Goal: Task Accomplishment & Management: Manage account settings

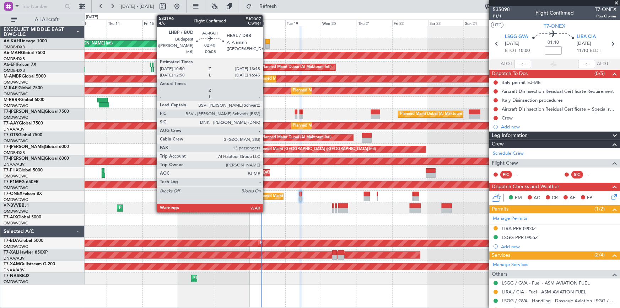
click at [266, 40] on div at bounding box center [268, 41] width 5 height 5
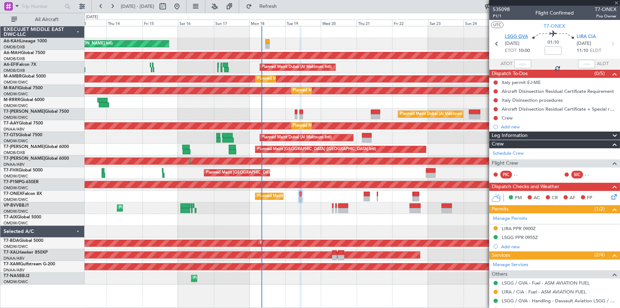
type input "-00:05"
type input "13"
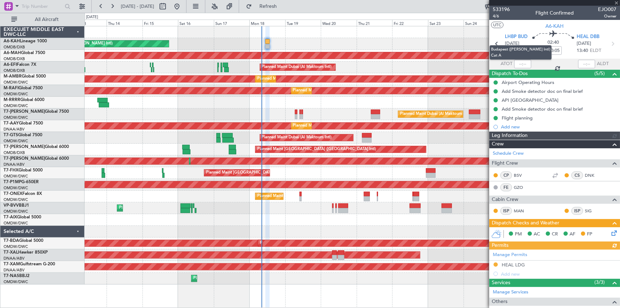
type input "Dherander Fithani (DHF)"
type input "7044"
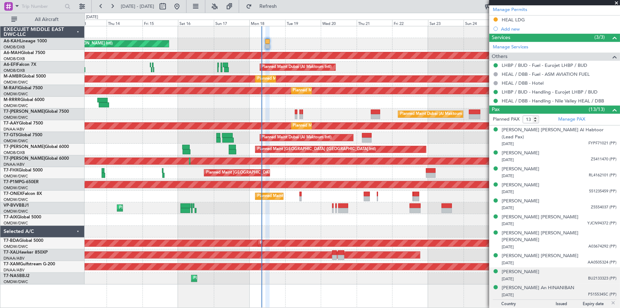
scroll to position [287, 0]
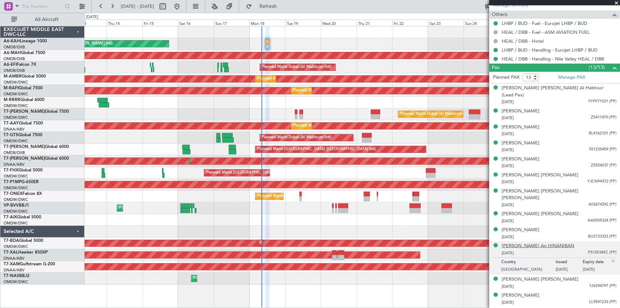
click at [532, 242] on div "[PERSON_NAME] An HINANIBAN" at bounding box center [538, 245] width 73 height 7
type input "Dherander Fithani (DHF)"
type input "7044"
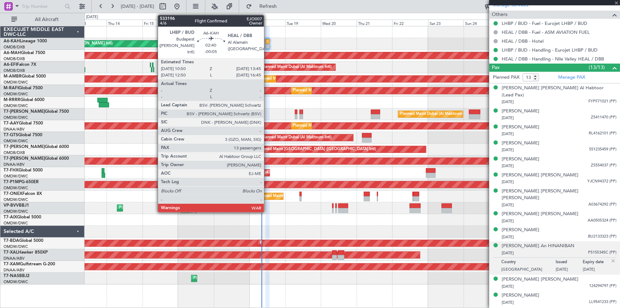
click at [267, 39] on div at bounding box center [268, 41] width 5 height 5
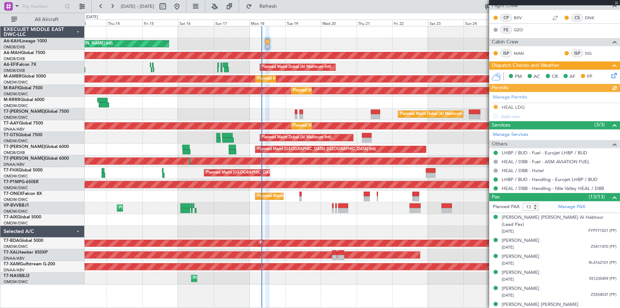
scroll to position [0, 0]
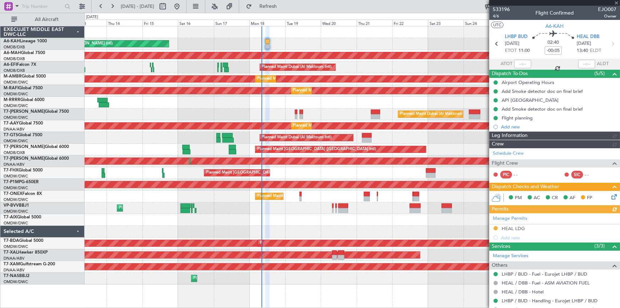
type input "Dherander Fithani (DHF)"
type input "7044"
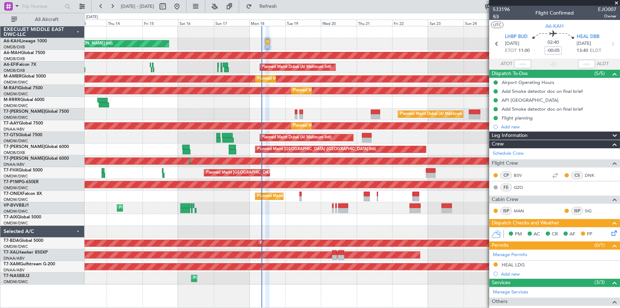
click at [495, 14] on span "4/6" at bounding box center [501, 16] width 17 height 6
click at [277, 9] on button "Refresh" at bounding box center [264, 6] width 43 height 11
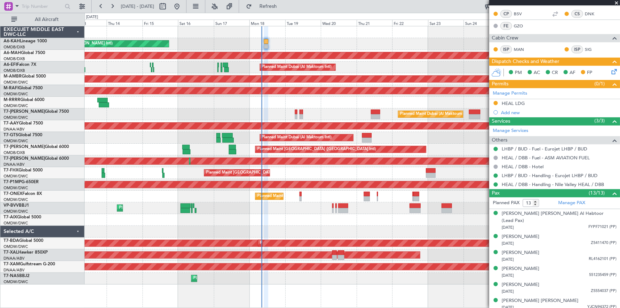
scroll to position [258, 0]
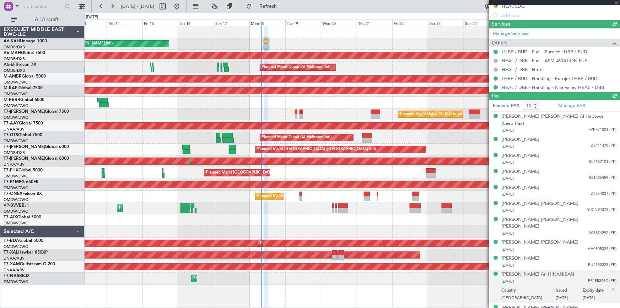
type input "Dherander Fithani (DHF)"
type input "7044"
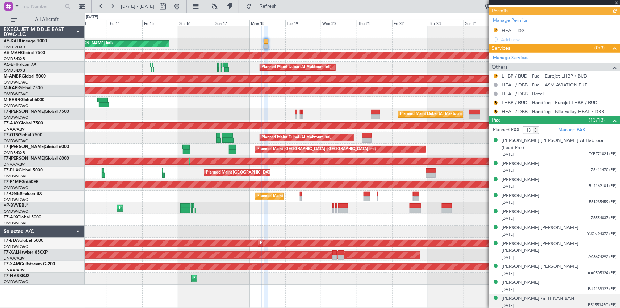
scroll to position [283, 0]
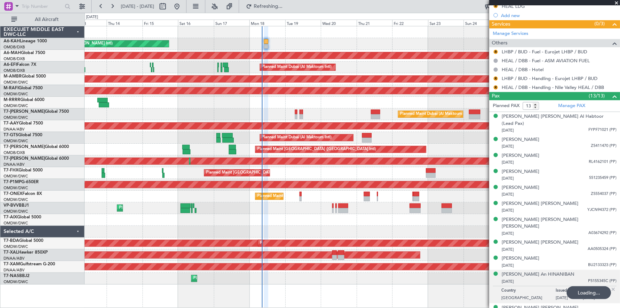
type input "Dherander Fithani (DHF)"
type input "7044"
type input "Dherander Fithani (DHF)"
type input "7044"
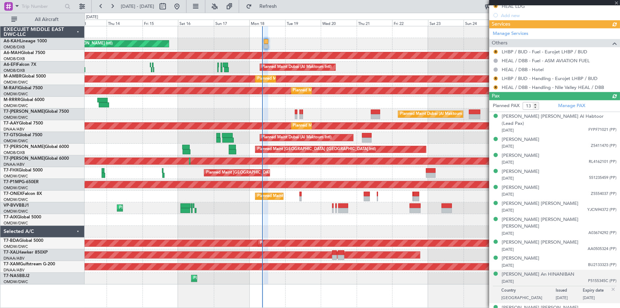
type input "Dherander Fithani (DHF)"
type input "7044"
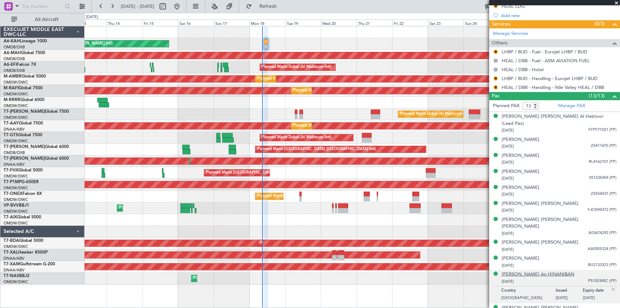
click at [526, 271] on div "[PERSON_NAME] An HINANIBAN" at bounding box center [538, 274] width 73 height 7
click at [285, 2] on button "Refresh" at bounding box center [264, 6] width 43 height 11
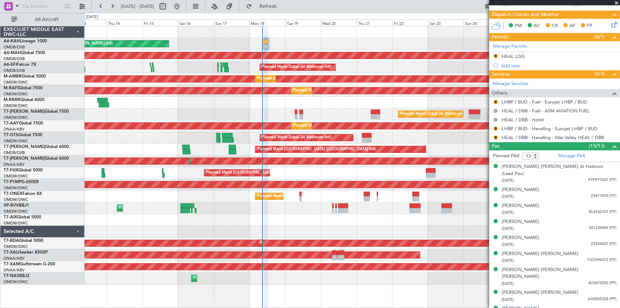
scroll to position [186, 0]
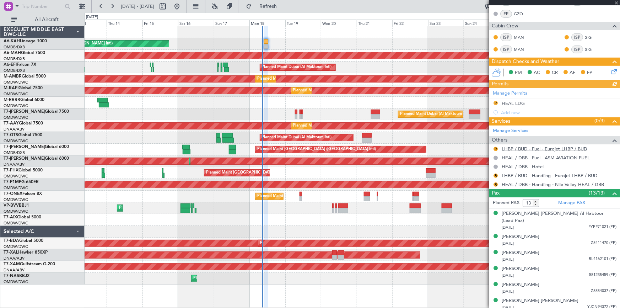
type input "Dherander Fithani (DHF)"
type input "7044"
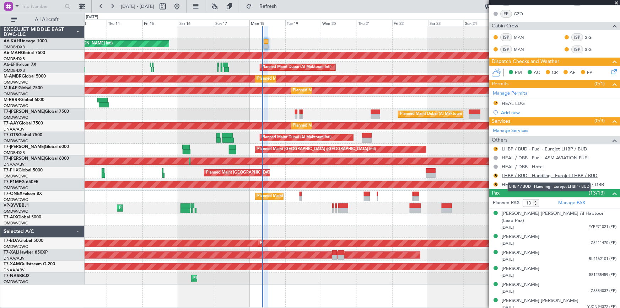
click at [526, 174] on link "LHBP / BUD - Handling - Eurojet LHBP / BUD" at bounding box center [550, 175] width 96 height 6
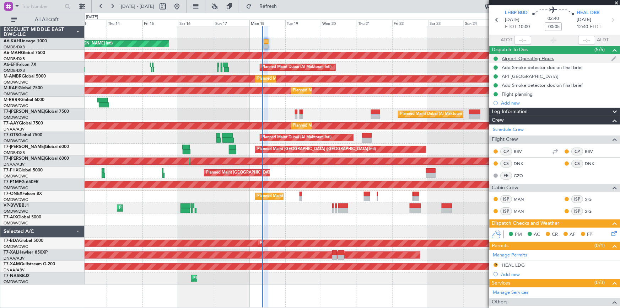
scroll to position [0, 0]
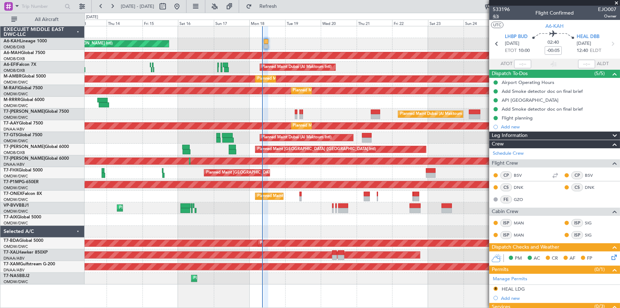
click at [496, 16] on span "4/6" at bounding box center [501, 16] width 17 height 6
type input "Dherander Fithani (DHF)"
type input "7044"
click at [494, 15] on span "4/6" at bounding box center [501, 16] width 17 height 6
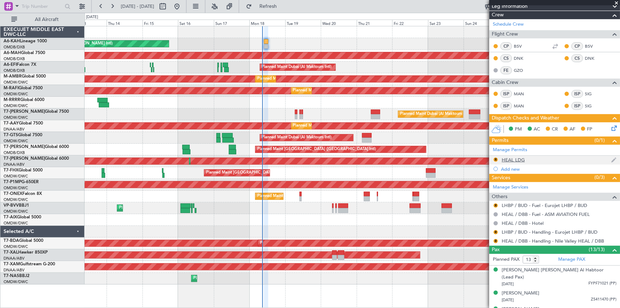
click at [510, 160] on div "HEAL LDG" at bounding box center [513, 160] width 23 height 6
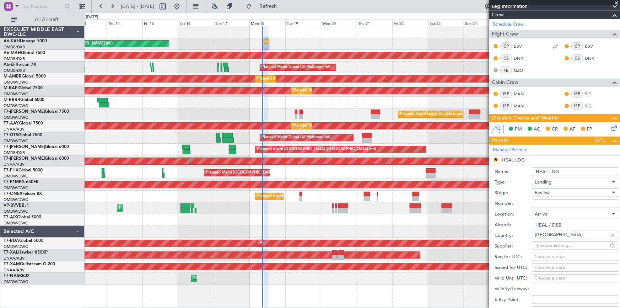
click at [553, 192] on div "Review" at bounding box center [573, 192] width 76 height 11
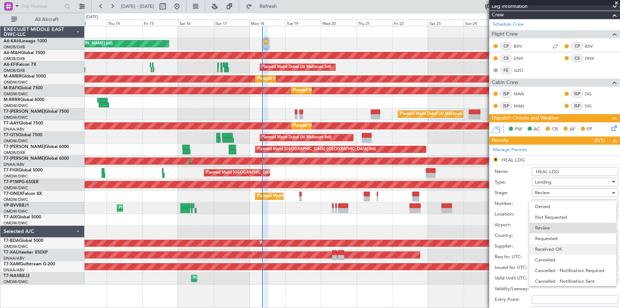
click at [558, 250] on span "Received OK" at bounding box center [572, 249] width 75 height 11
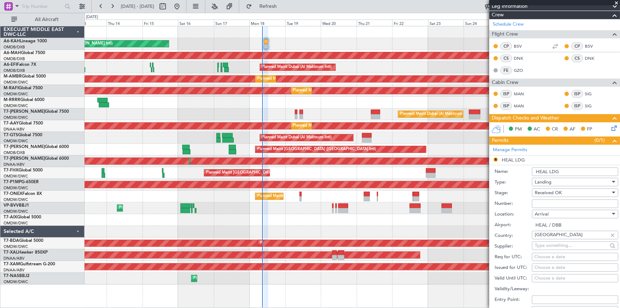
click at [549, 203] on input "Number:" at bounding box center [575, 203] width 86 height 9
paste input "CAA 10905"
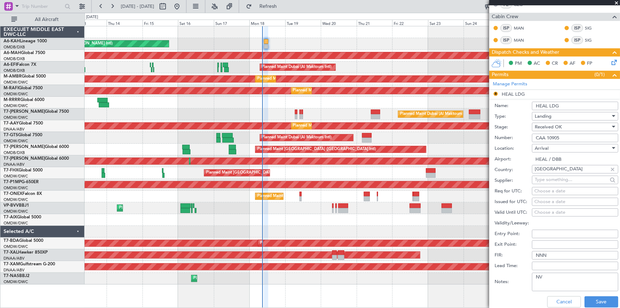
scroll to position [226, 0]
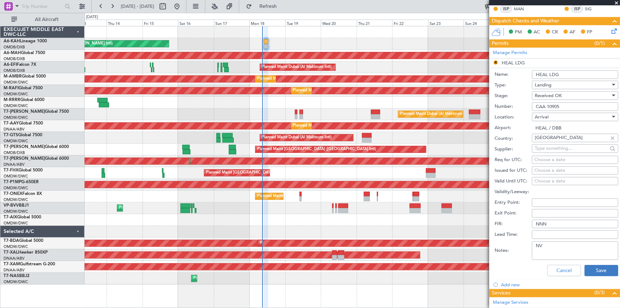
type input "CAA 10905"
click at [597, 265] on button "Save" at bounding box center [602, 270] width 34 height 11
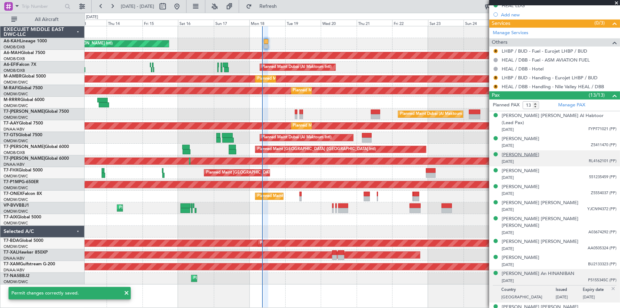
scroll to position [291, 0]
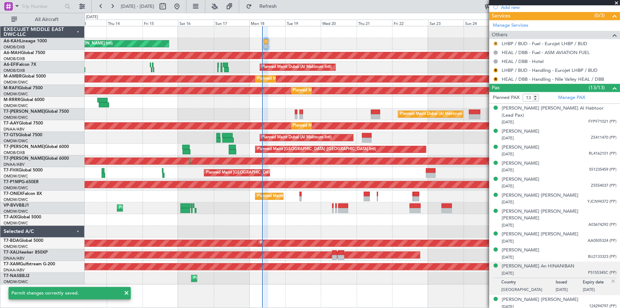
click at [494, 42] on button "R" at bounding box center [496, 44] width 4 height 4
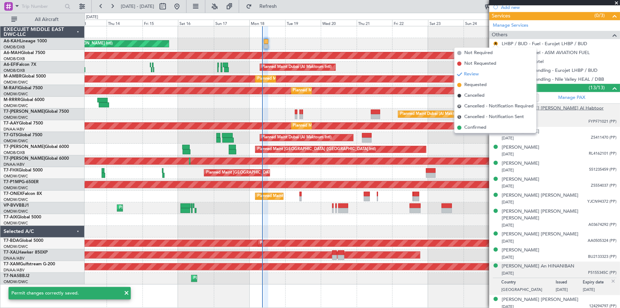
drag, startPoint x: 480, startPoint y: 124, endPoint x: 526, endPoint y: 105, distance: 50.5
click at [480, 124] on span "Confirmed" at bounding box center [476, 127] width 22 height 7
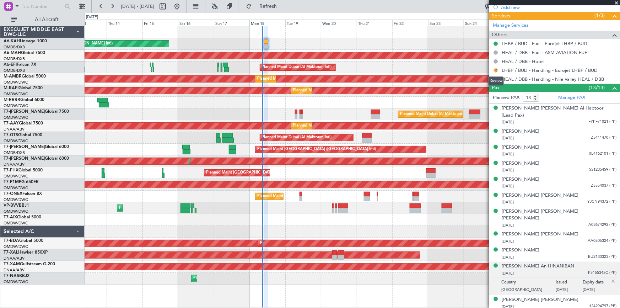
click at [498, 68] on button "R" at bounding box center [496, 70] width 4 height 4
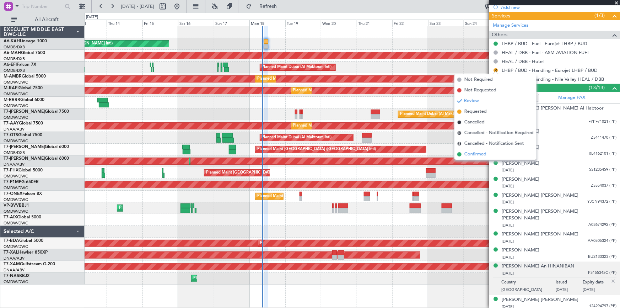
click at [477, 153] on span "Confirmed" at bounding box center [476, 154] width 22 height 7
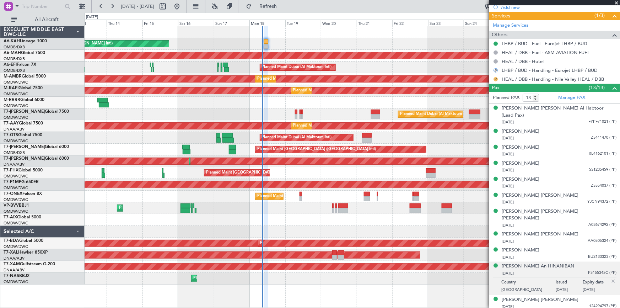
click at [495, 80] on button "R" at bounding box center [496, 79] width 4 height 4
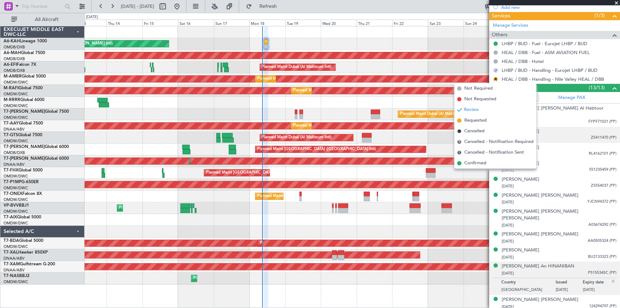
drag, startPoint x: 475, startPoint y: 160, endPoint x: 539, endPoint y: 128, distance: 71.4
click at [476, 160] on span "Confirmed" at bounding box center [476, 163] width 22 height 7
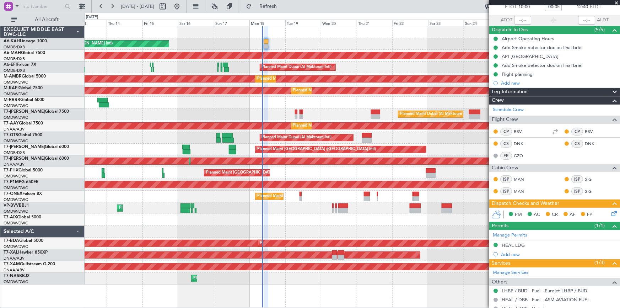
scroll to position [0, 0]
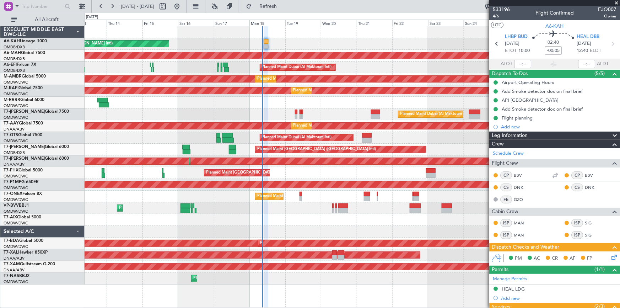
click at [610, 256] on icon at bounding box center [613, 256] width 6 height 6
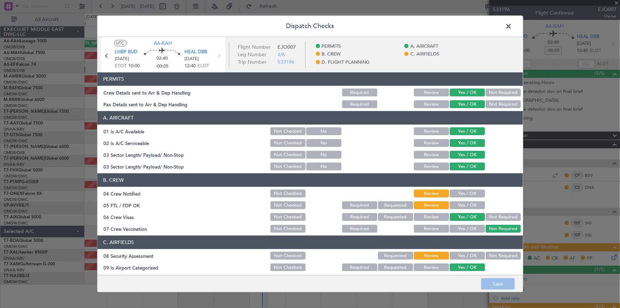
drag, startPoint x: 466, startPoint y: 194, endPoint x: 466, endPoint y: 206, distance: 12.4
click at [466, 196] on button "Yes / OK" at bounding box center [467, 194] width 35 height 8
click at [466, 206] on button "Yes / OK" at bounding box center [467, 206] width 35 height 8
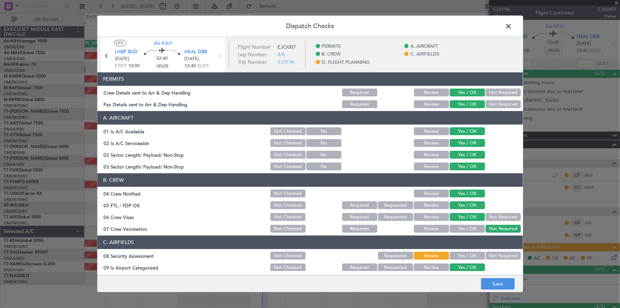
drag, startPoint x: 462, startPoint y: 255, endPoint x: 458, endPoint y: 172, distance: 83.0
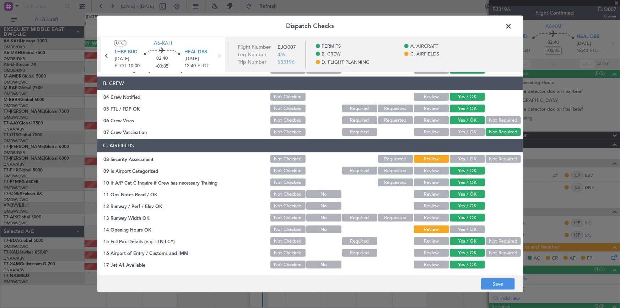
scroll to position [129, 0]
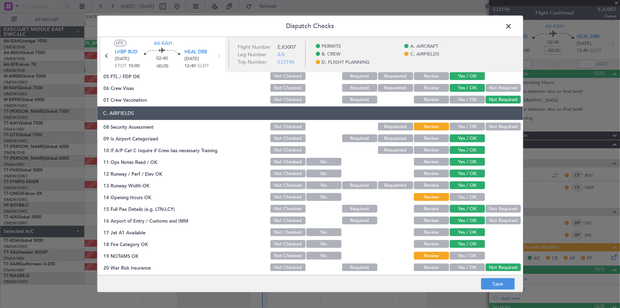
click at [456, 127] on button "Yes / OK" at bounding box center [467, 127] width 35 height 8
drag, startPoint x: 460, startPoint y: 196, endPoint x: 469, endPoint y: 232, distance: 37.5
click at [461, 197] on button "Yes / OK" at bounding box center [467, 197] width 35 height 8
click at [459, 254] on button "Yes / OK" at bounding box center [467, 256] width 35 height 8
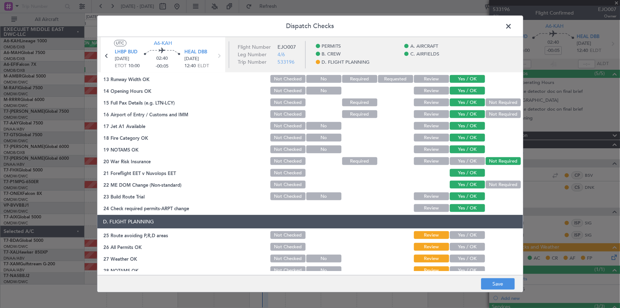
scroll to position [291, 0]
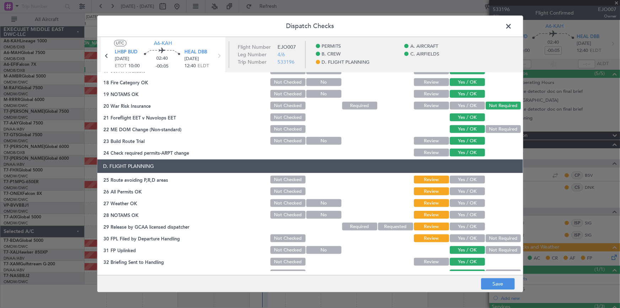
click at [460, 179] on button "Yes / OK" at bounding box center [467, 180] width 35 height 8
drag, startPoint x: 461, startPoint y: 188, endPoint x: 464, endPoint y: 209, distance: 20.8
click at [461, 189] on button "Yes / OK" at bounding box center [467, 192] width 35 height 8
click at [461, 204] on button "Yes / OK" at bounding box center [467, 203] width 35 height 8
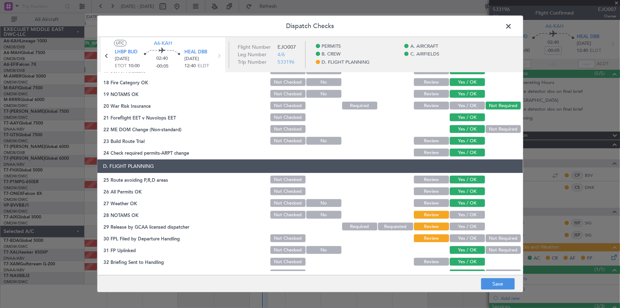
click at [462, 217] on section "D. FLIGHT PLANNING 25 Route avoiding P,R,D areas Not Checked Review Yes / OK 26…" at bounding box center [310, 231] width 426 height 143
drag, startPoint x: 463, startPoint y: 213, endPoint x: 466, endPoint y: 230, distance: 16.9
click at [464, 216] on button "Yes / OK" at bounding box center [467, 215] width 35 height 8
click at [464, 227] on button "Yes / OK" at bounding box center [467, 227] width 35 height 8
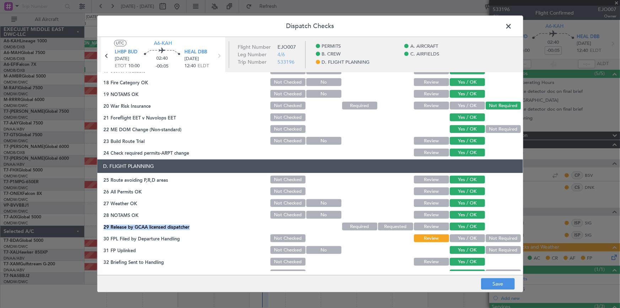
drag, startPoint x: 460, startPoint y: 239, endPoint x: 464, endPoint y: 242, distance: 5.6
click at [460, 238] on button "Yes / OK" at bounding box center [467, 239] width 35 height 8
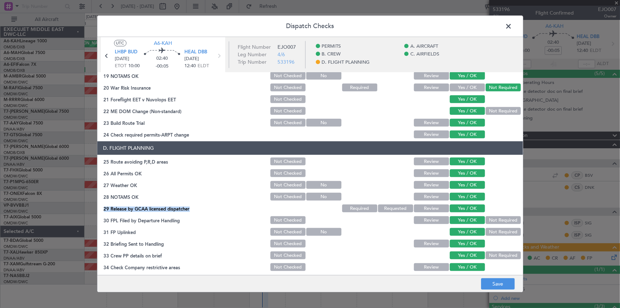
scroll to position [323, 0]
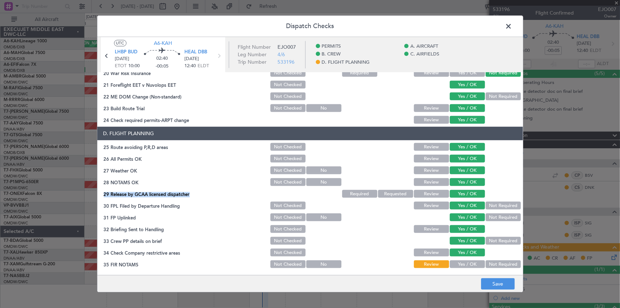
click at [464, 261] on button "Yes / OK" at bounding box center [467, 265] width 35 height 8
click at [501, 280] on button "Save" at bounding box center [498, 283] width 34 height 11
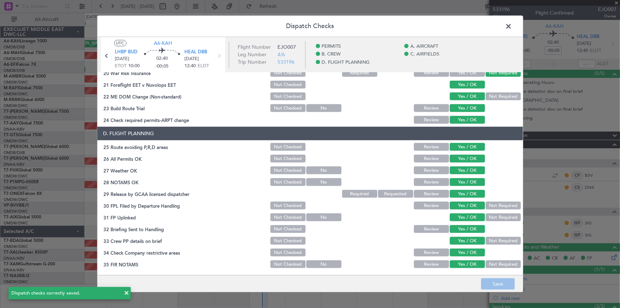
click at [513, 25] on span at bounding box center [513, 28] width 0 height 14
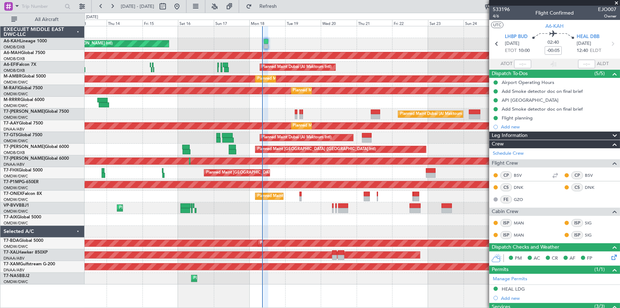
type input "Dherander Fithani (DHF)"
type input "7044"
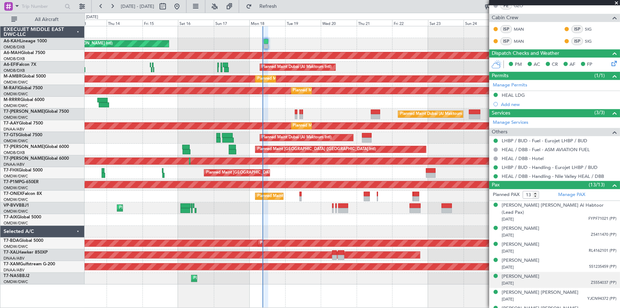
scroll to position [291, 0]
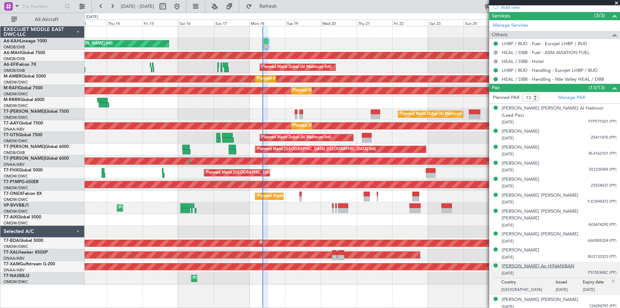
click at [535, 263] on div "[PERSON_NAME] An HINANIBAN" at bounding box center [538, 266] width 73 height 7
click at [283, 8] on span "Refresh" at bounding box center [268, 6] width 30 height 5
type input "Dherander Fithani (DHF)"
type input "7044"
click at [534, 263] on div "[PERSON_NAME] An HINANIBAN" at bounding box center [538, 266] width 73 height 7
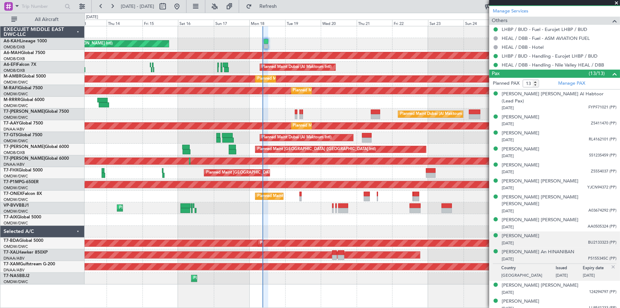
scroll to position [311, 0]
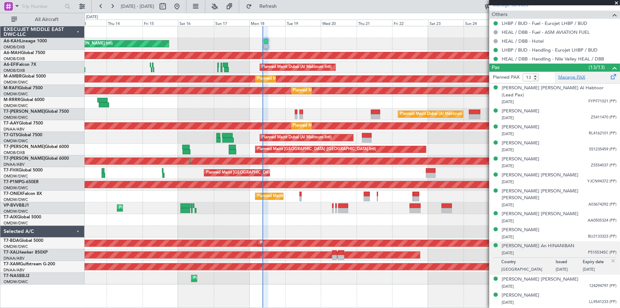
click at [572, 75] on link "Manage PAX" at bounding box center [571, 77] width 27 height 7
drag, startPoint x: 296, startPoint y: 6, endPoint x: 354, endPoint y: 29, distance: 62.2
click at [285, 9] on button "Refresh" at bounding box center [264, 6] width 43 height 11
type input "Dherander Fithani (DHF)"
type input "7044"
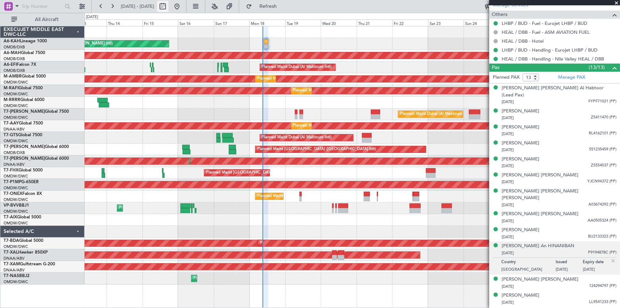
type input "Dherander Fithani (DHF)"
type input "7044"
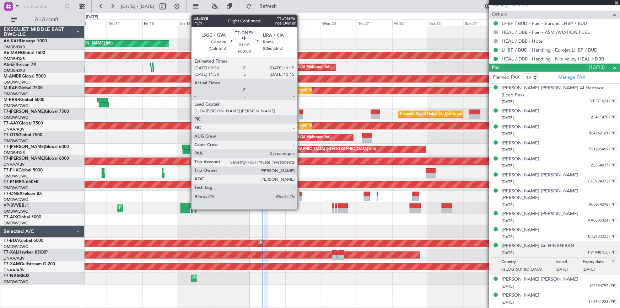
click at [301, 194] on div at bounding box center [301, 194] width 2 height 5
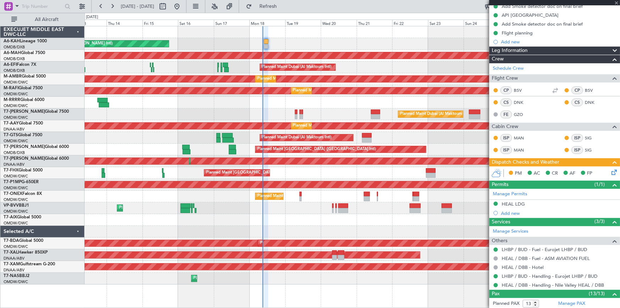
scroll to position [0, 0]
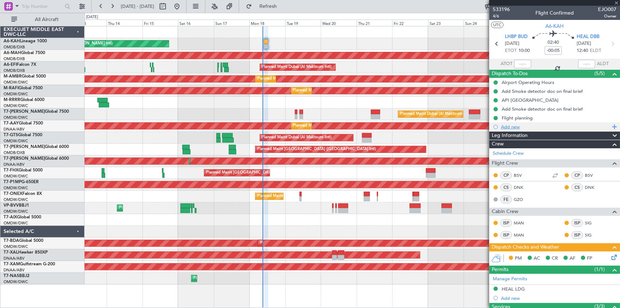
type input "0"
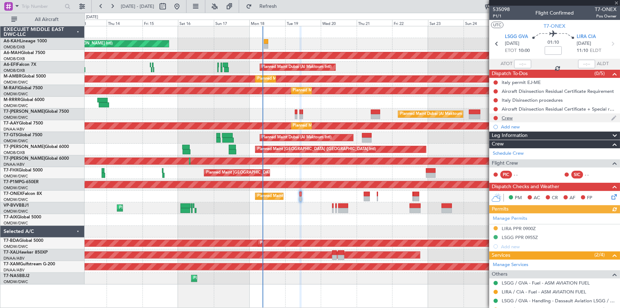
click at [511, 116] on div "Crew" at bounding box center [507, 118] width 11 height 6
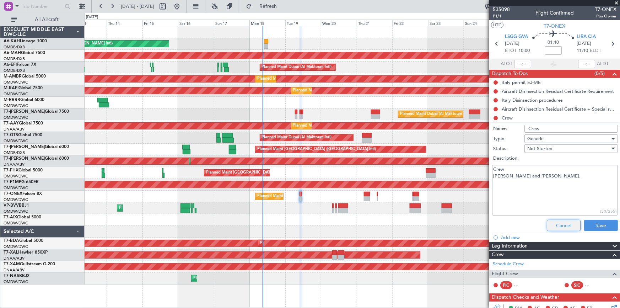
click at [556, 225] on button "Cancel" at bounding box center [564, 225] width 34 height 11
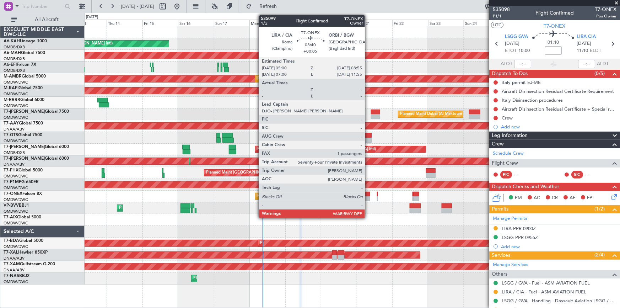
click at [368, 194] on div at bounding box center [367, 194] width 6 height 5
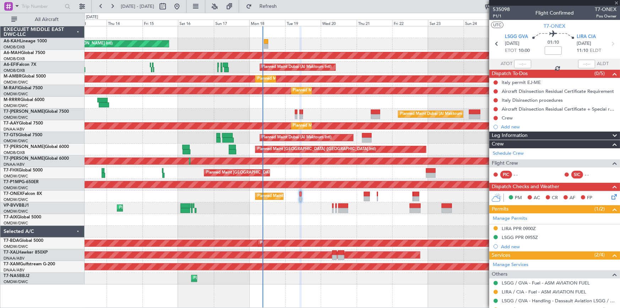
type input "+00:05"
type input "1"
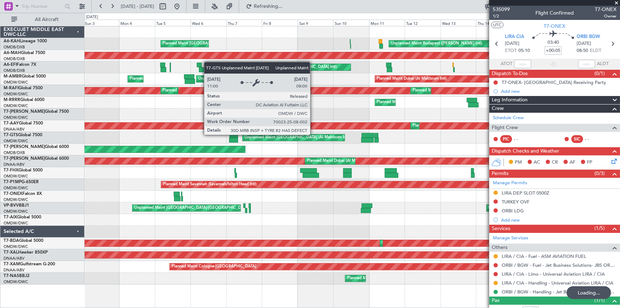
click at [315, 134] on div "Planned Maint [GEOGRAPHIC_DATA] ([GEOGRAPHIC_DATA]) Unplanned Maint Budapest ([…" at bounding box center [353, 155] width 536 height 258
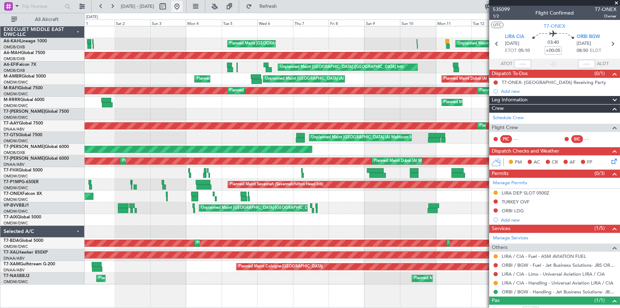
click at [183, 6] on button at bounding box center [176, 6] width 11 height 11
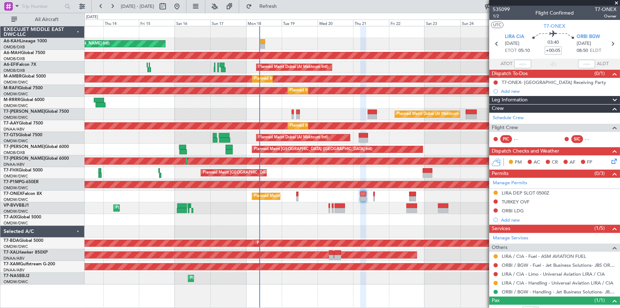
click at [243, 190] on div "Unplanned Maint Budapest ([PERSON_NAME] Intl) Planned Maint [GEOGRAPHIC_DATA] (…" at bounding box center [353, 155] width 536 height 258
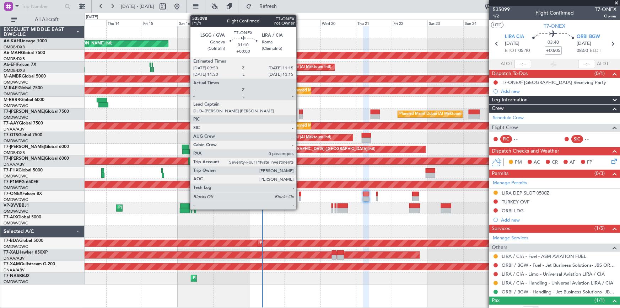
click at [300, 194] on div at bounding box center [300, 194] width 2 height 5
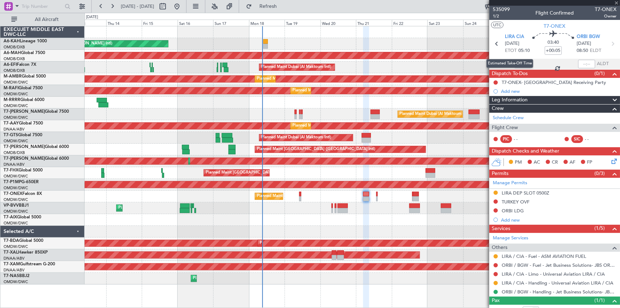
type input "0"
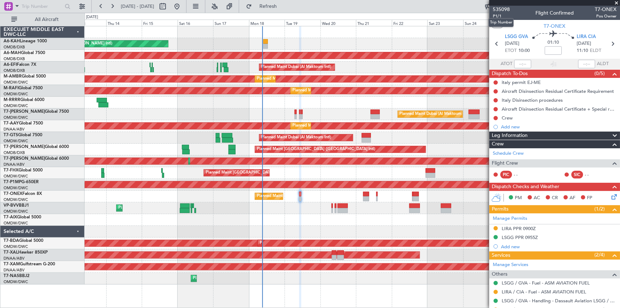
click at [495, 16] on mat-tooltip-component "Trip Number" at bounding box center [501, 22] width 35 height 19
click at [496, 16] on span "P1/1" at bounding box center [501, 16] width 17 height 6
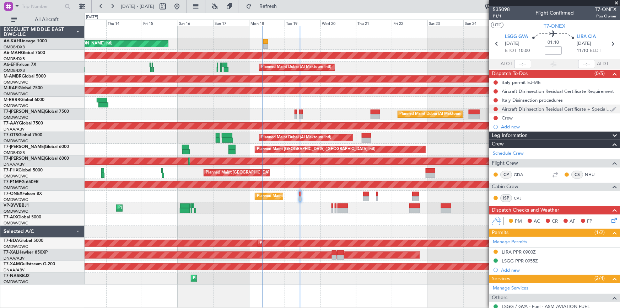
click at [530, 109] on div "Aircraft Disinsection Residual Certificate + Special request" at bounding box center [556, 109] width 109 height 6
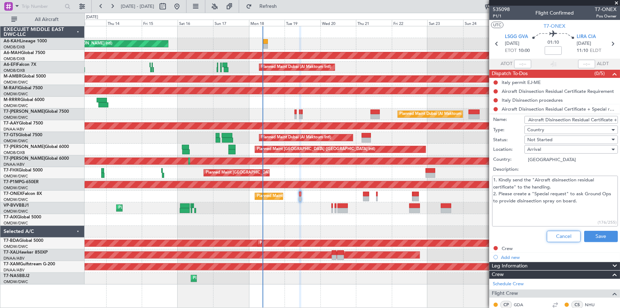
drag, startPoint x: 556, startPoint y: 236, endPoint x: 544, endPoint y: 181, distance: 56.5
click at [556, 235] on button "Cancel" at bounding box center [564, 236] width 34 height 11
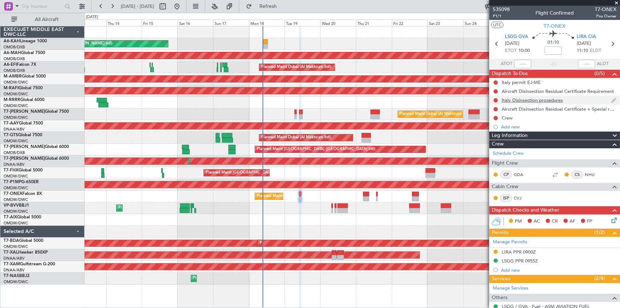
click at [523, 100] on div "Italy Disinsection procedures" at bounding box center [532, 100] width 61 height 6
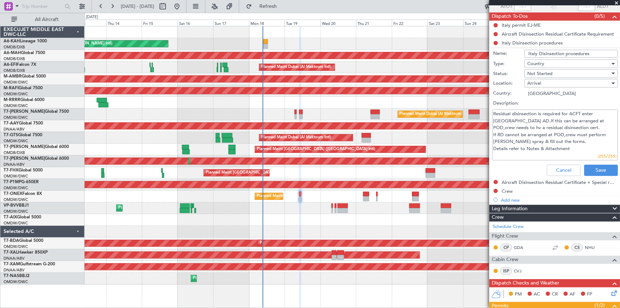
scroll to position [97, 0]
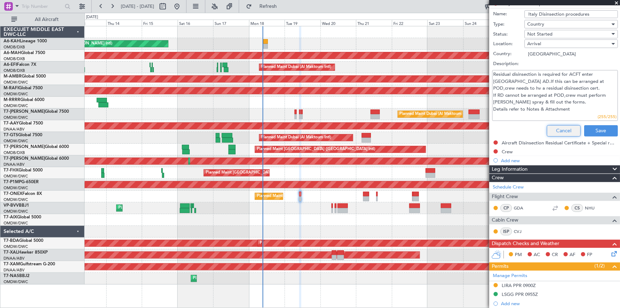
click at [561, 131] on button "Cancel" at bounding box center [564, 130] width 34 height 11
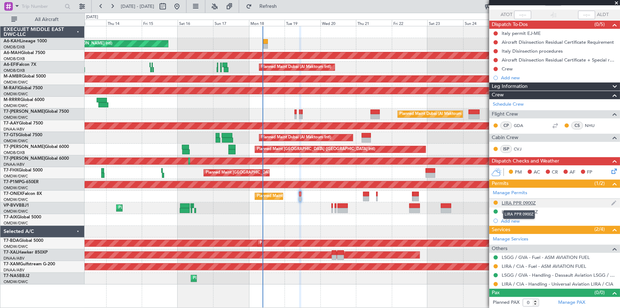
click at [517, 202] on div "LIRA PPR 0900Z" at bounding box center [519, 203] width 34 height 6
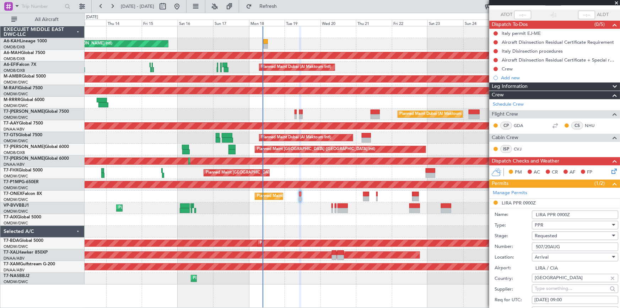
scroll to position [97, 0]
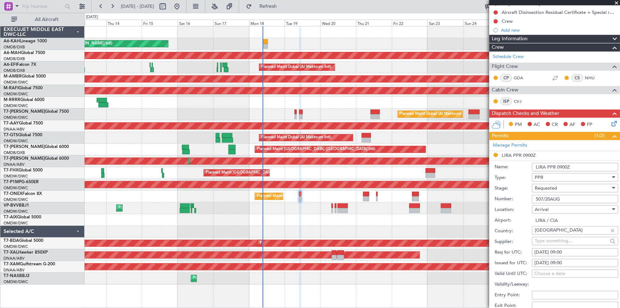
drag, startPoint x: 566, startPoint y: 198, endPoint x: 503, endPoint y: 199, distance: 62.2
click at [502, 199] on div "Number: 507/20AUG" at bounding box center [557, 199] width 124 height 11
paste input "ppr 505/19"
drag, startPoint x: 544, startPoint y: 198, endPoint x: 541, endPoint y: 203, distance: 5.3
click at [542, 200] on input "ppr 505/19AUG" at bounding box center [575, 199] width 86 height 9
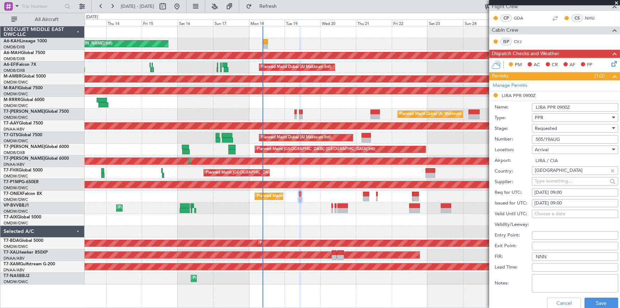
scroll to position [226, 0]
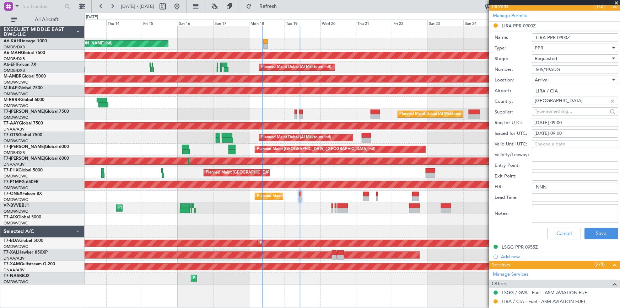
type input "505/19AUG"
click at [560, 54] on div "Requested" at bounding box center [573, 58] width 76 height 11
drag, startPoint x: 554, startPoint y: 112, endPoint x: 563, endPoint y: 118, distance: 10.3
click at [558, 114] on span "Received OK" at bounding box center [572, 112] width 75 height 11
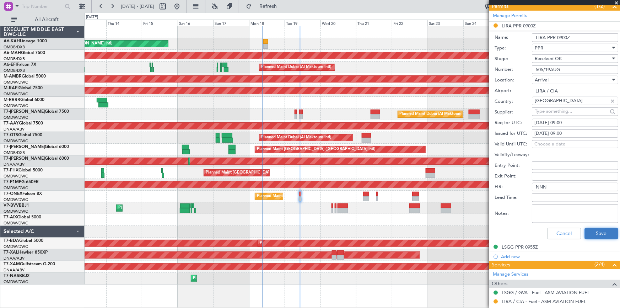
click at [594, 232] on button "Save" at bounding box center [602, 233] width 34 height 11
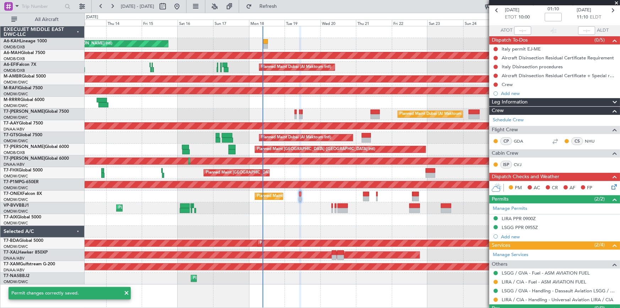
scroll to position [49, 0]
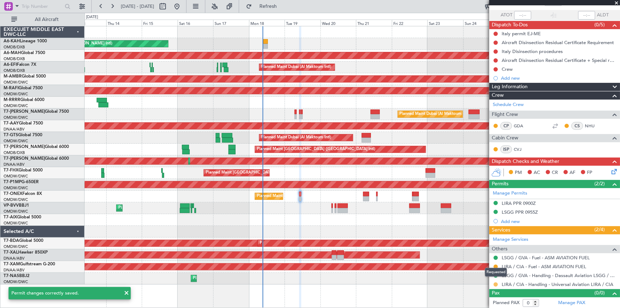
click at [495, 282] on button at bounding box center [496, 284] width 4 height 4
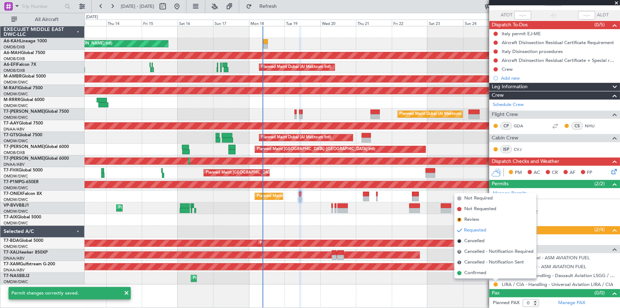
drag, startPoint x: 483, startPoint y: 273, endPoint x: 491, endPoint y: 271, distance: 7.7
click at [489, 272] on li "Confirmed" at bounding box center [496, 273] width 82 height 11
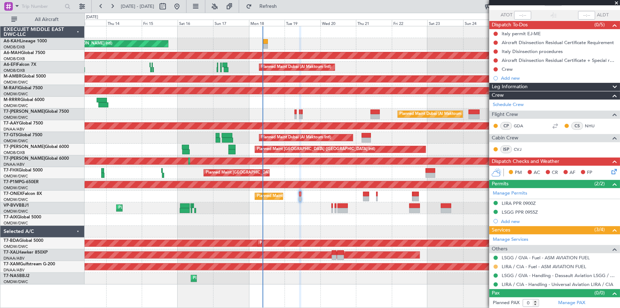
click at [496, 266] on button at bounding box center [496, 266] width 4 height 4
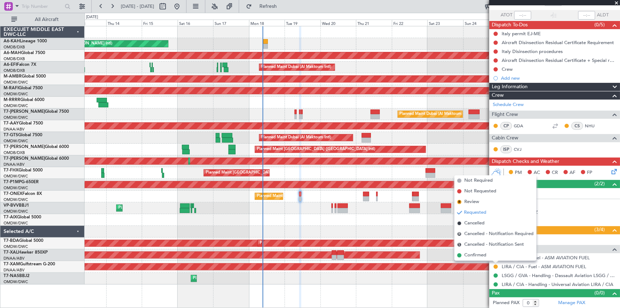
drag, startPoint x: 468, startPoint y: 253, endPoint x: 483, endPoint y: 196, distance: 58.5
click at [469, 253] on span "Confirmed" at bounding box center [476, 255] width 22 height 7
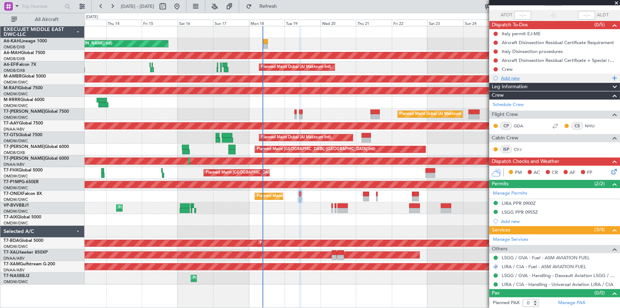
scroll to position [0, 0]
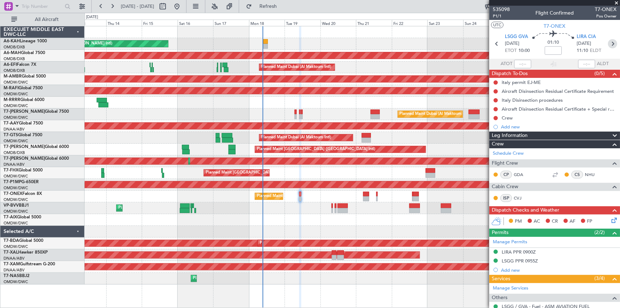
click at [612, 44] on icon at bounding box center [612, 43] width 9 height 9
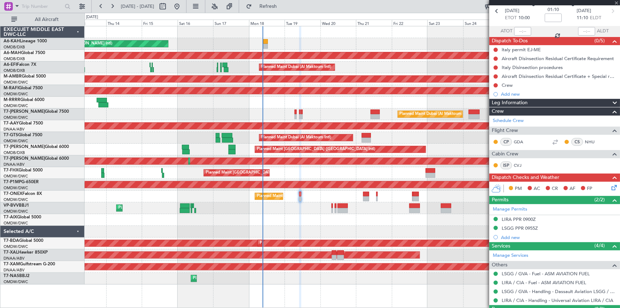
scroll to position [49, 0]
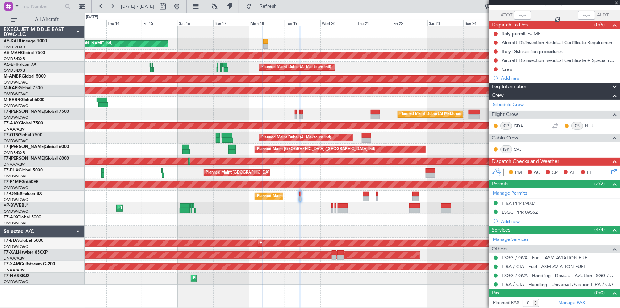
type input "+00:05"
type input "1"
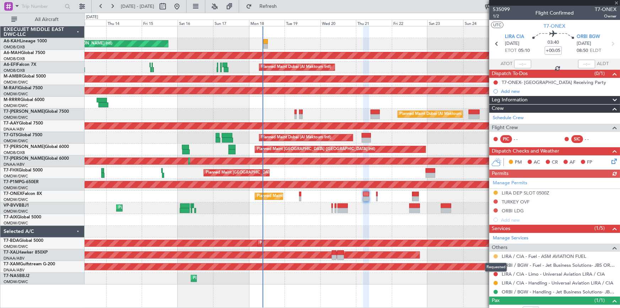
click at [495, 255] on button at bounding box center [496, 256] width 4 height 4
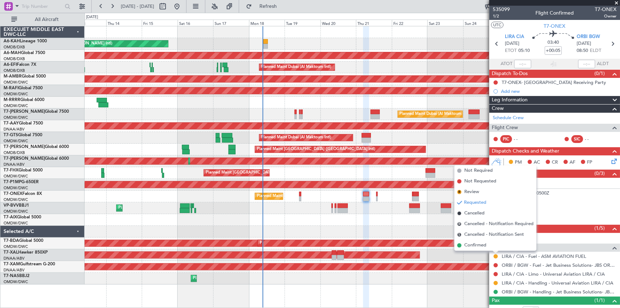
drag, startPoint x: 479, startPoint y: 245, endPoint x: 503, endPoint y: 246, distance: 23.8
click at [481, 244] on span "Confirmed" at bounding box center [476, 245] width 22 height 7
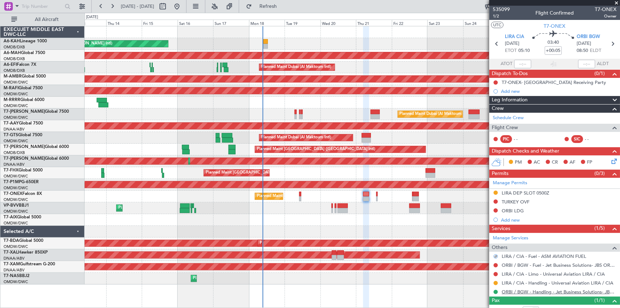
scroll to position [23, 0]
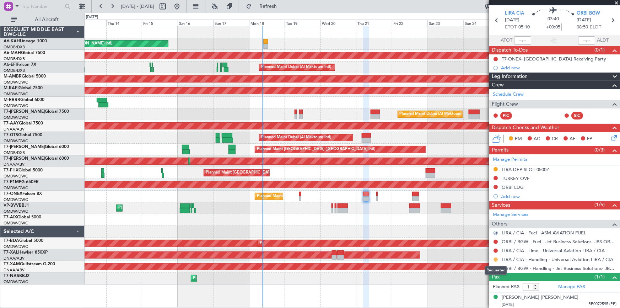
click at [496, 259] on button at bounding box center [496, 259] width 4 height 4
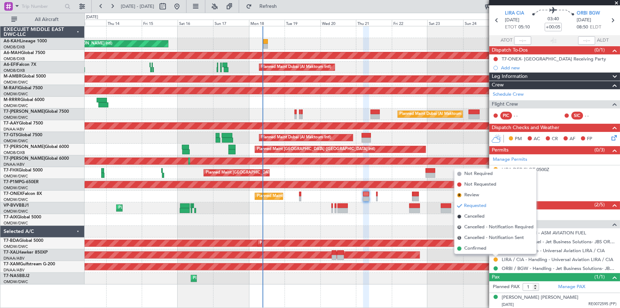
drag, startPoint x: 472, startPoint y: 248, endPoint x: 485, endPoint y: 231, distance: 21.3
click at [474, 246] on span "Confirmed" at bounding box center [476, 248] width 22 height 7
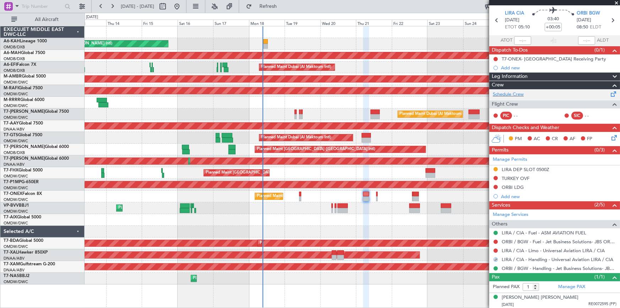
scroll to position [0, 0]
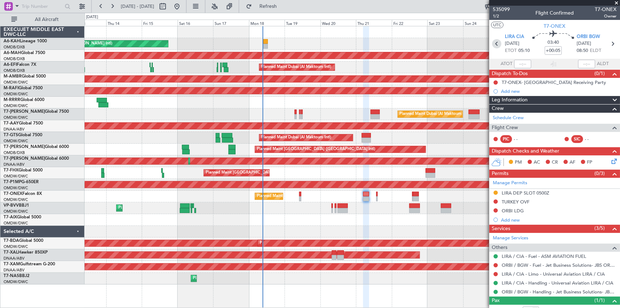
click at [496, 44] on icon at bounding box center [496, 43] width 9 height 9
type input "0"
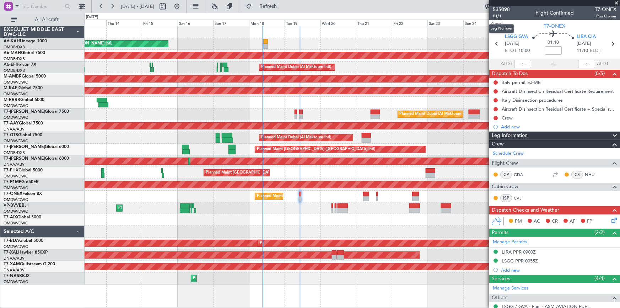
click at [499, 14] on span "P1/1" at bounding box center [501, 16] width 17 height 6
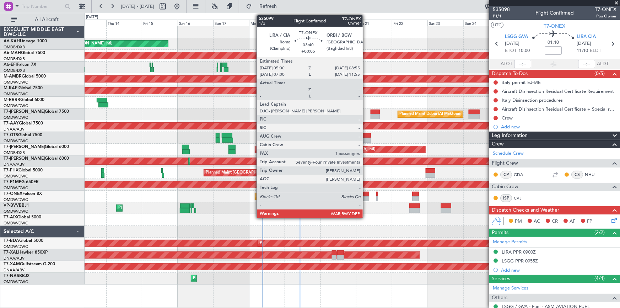
click at [366, 193] on div at bounding box center [366, 194] width 6 height 5
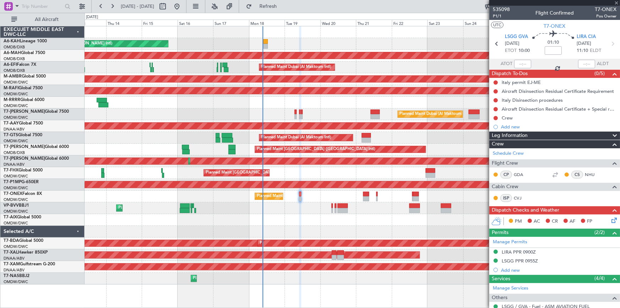
type input "+00:05"
type input "1"
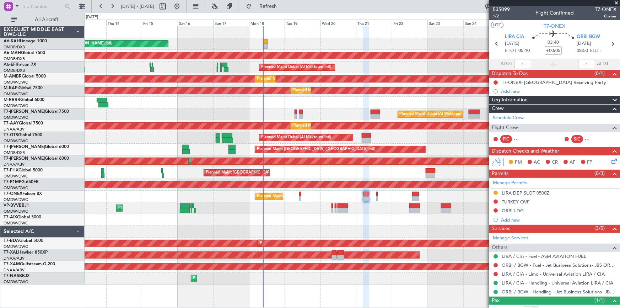
click at [297, 112] on div "Planned Maint Dubai (Al Maktoum Intl)" at bounding box center [353, 114] width 536 height 12
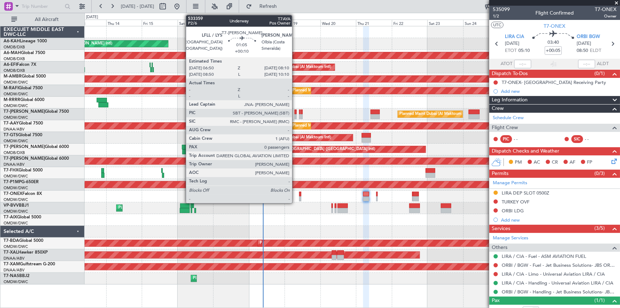
click at [295, 114] on div at bounding box center [296, 116] width 2 height 5
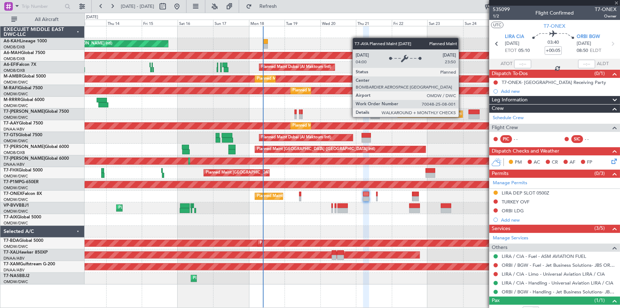
type input "+00:10"
type input "0"
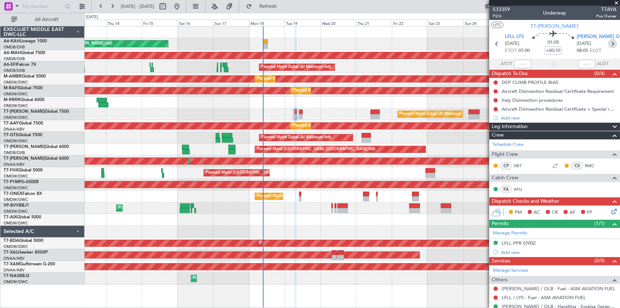
click at [609, 43] on icon at bounding box center [612, 43] width 9 height 9
type input "13"
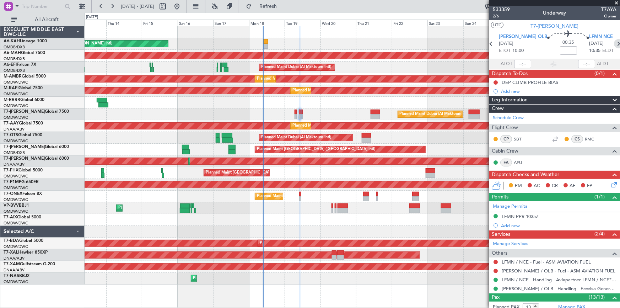
click at [614, 43] on icon at bounding box center [618, 43] width 9 height 9
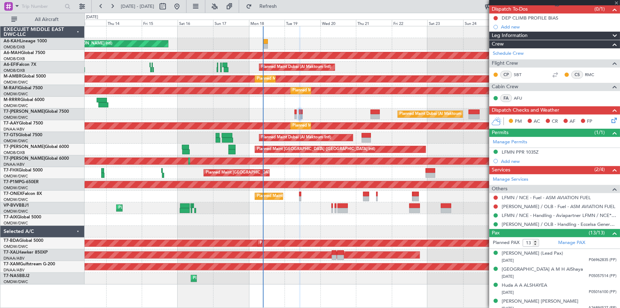
type input "+00:10"
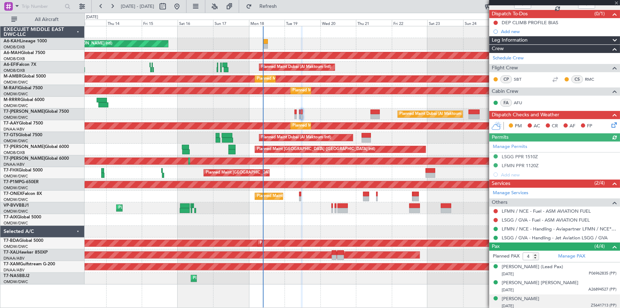
scroll to position [77, 0]
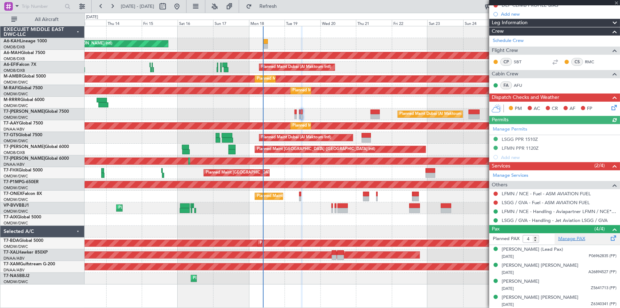
click at [564, 238] on link "Manage PAX" at bounding box center [571, 238] width 27 height 7
type input "5"
click at [535, 236] on input "5" at bounding box center [531, 239] width 16 height 8
click at [283, 9] on span "Refresh" at bounding box center [268, 6] width 30 height 5
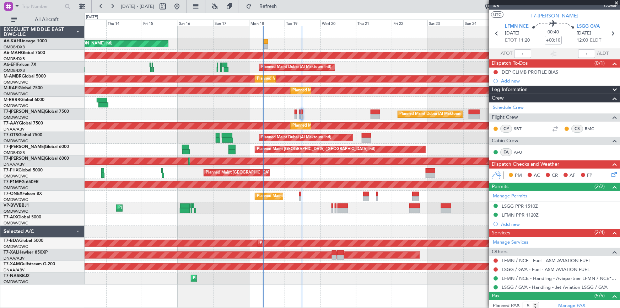
scroll to position [0, 0]
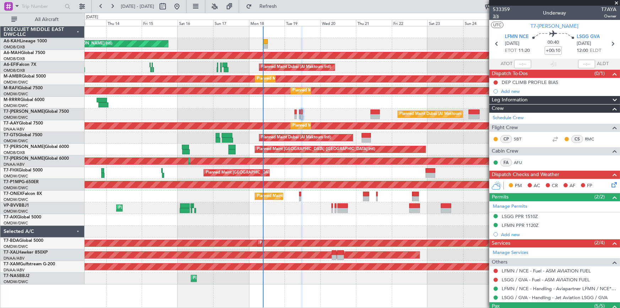
click at [496, 17] on span "3/6" at bounding box center [501, 16] width 17 height 6
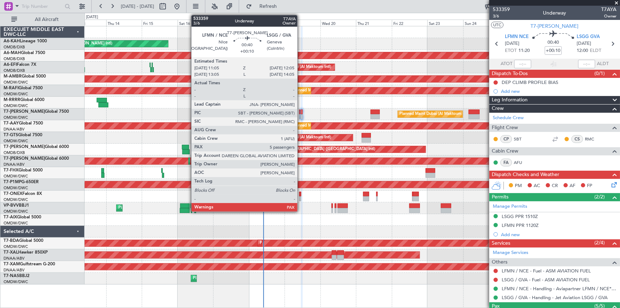
click at [301, 110] on div at bounding box center [302, 111] width 2 height 5
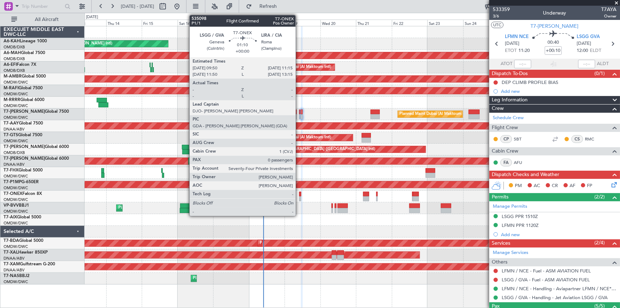
click at [299, 193] on div at bounding box center [300, 194] width 2 height 5
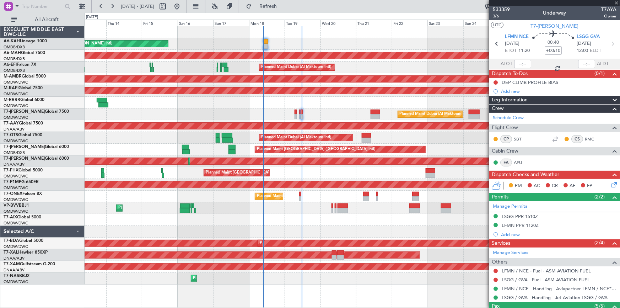
type input "0"
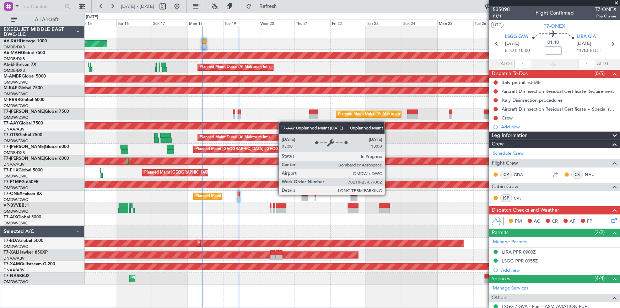
click at [271, 125] on div "Unplanned Maint Budapest ([PERSON_NAME] Intl) Planned Maint [GEOGRAPHIC_DATA] (…" at bounding box center [353, 155] width 536 height 258
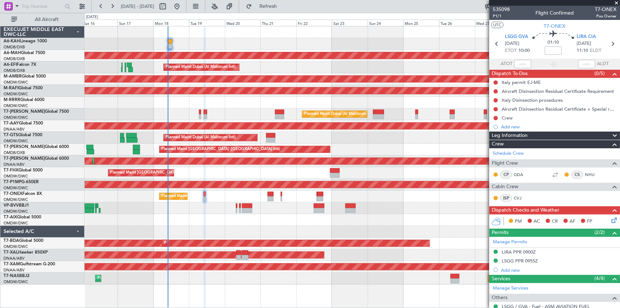
click at [206, 215] on div at bounding box center [353, 220] width 536 height 12
click at [512, 81] on div "italy permit EJ-ME" at bounding box center [521, 82] width 39 height 6
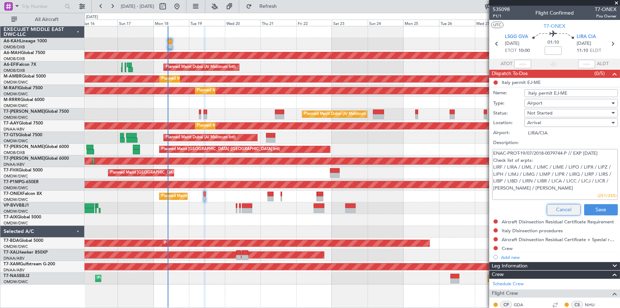
click at [559, 208] on button "Cancel" at bounding box center [564, 209] width 34 height 11
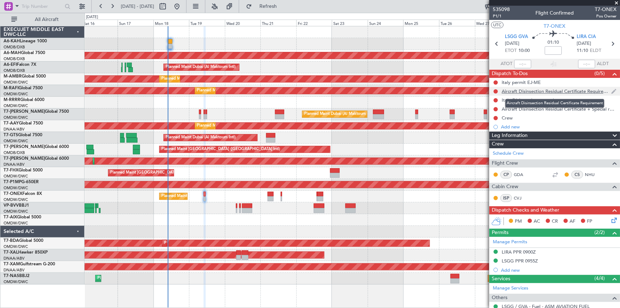
click at [518, 91] on div "Aircraft Disinsection Residual Certificate Requirement" at bounding box center [556, 91] width 109 height 6
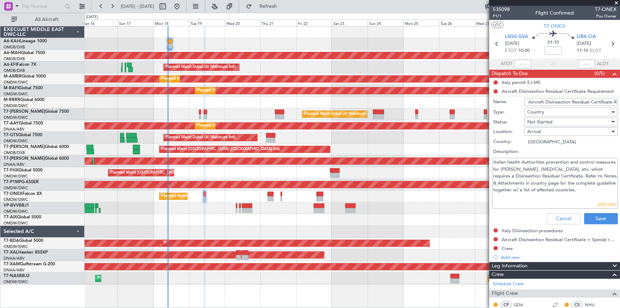
drag, startPoint x: 493, startPoint y: 161, endPoint x: 561, endPoint y: 175, distance: 70.1
click at [561, 175] on textarea "Italian health Authorities prevention and control measures for [PERSON_NAME], […" at bounding box center [555, 183] width 126 height 51
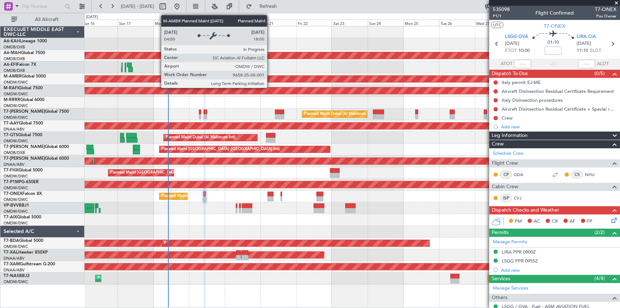
click at [271, 79] on div "Planned Maint Dubai (Al Maktoum Intl)" at bounding box center [276, 79] width 735 height 6
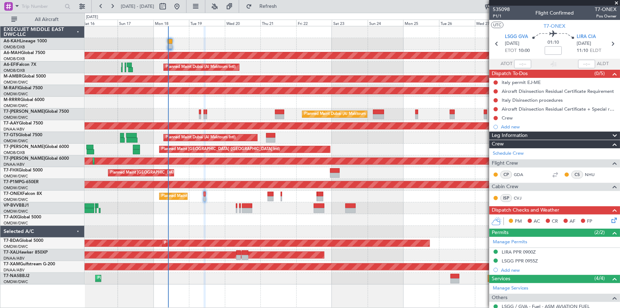
click at [298, 155] on div "Unplanned Maint [GEOGRAPHIC_DATA] (Al Maktoum Intl) Planned Maint [GEOGRAPHIC_D…" at bounding box center [353, 161] width 536 height 12
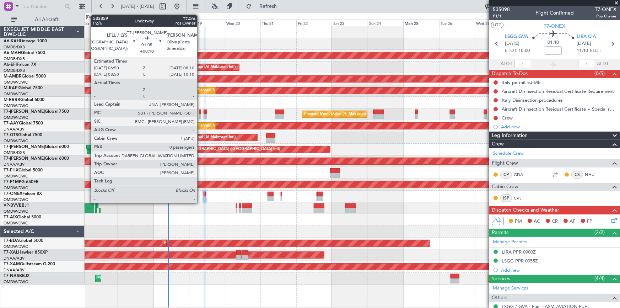
click at [200, 111] on div at bounding box center [200, 111] width 2 height 5
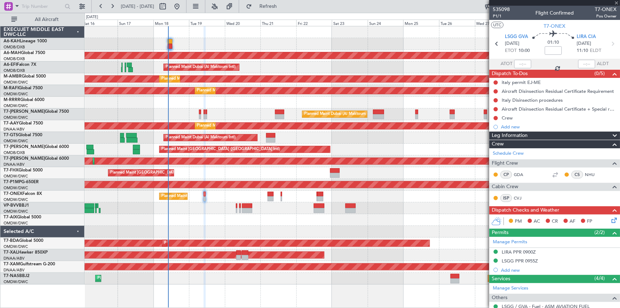
type input "+00:10"
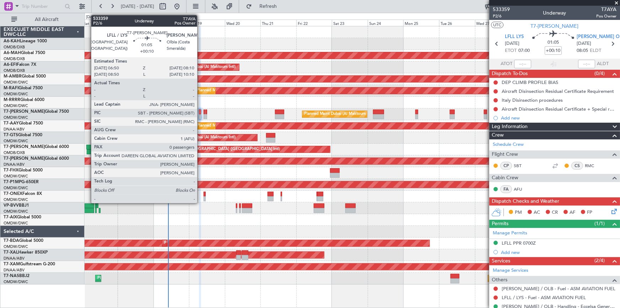
click at [200, 113] on div at bounding box center [200, 111] width 2 height 5
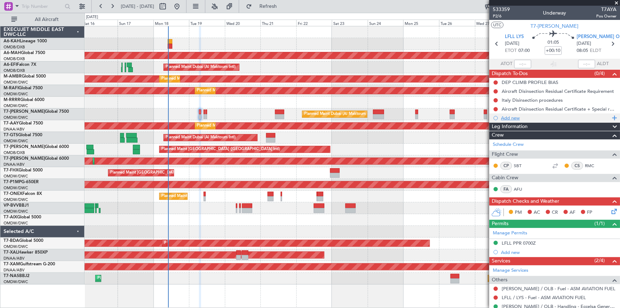
click at [512, 116] on div "Add new" at bounding box center [555, 118] width 109 height 6
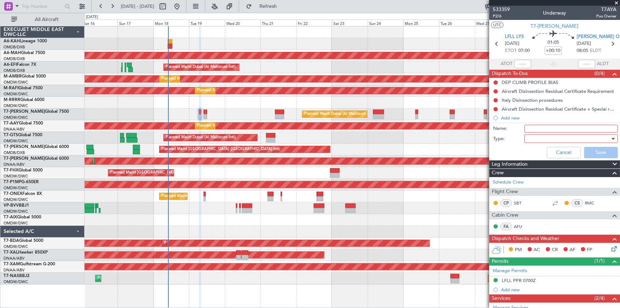
click at [540, 129] on input "Name:" at bounding box center [571, 129] width 93 height 8
type input "d"
type input "DEP FUEL 25000 LBS"
click at [540, 139] on div at bounding box center [568, 138] width 83 height 11
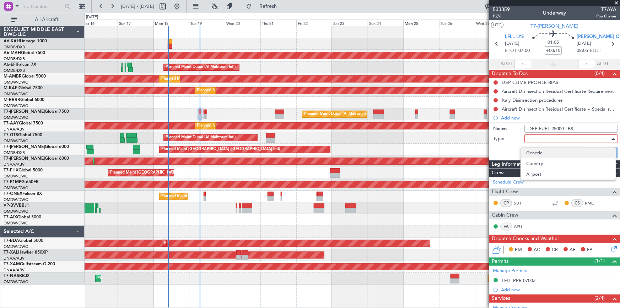
click at [540, 150] on span "Generic" at bounding box center [569, 153] width 84 height 11
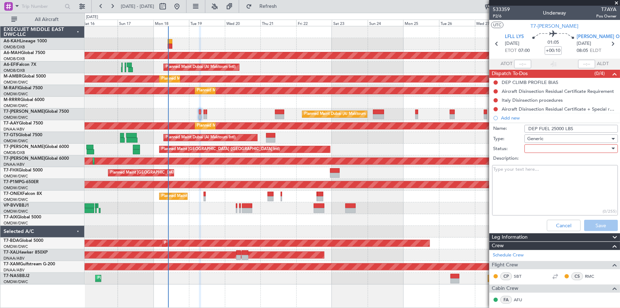
click at [549, 149] on div at bounding box center [568, 148] width 83 height 11
drag, startPoint x: 539, startPoint y: 163, endPoint x: 553, endPoint y: 172, distance: 16.3
click at [542, 165] on span "Not Started" at bounding box center [569, 162] width 84 height 11
click at [590, 221] on button "Save" at bounding box center [601, 225] width 34 height 11
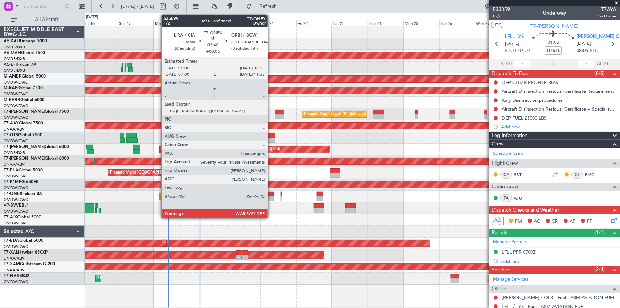
click at [271, 194] on div at bounding box center [271, 194] width 6 height 5
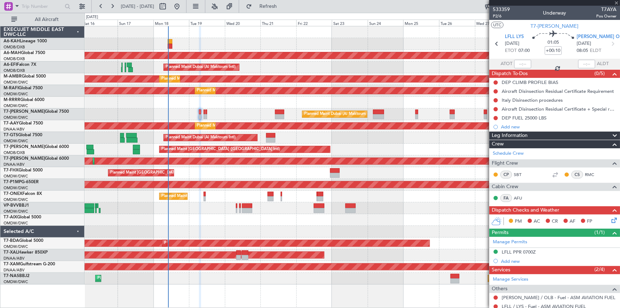
type input "+00:05"
type input "1"
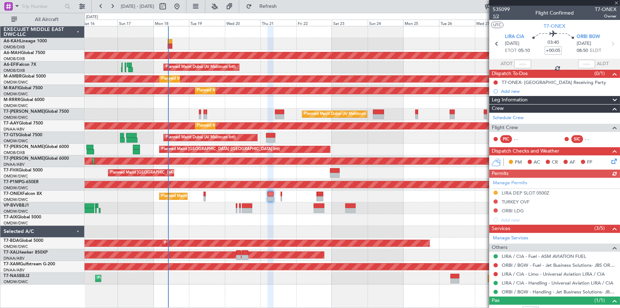
click at [497, 16] on span "1/2" at bounding box center [501, 16] width 17 height 6
click at [551, 25] on span "T7-ONEX" at bounding box center [555, 25] width 22 height 7
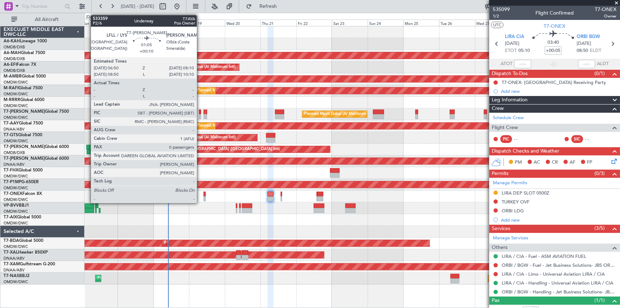
click at [200, 112] on div at bounding box center [200, 111] width 2 height 5
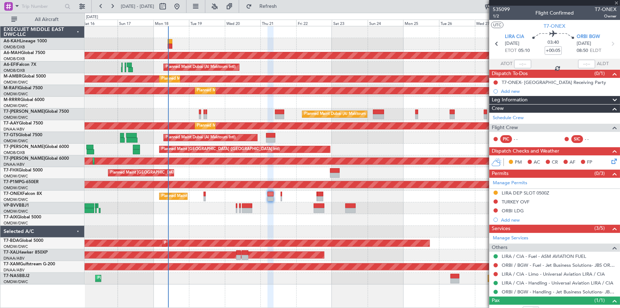
type input "+00:10"
type input "0"
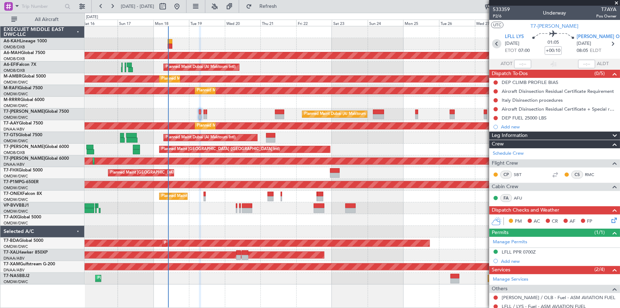
click at [496, 42] on icon at bounding box center [496, 43] width 9 height 9
type input "15:56"
type input "16:28"
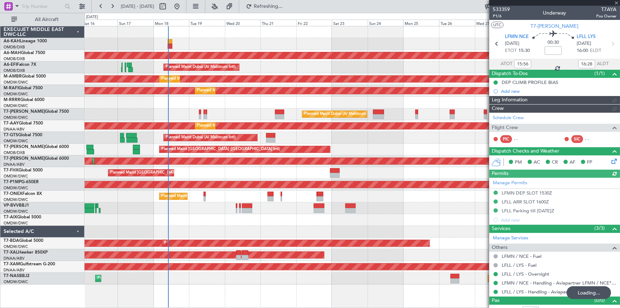
type input "Dherander Fithani (DHF)"
type input "6930"
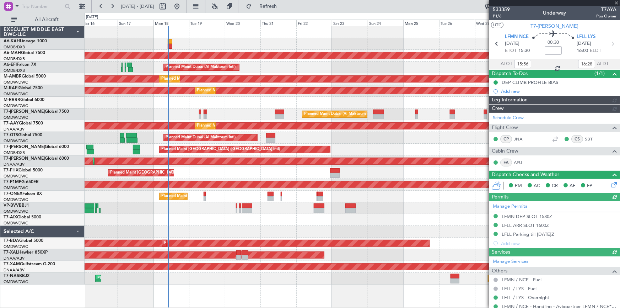
type input "Dherander Fithani (DHF)"
type input "6930"
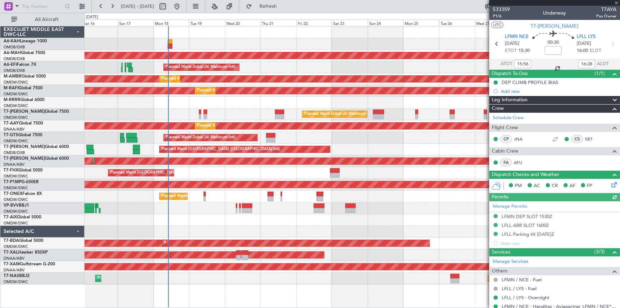
click at [610, 44] on icon at bounding box center [612, 43] width 9 height 9
type input "+00:10"
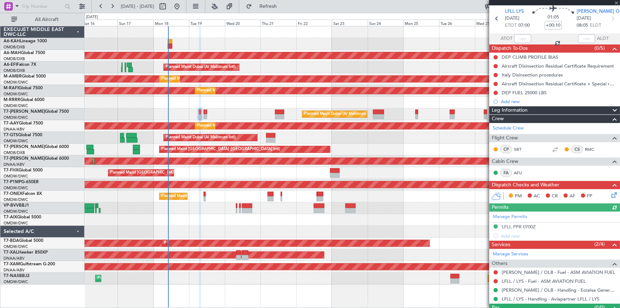
scroll to position [40, 0]
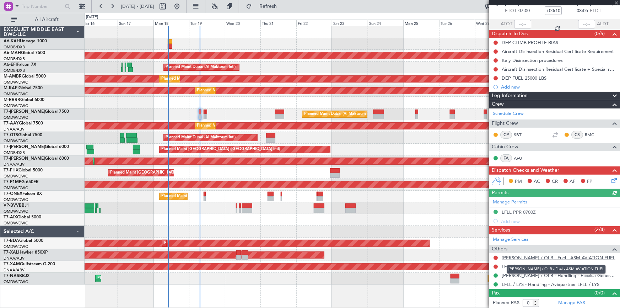
click at [532, 256] on link "[PERSON_NAME] / OLB - Fuel - ASM AVIATION FUEL" at bounding box center [559, 258] width 114 height 6
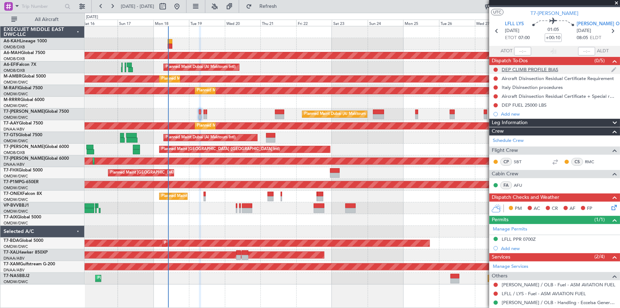
scroll to position [0, 0]
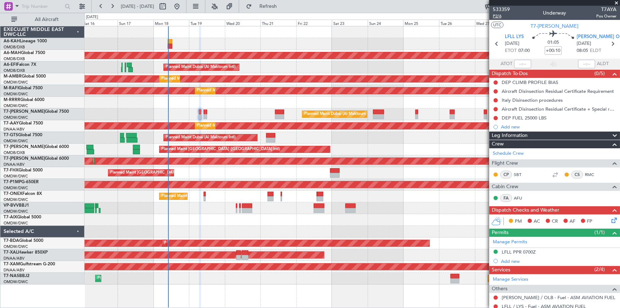
click at [499, 16] on span "P2/6" at bounding box center [501, 16] width 17 height 6
click at [495, 16] on span "P2/6" at bounding box center [501, 16] width 17 height 6
click at [545, 50] on input "+00:10" at bounding box center [553, 50] width 17 height 9
click at [611, 42] on mat-tooltip-component "Olbia (Costa Smeralda) Cat B" at bounding box center [585, 52] width 54 height 25
click at [537, 62] on section "ATOT ALDT" at bounding box center [554, 64] width 131 height 11
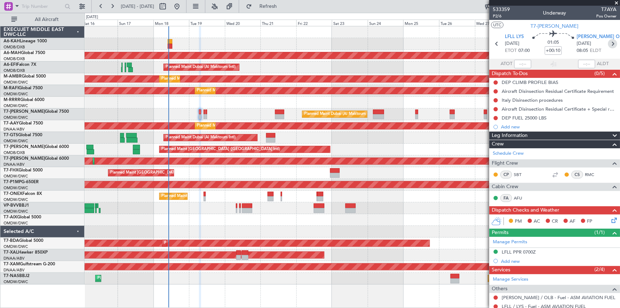
click at [611, 42] on icon at bounding box center [612, 43] width 9 height 9
type input "13"
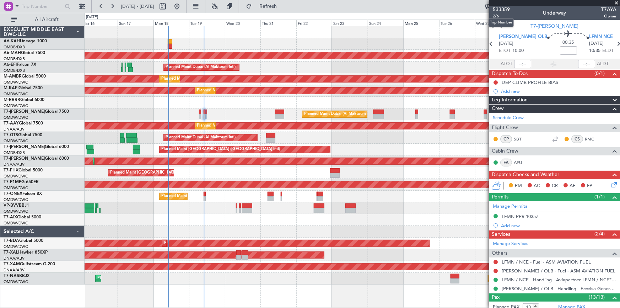
click at [496, 15] on mat-tooltip-component "Trip Number" at bounding box center [501, 22] width 35 height 19
click at [496, 16] on span "2/6" at bounding box center [501, 16] width 17 height 6
click at [552, 25] on span "T7-[PERSON_NAME]" at bounding box center [555, 25] width 48 height 7
click at [496, 16] on span "2/6" at bounding box center [501, 16] width 17 height 6
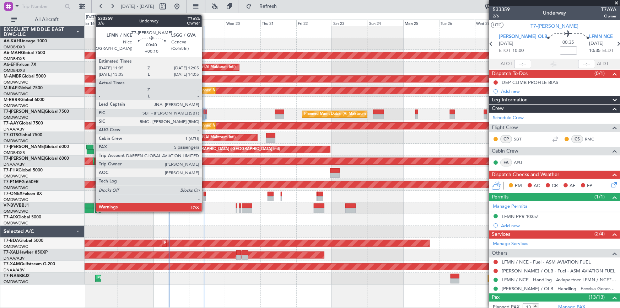
click at [205, 111] on div at bounding box center [206, 111] width 2 height 5
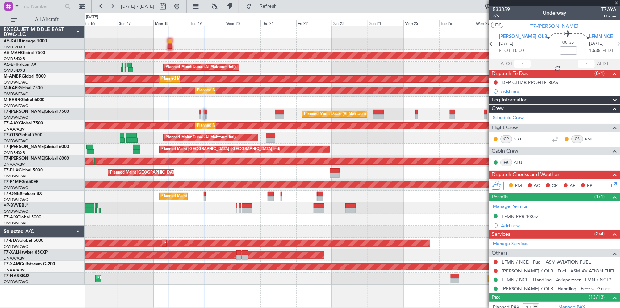
type input "+00:10"
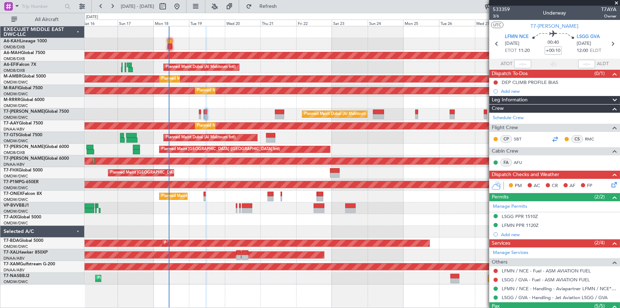
click at [553, 137] on div at bounding box center [555, 139] width 9 height 9
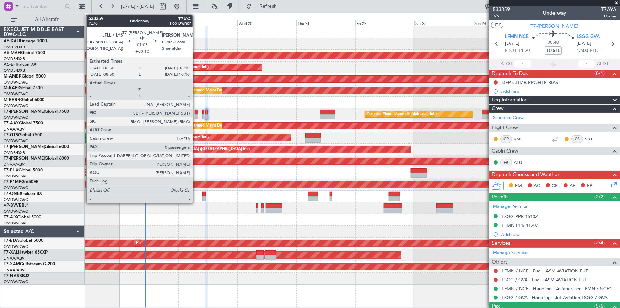
click at [196, 110] on div at bounding box center [197, 111] width 4 height 5
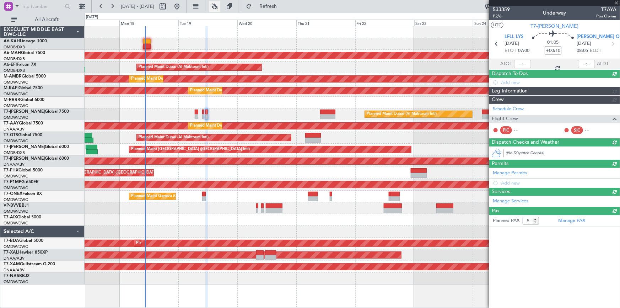
type input "0"
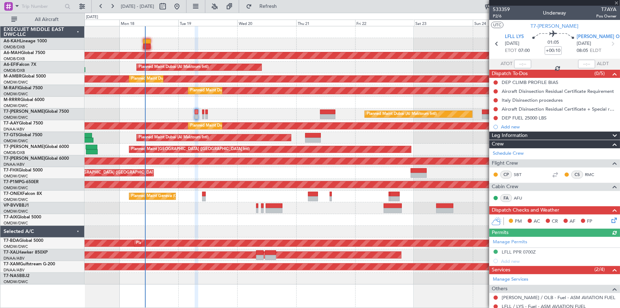
drag, startPoint x: 277, startPoint y: 8, endPoint x: 440, endPoint y: 92, distance: 183.1
click at [283, 8] on span "Refresh" at bounding box center [268, 6] width 30 height 5
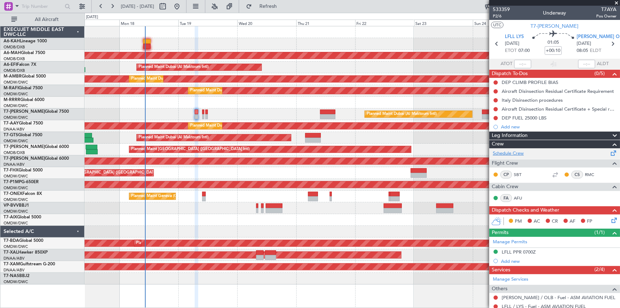
click at [515, 152] on link "Schedule Crew" at bounding box center [508, 153] width 31 height 7
click at [510, 151] on link "Schedule Crew" at bounding box center [508, 153] width 31 height 7
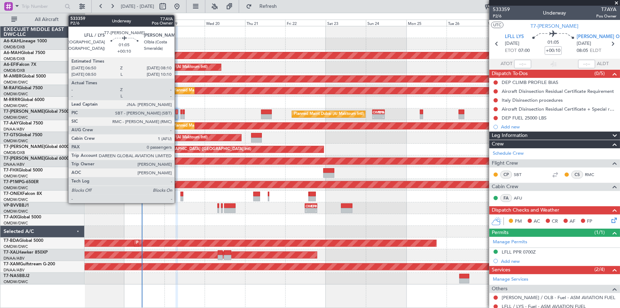
click at [177, 112] on div at bounding box center [177, 111] width 2 height 5
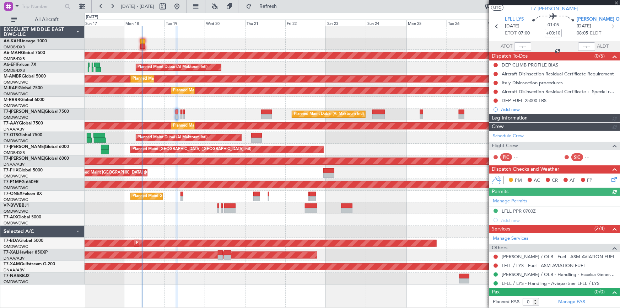
scroll to position [40, 0]
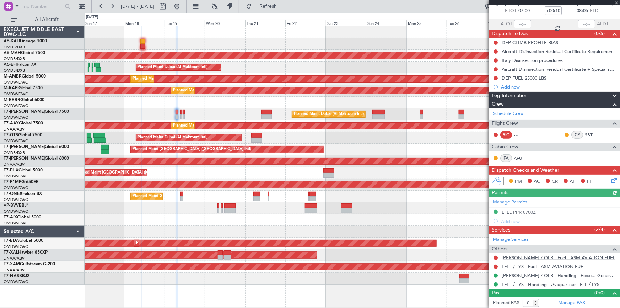
click at [524, 257] on link "[PERSON_NAME] / OLB - Fuel - ASM AVIATION FUEL" at bounding box center [559, 258] width 114 height 6
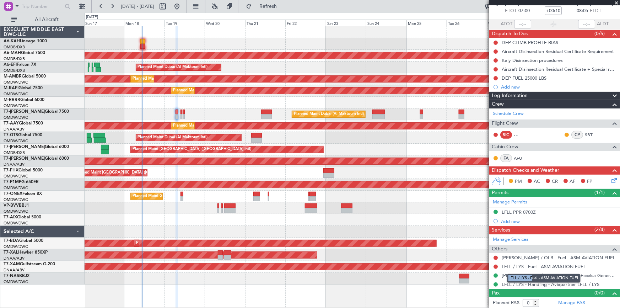
drag, startPoint x: 552, startPoint y: 277, endPoint x: 517, endPoint y: 267, distance: 36.9
click at [496, 264] on button at bounding box center [496, 266] width 4 height 4
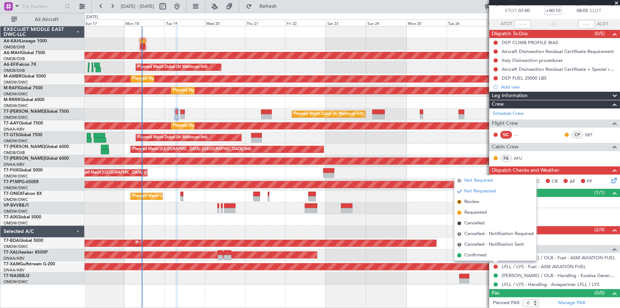
click at [471, 177] on span "Not Required" at bounding box center [479, 180] width 28 height 7
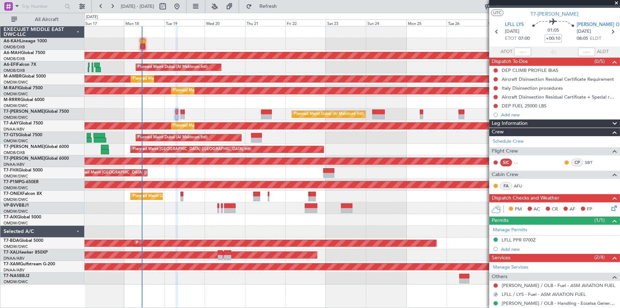
scroll to position [0, 0]
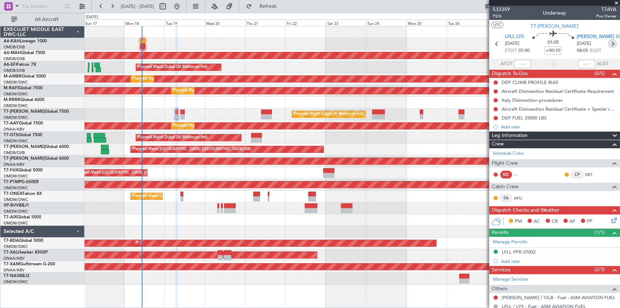
click at [610, 42] on icon at bounding box center [612, 43] width 9 height 9
type input "13"
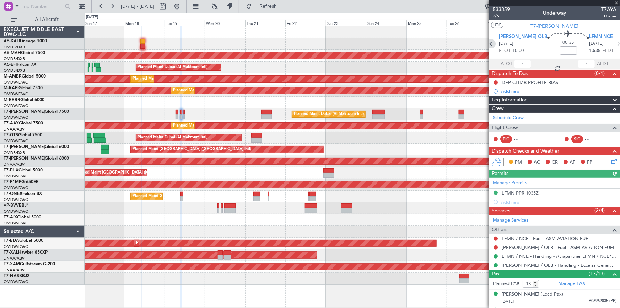
click at [496, 43] on icon at bounding box center [491, 43] width 9 height 9
type input "+00:10"
type input "0"
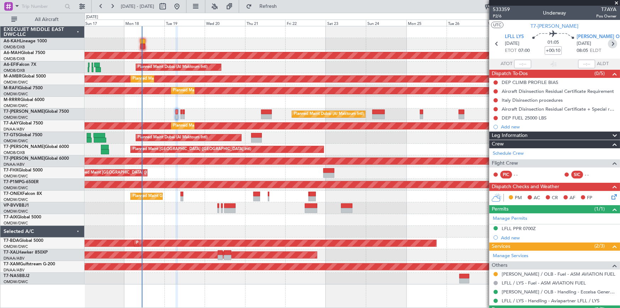
click at [610, 43] on icon at bounding box center [612, 43] width 9 height 9
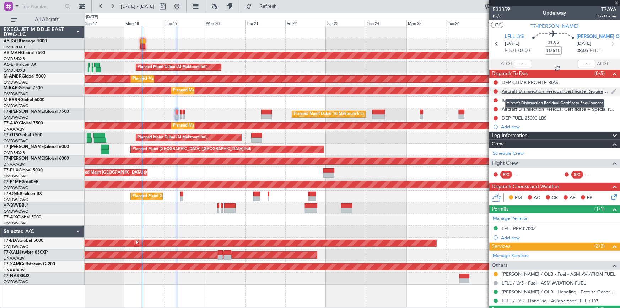
type input "13"
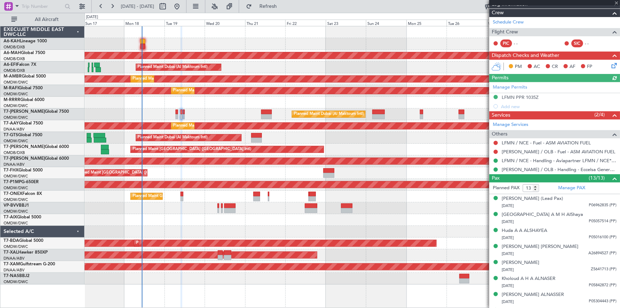
scroll to position [64, 0]
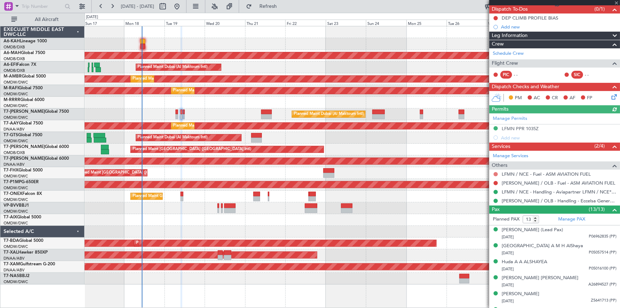
click at [496, 173] on button at bounding box center [496, 174] width 4 height 4
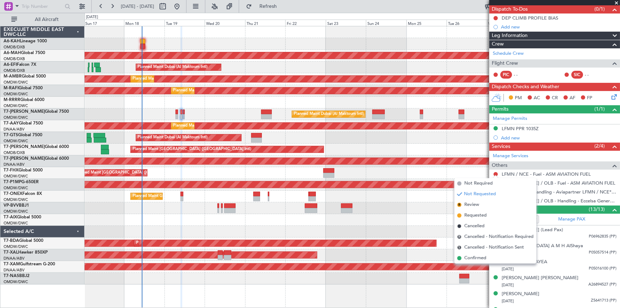
drag, startPoint x: 474, startPoint y: 194, endPoint x: 491, endPoint y: 196, distance: 16.4
click at [478, 195] on span "Not Requested" at bounding box center [480, 194] width 32 height 7
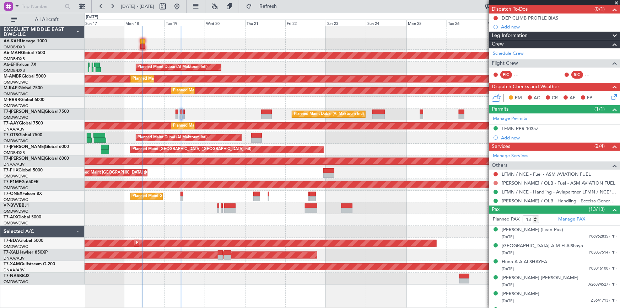
click at [496, 182] on button at bounding box center [496, 183] width 4 height 4
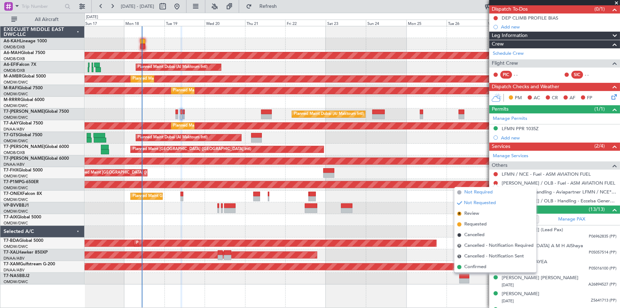
click at [476, 195] on span "Not Required" at bounding box center [479, 192] width 28 height 7
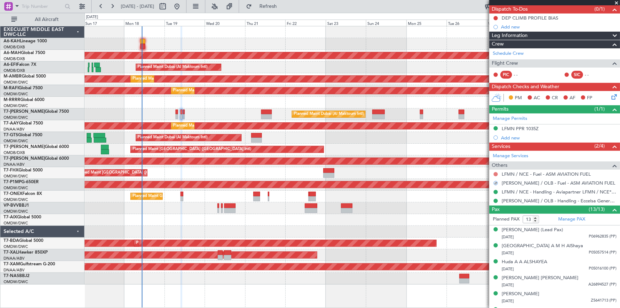
click at [496, 172] on button at bounding box center [496, 174] width 4 height 4
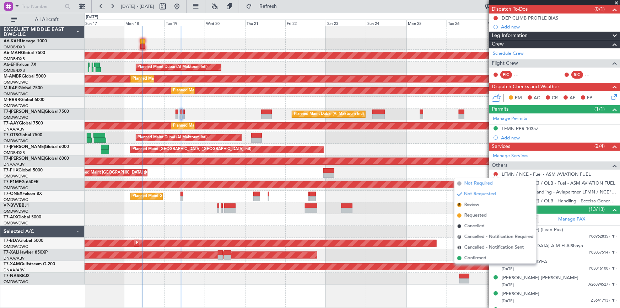
click at [482, 183] on span "Not Required" at bounding box center [479, 183] width 28 height 7
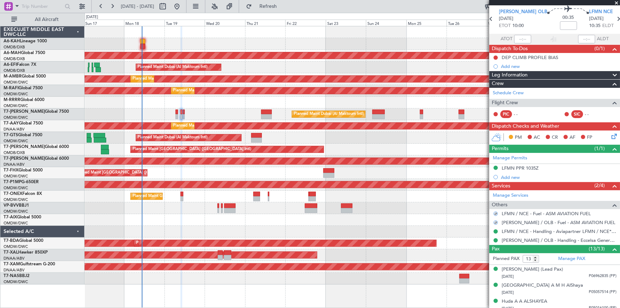
scroll to position [0, 0]
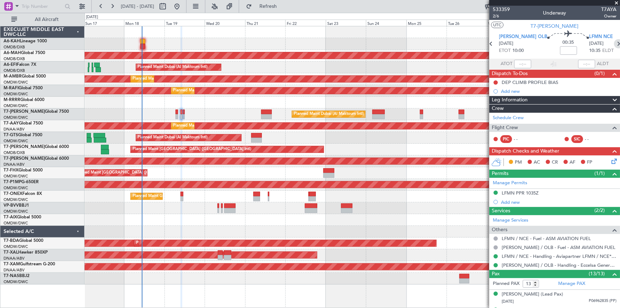
click at [614, 44] on icon at bounding box center [618, 43] width 9 height 9
type input "+00:10"
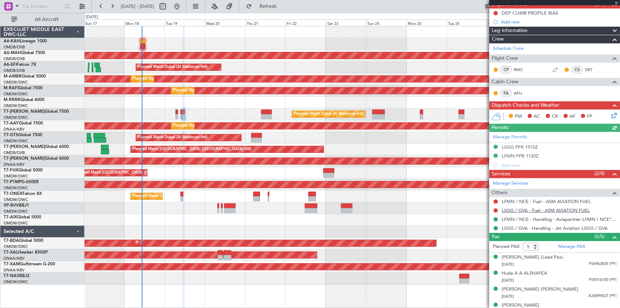
scroll to position [70, 0]
click at [496, 199] on button at bounding box center [496, 201] width 4 height 4
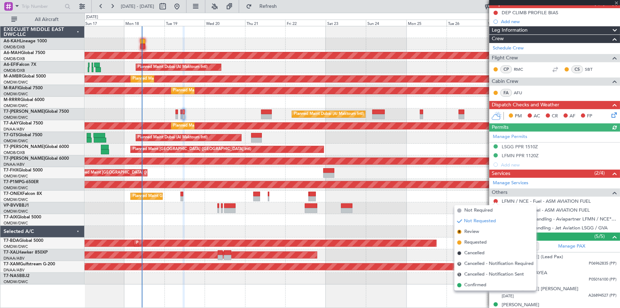
drag, startPoint x: 483, startPoint y: 211, endPoint x: 497, endPoint y: 215, distance: 13.7
click at [484, 211] on span "Not Required" at bounding box center [479, 210] width 28 height 7
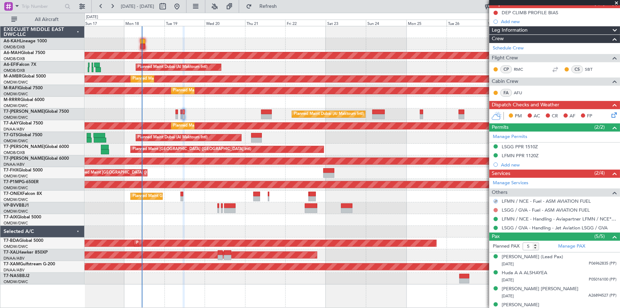
click at [496, 209] on button at bounding box center [496, 210] width 4 height 4
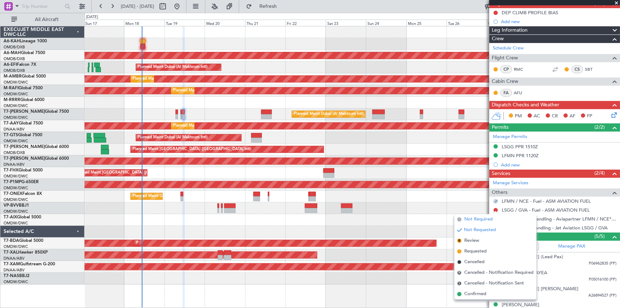
click at [466, 220] on span "Not Required" at bounding box center [479, 219] width 28 height 7
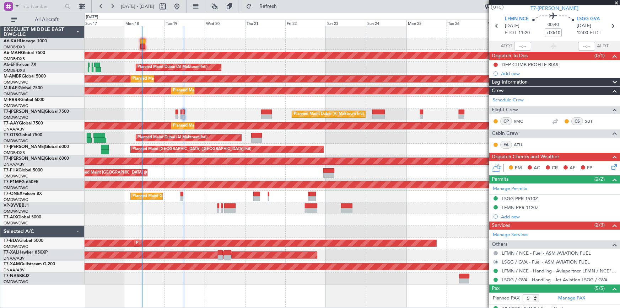
scroll to position [0, 0]
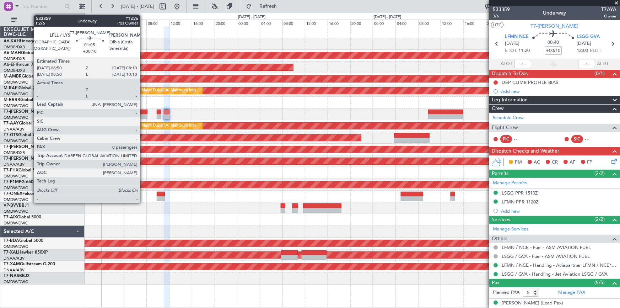
click at [144, 114] on div at bounding box center [144, 116] width 8 height 5
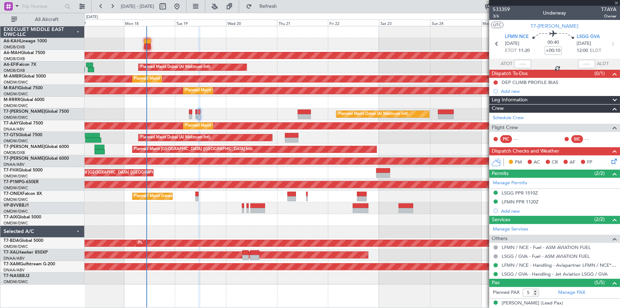
type input "0"
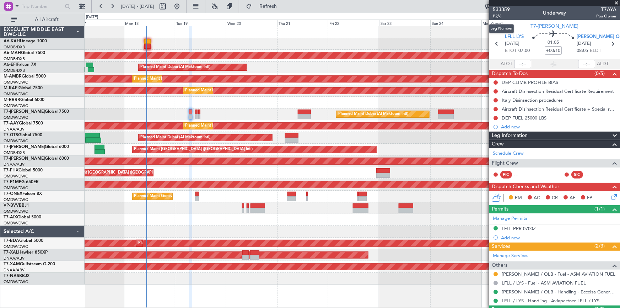
click at [500, 15] on span "P2/6" at bounding box center [501, 16] width 17 height 6
click at [510, 154] on link "Schedule Crew" at bounding box center [508, 153] width 31 height 7
click at [534, 115] on div "DEP FUEL 25000 LBS" at bounding box center [524, 118] width 45 height 6
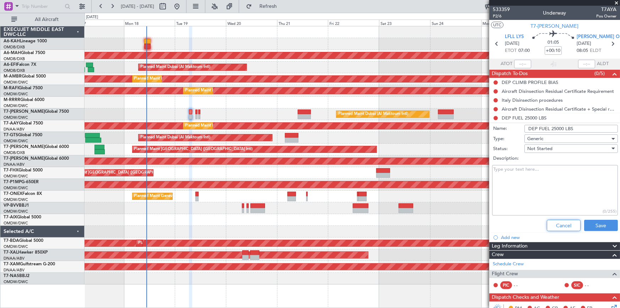
drag, startPoint x: 553, startPoint y: 219, endPoint x: 544, endPoint y: 205, distance: 17.0
click at [553, 220] on button "Cancel" at bounding box center [564, 225] width 34 height 11
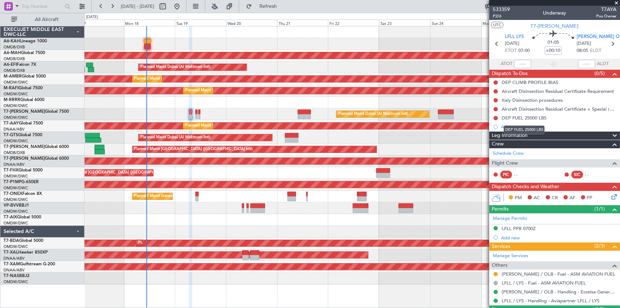
click at [508, 126] on mat-tooltip-component "DEP FUEL 25000 LBS" at bounding box center [524, 129] width 51 height 19
click at [515, 128] on div "Add new" at bounding box center [559, 127] width 116 height 6
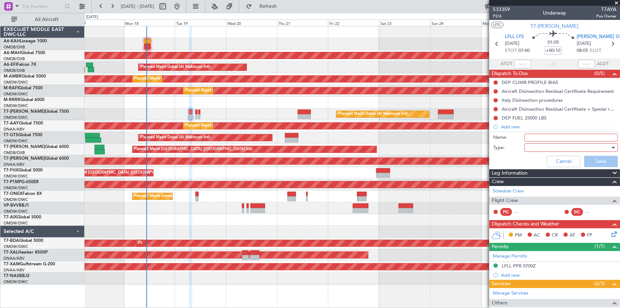
click at [539, 136] on input "Name:" at bounding box center [571, 138] width 93 height 8
drag, startPoint x: 566, startPoint y: 138, endPoint x: 552, endPoint y: 149, distance: 18.2
click at [566, 138] on input "Justin would be oberserver crew." at bounding box center [571, 138] width 93 height 8
type input "Justin would be observer crew."
click at [552, 149] on div at bounding box center [568, 147] width 83 height 11
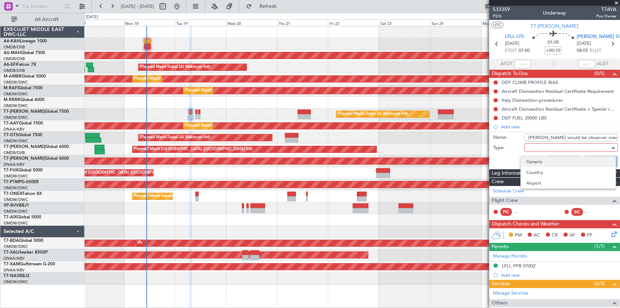
click at [534, 161] on span "Generic" at bounding box center [569, 161] width 84 height 11
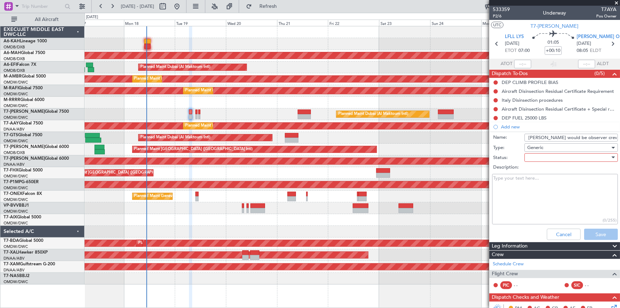
click at [541, 156] on div at bounding box center [568, 157] width 83 height 11
click at [543, 173] on span "Not Started" at bounding box center [569, 171] width 84 height 11
drag, startPoint x: 594, startPoint y: 233, endPoint x: 590, endPoint y: 229, distance: 6.0
click at [594, 231] on button "Save" at bounding box center [601, 234] width 34 height 11
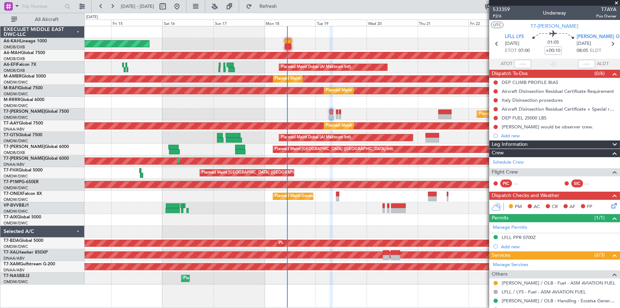
click at [300, 116] on div "Unplanned Maint Budapest (Ferenc Liszt Intl) Planned Maint Dubai (Dubai Intl) P…" at bounding box center [353, 155] width 536 height 258
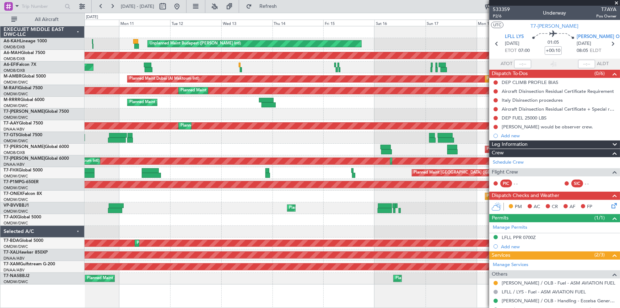
click at [287, 116] on div "Unplanned Maint Budapest (Ferenc Liszt Intl) Planned Maint Dubai (Dubai Intl) P…" at bounding box center [353, 155] width 536 height 258
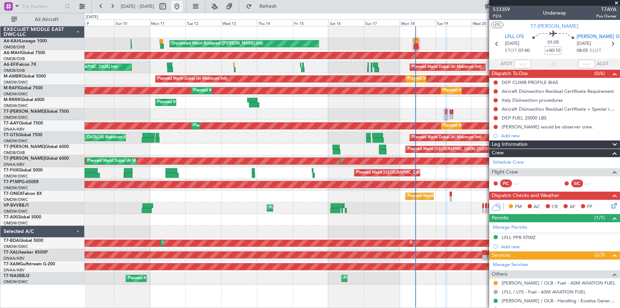
click at [183, 3] on button at bounding box center [176, 6] width 11 height 11
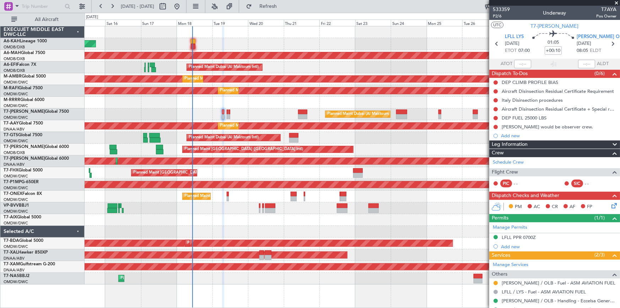
click at [173, 101] on div "Planned Maint Southend" at bounding box center [353, 103] width 536 height 12
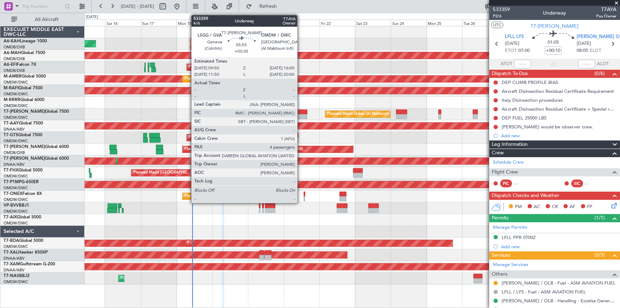
click at [301, 111] on div at bounding box center [302, 111] width 9 height 5
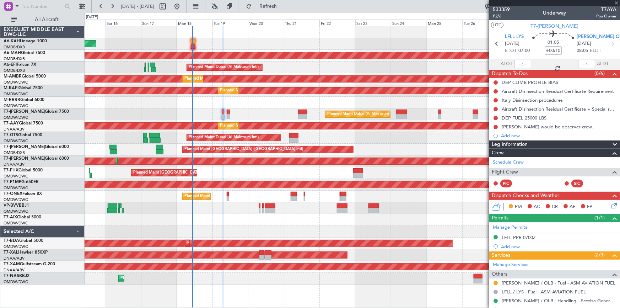
type input "+00:35"
type input "4"
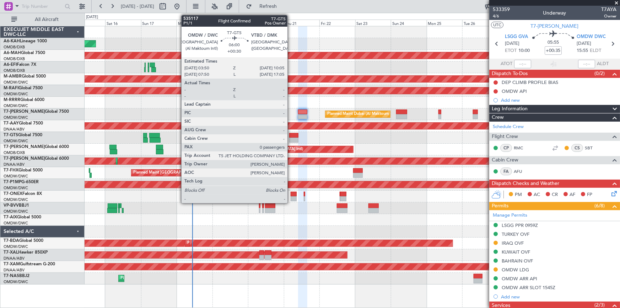
click at [291, 136] on div at bounding box center [294, 135] width 10 height 5
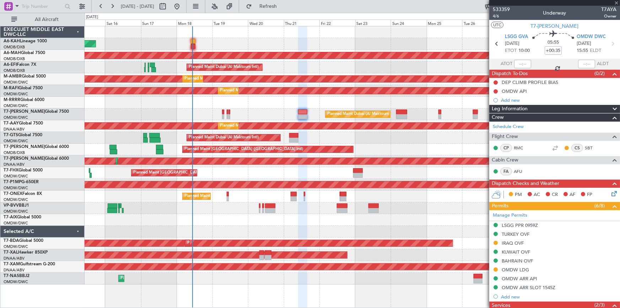
type input "+00:30"
type input "0"
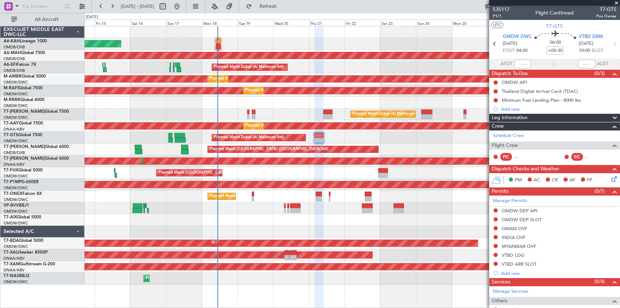
click at [233, 223] on div "Unplanned Maint Budapest (Ferenc Liszt Intl) Planned Maint Dubai (Dubai Intl) P…" at bounding box center [353, 155] width 536 height 258
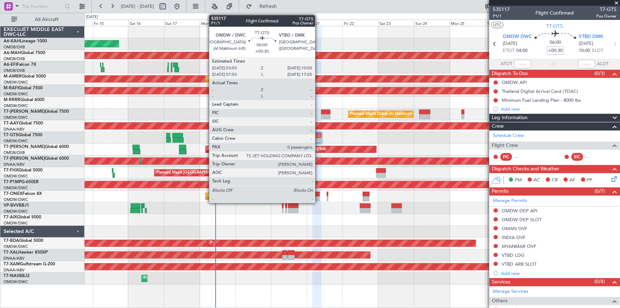
click at [318, 136] on div at bounding box center [317, 135] width 10 height 5
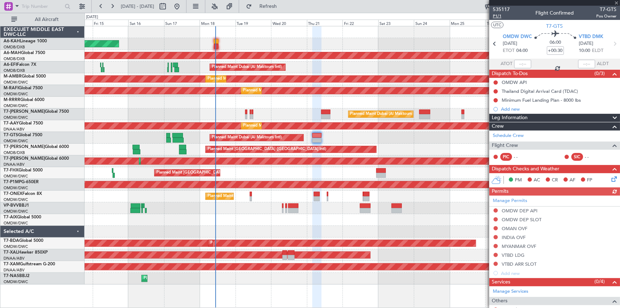
click at [498, 14] on span "P1/1" at bounding box center [501, 16] width 17 height 6
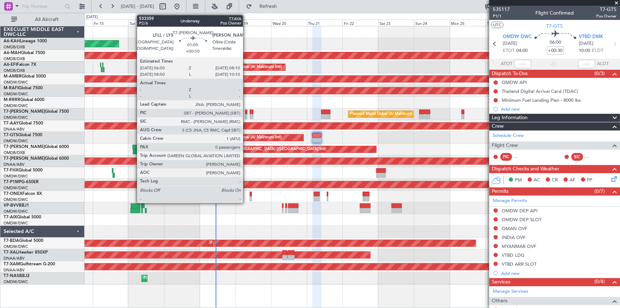
click at [246, 112] on div at bounding box center [246, 111] width 2 height 5
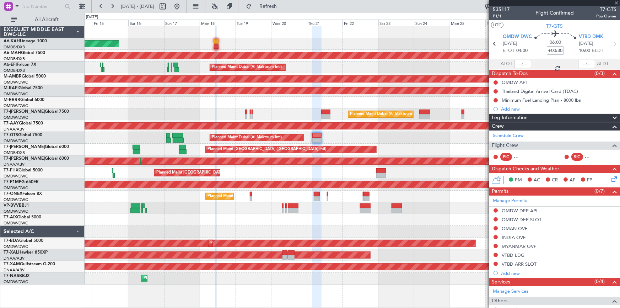
type input "+00:10"
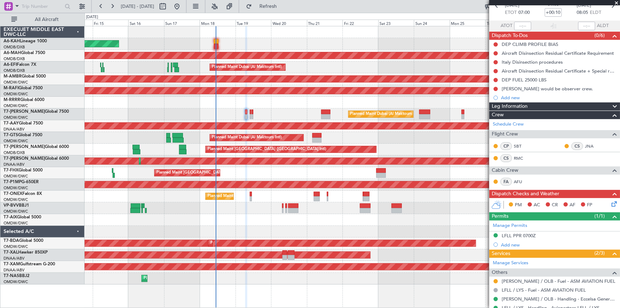
scroll to position [61, 0]
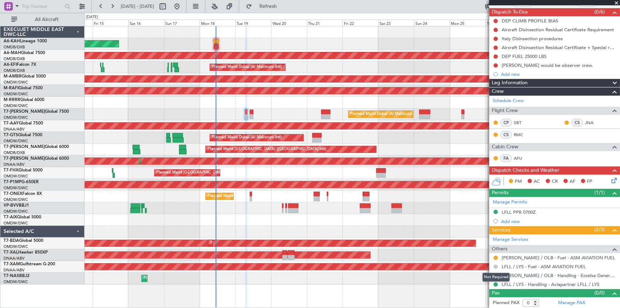
click at [496, 267] on button at bounding box center [496, 266] width 4 height 4
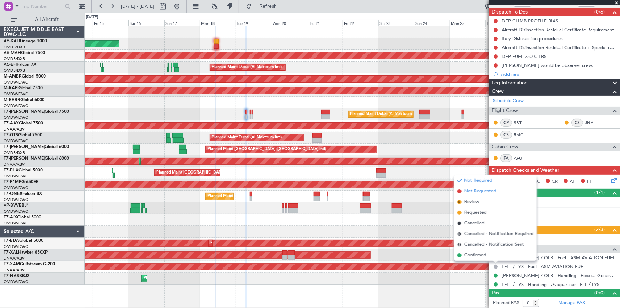
click at [480, 192] on span "Not Requested" at bounding box center [481, 191] width 32 height 7
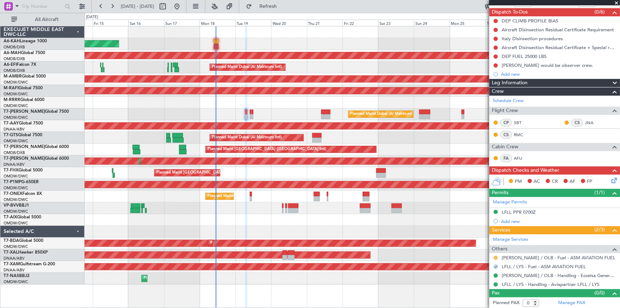
click at [497, 258] on button at bounding box center [496, 258] width 4 height 4
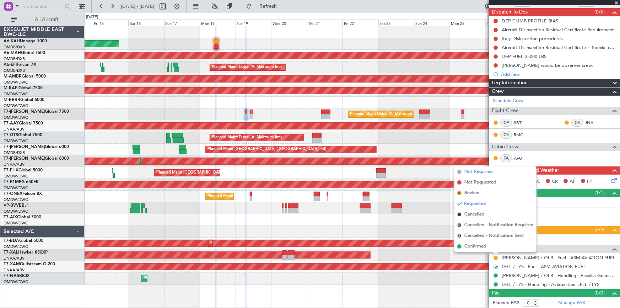
click at [481, 173] on span "Not Required" at bounding box center [479, 171] width 28 height 7
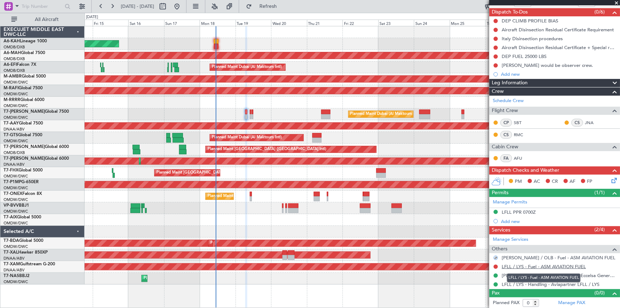
click at [529, 267] on link "LFLL / LYS - Fuel - ASM AVIATION FUEL" at bounding box center [544, 266] width 84 height 6
click at [497, 267] on div at bounding box center [496, 267] width 6 height 6
click at [495, 266] on button at bounding box center [496, 266] width 4 height 4
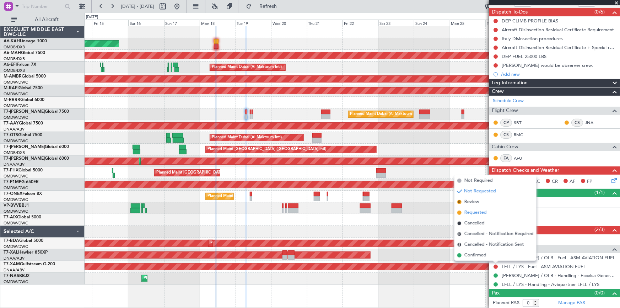
click at [470, 211] on span "Requested" at bounding box center [476, 212] width 22 height 7
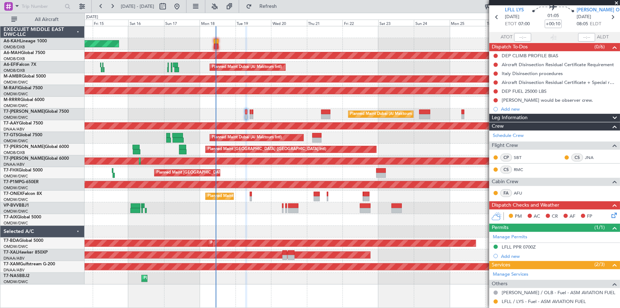
scroll to position [0, 0]
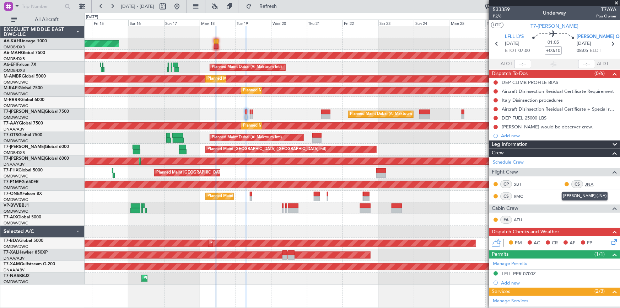
click at [586, 183] on link "JNA" at bounding box center [593, 184] width 16 height 6
click at [495, 18] on span "P2/6" at bounding box center [501, 16] width 17 height 6
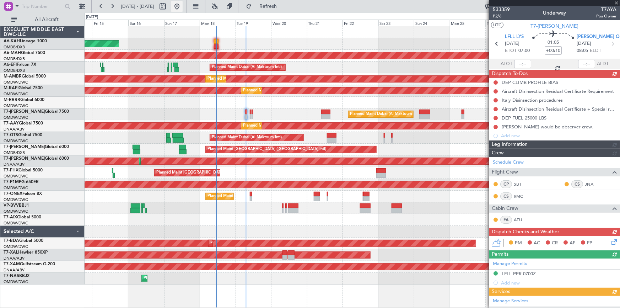
click at [183, 5] on button at bounding box center [176, 6] width 11 height 11
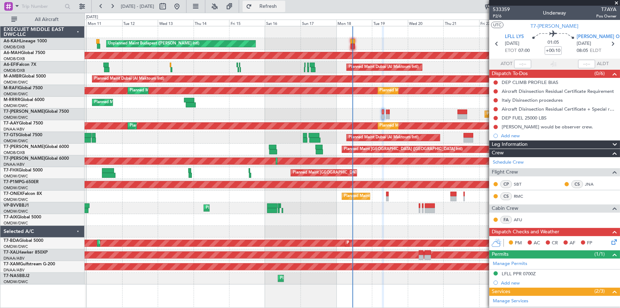
click at [276, 7] on button "Refresh" at bounding box center [264, 6] width 43 height 11
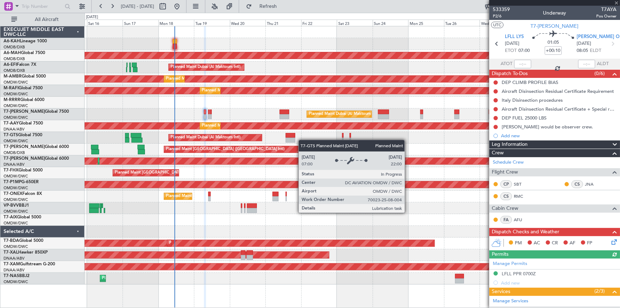
click at [261, 134] on div "Unplanned Maint Budapest (Ferenc Liszt Intl) Planned Maint Dubai (Dubai Intl) P…" at bounding box center [353, 155] width 536 height 258
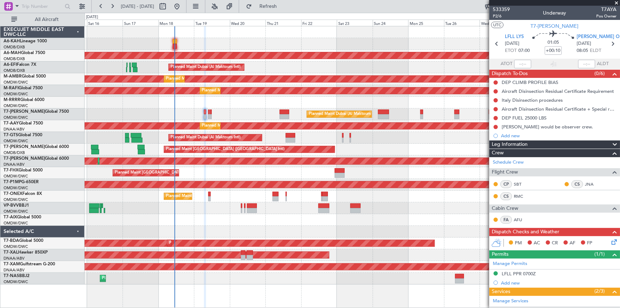
click at [342, 135] on div "Planned Maint Dubai (Al Maktoum Intl)" at bounding box center [353, 138] width 536 height 12
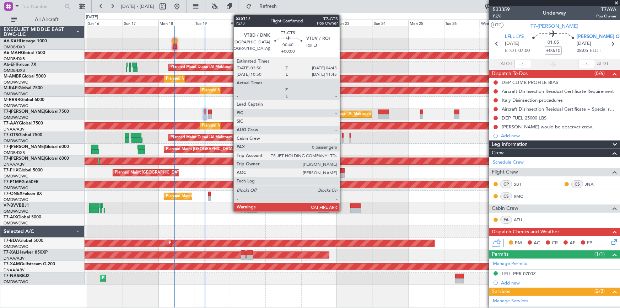
click at [343, 136] on div at bounding box center [342, 135] width 1 height 5
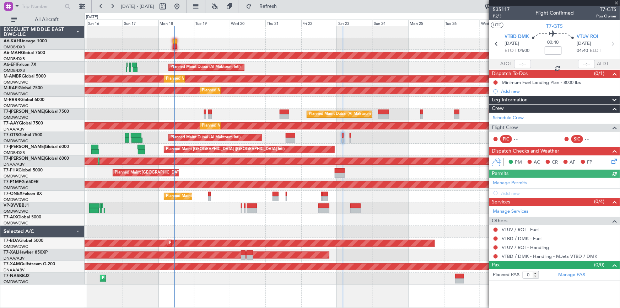
click at [499, 17] on span "P2/3" at bounding box center [501, 16] width 17 height 6
click at [510, 183] on link "Manage Permits" at bounding box center [510, 183] width 34 height 7
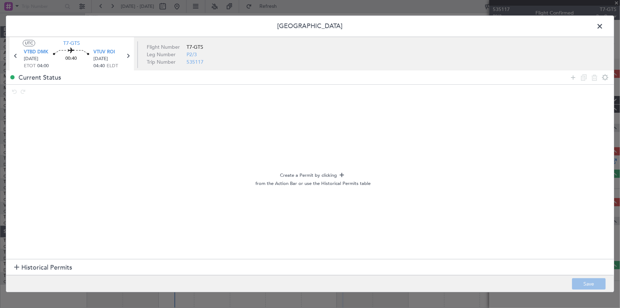
click at [45, 270] on span "Historical Permits" at bounding box center [46, 268] width 51 height 10
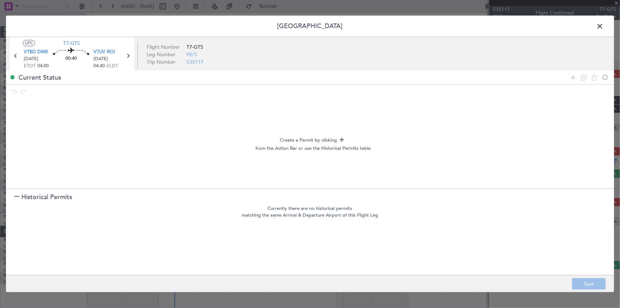
click at [604, 25] on span at bounding box center [604, 28] width 0 height 14
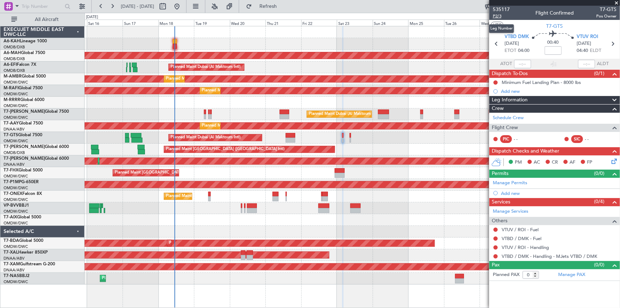
click at [499, 14] on span "P2/3" at bounding box center [501, 16] width 17 height 6
click at [615, 42] on icon at bounding box center [612, 43] width 9 height 9
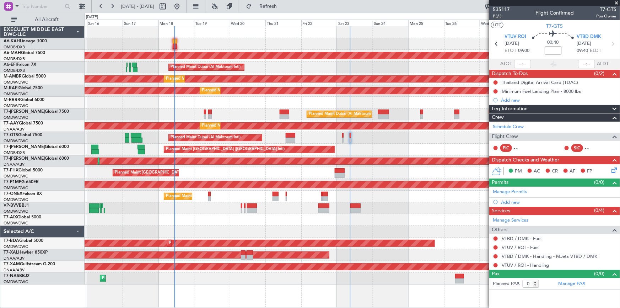
click at [498, 17] on span "P3/3" at bounding box center [501, 16] width 17 height 6
click at [523, 239] on link "VTBD / DMK - Fuel" at bounding box center [522, 238] width 40 height 6
click at [516, 264] on link "VTUV / ROI - Handling" at bounding box center [525, 265] width 47 height 6
drag, startPoint x: 269, startPoint y: 7, endPoint x: 348, endPoint y: 74, distance: 102.9
click at [272, 9] on button "Refresh" at bounding box center [264, 6] width 43 height 11
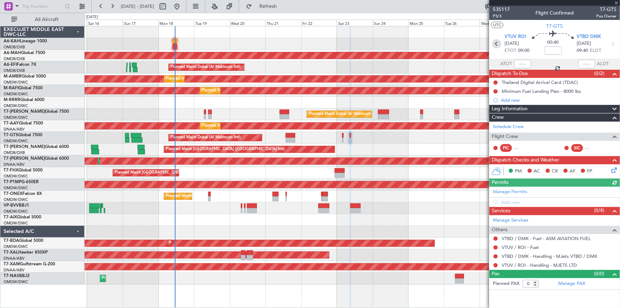
click at [495, 43] on icon at bounding box center [496, 43] width 9 height 9
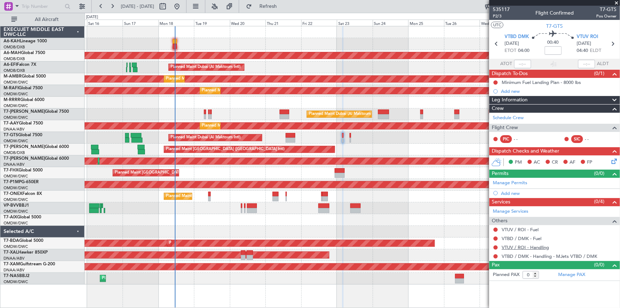
click at [523, 245] on link "VTUV / ROI - Handling" at bounding box center [525, 247] width 47 height 6
click at [283, 6] on span "Refresh" at bounding box center [268, 6] width 30 height 5
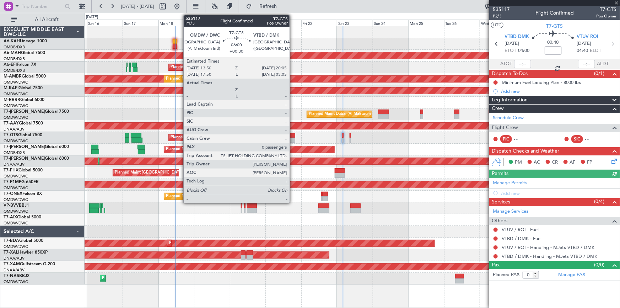
click at [293, 136] on div at bounding box center [291, 135] width 10 height 5
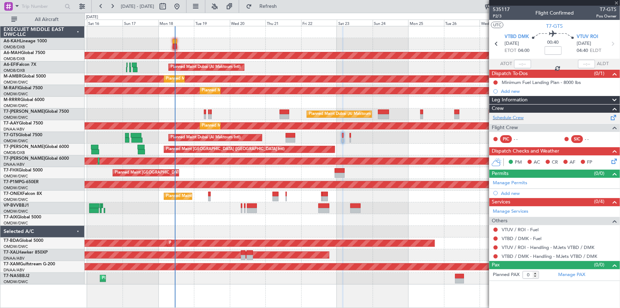
type input "+00:30"
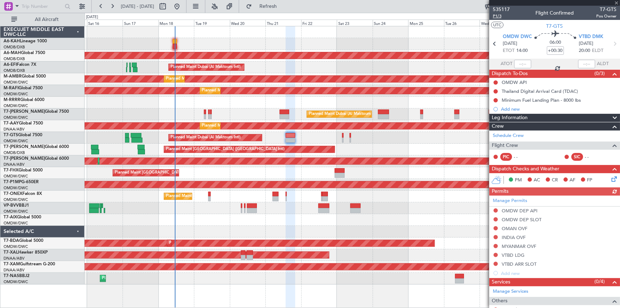
click at [496, 18] on span "P1/3" at bounding box center [501, 16] width 17 height 6
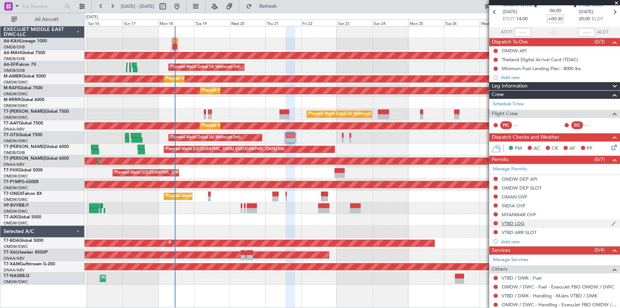
scroll to position [52, 0]
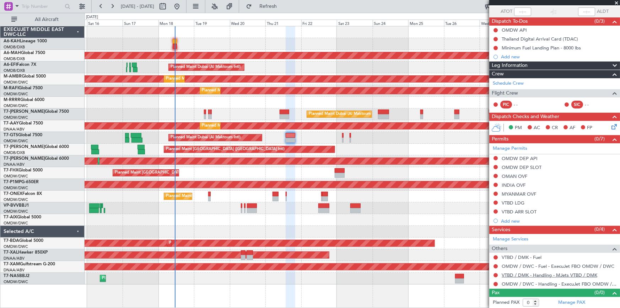
click at [537, 274] on link "VTBD / DMK - Handling - MJets VTBD / DMK" at bounding box center [550, 275] width 96 height 6
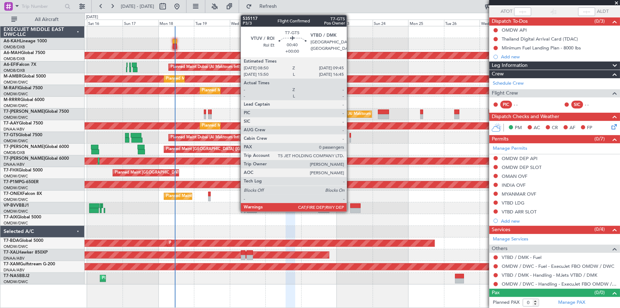
click at [350, 136] on div at bounding box center [350, 135] width 1 height 5
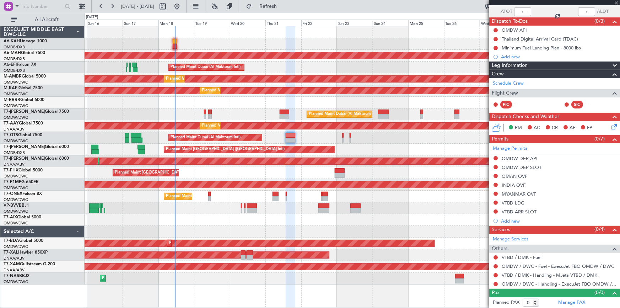
scroll to position [0, 0]
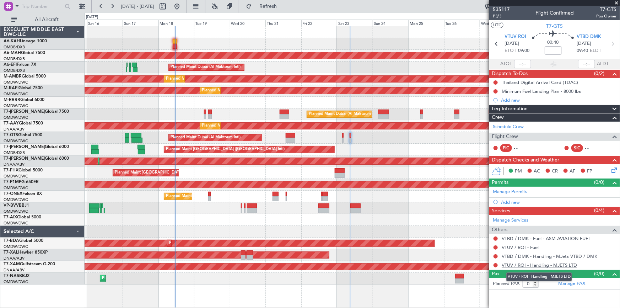
click at [534, 266] on link "VTUV / ROI - Handling - MJETS LTD" at bounding box center [539, 265] width 75 height 6
click at [540, 264] on link "VTUV / ROI - Handling - MJETS LTD" at bounding box center [539, 265] width 75 height 6
click at [283, 7] on span "Refresh" at bounding box center [268, 6] width 30 height 5
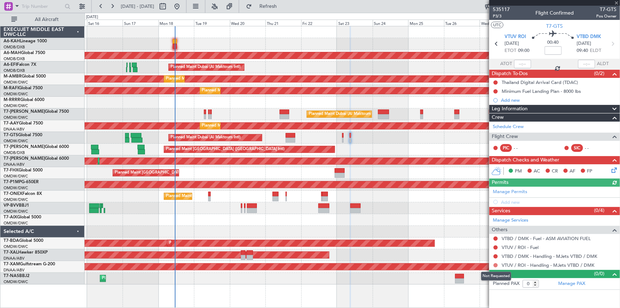
click at [496, 264] on button at bounding box center [496, 265] width 4 height 4
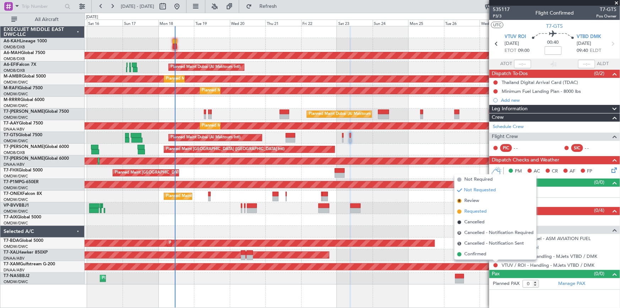
click at [477, 212] on span "Requested" at bounding box center [476, 211] width 22 height 7
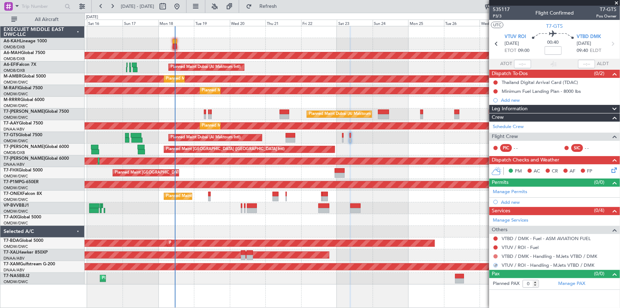
click at [496, 254] on button at bounding box center [496, 256] width 4 height 4
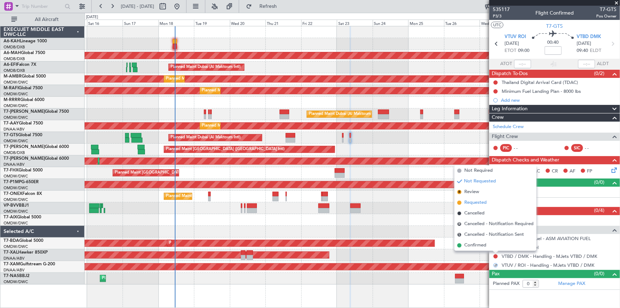
click at [475, 202] on span "Requested" at bounding box center [476, 202] width 22 height 7
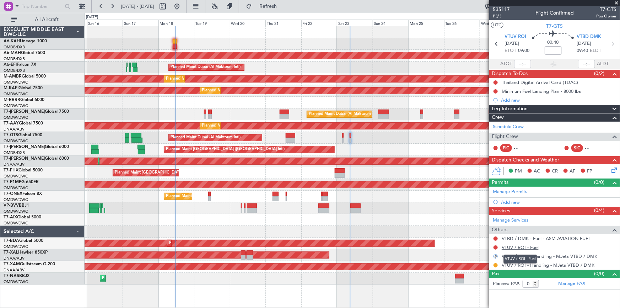
click at [514, 245] on link "VTUV / ROI - Fuel" at bounding box center [520, 247] width 37 height 6
drag, startPoint x: 299, startPoint y: 9, endPoint x: 337, endPoint y: 31, distance: 44.1
click at [285, 12] on button "Refresh" at bounding box center [264, 6] width 43 height 11
click at [504, 200] on div "Manage Permits Add new" at bounding box center [554, 197] width 131 height 20
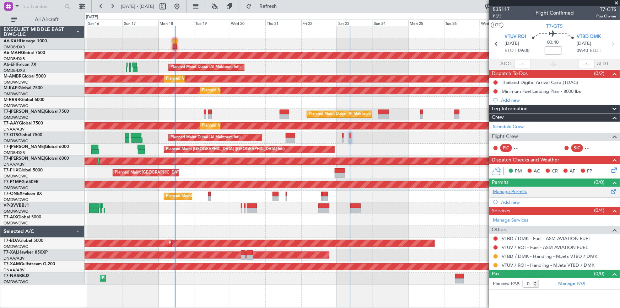
click at [516, 191] on link "Manage Permits" at bounding box center [510, 191] width 34 height 7
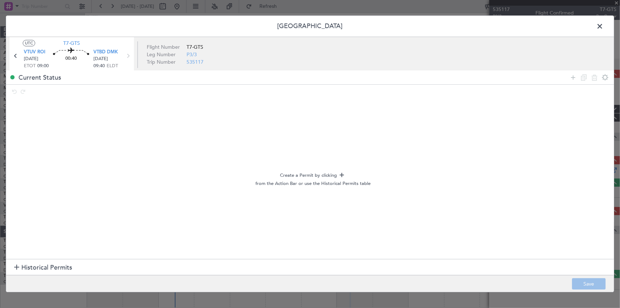
click at [69, 266] on span "Historical Permits" at bounding box center [46, 268] width 51 height 10
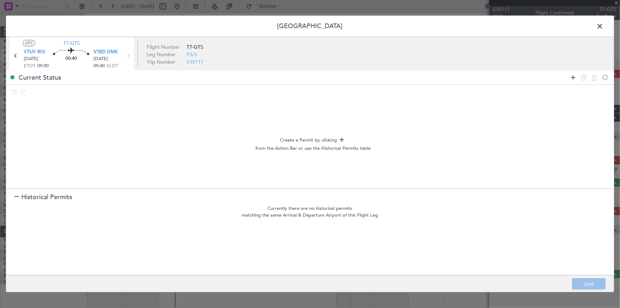
click at [572, 78] on icon at bounding box center [573, 77] width 9 height 9
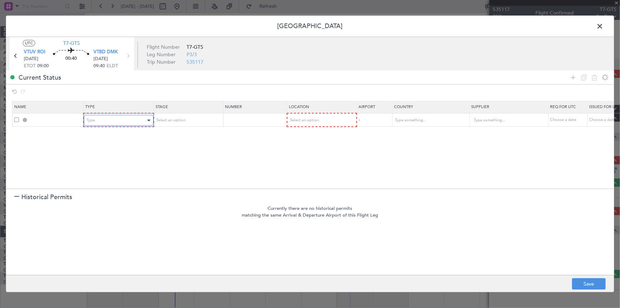
click at [103, 118] on div "Type" at bounding box center [116, 120] width 59 height 11
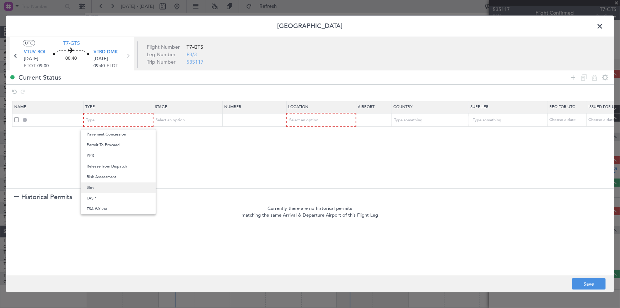
click at [100, 185] on span "Slot" at bounding box center [118, 187] width 63 height 11
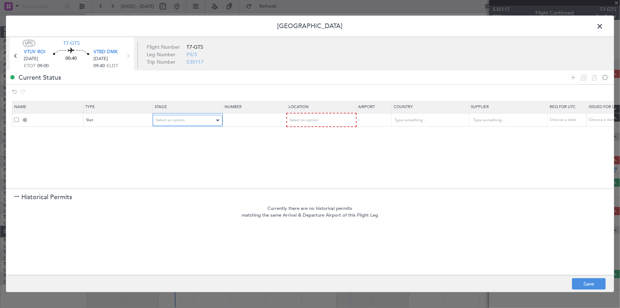
click at [171, 124] on div "Select an option" at bounding box center [185, 120] width 59 height 11
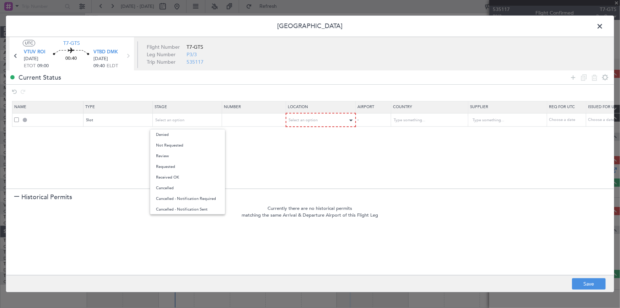
drag, startPoint x: 178, startPoint y: 146, endPoint x: 301, endPoint y: 118, distance: 125.6
click at [182, 146] on span "Not Requested" at bounding box center [187, 145] width 63 height 11
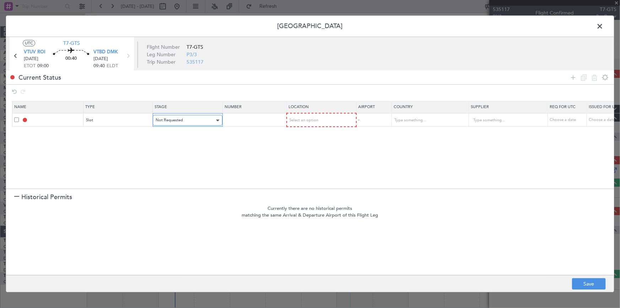
click at [193, 123] on div "Not Requested" at bounding box center [185, 120] width 59 height 11
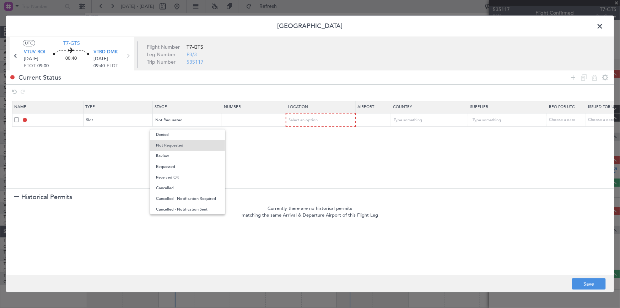
drag, startPoint x: 173, startPoint y: 168, endPoint x: 192, endPoint y: 165, distance: 19.5
click at [176, 168] on span "Requested" at bounding box center [187, 166] width 63 height 11
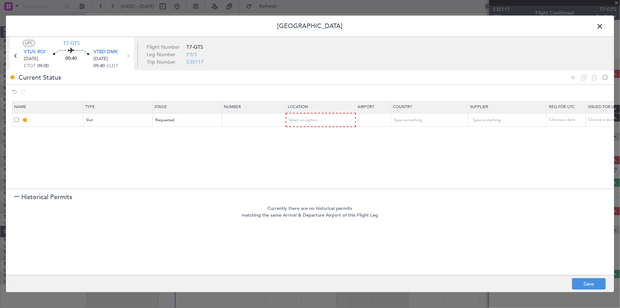
click at [306, 112] on th "Location" at bounding box center [321, 107] width 70 height 12
drag, startPoint x: 306, startPoint y: 118, endPoint x: 309, endPoint y: 121, distance: 4.0
click at [306, 118] on span "Select an option" at bounding box center [303, 120] width 29 height 5
drag, startPoint x: 304, startPoint y: 155, endPoint x: 327, endPoint y: 163, distance: 23.8
click at [304, 154] on span "Arrival" at bounding box center [320, 156] width 63 height 11
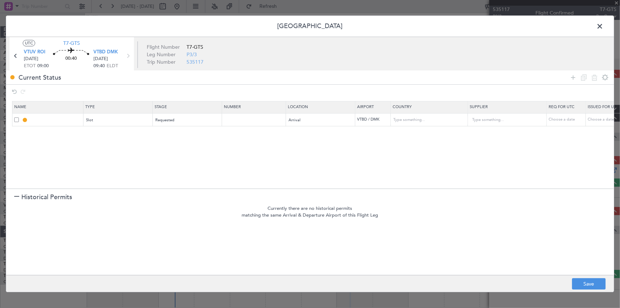
drag, startPoint x: 574, startPoint y: 77, endPoint x: 524, endPoint y: 101, distance: 56.4
click at [574, 78] on icon at bounding box center [573, 77] width 9 height 9
click at [101, 133] on div "Type" at bounding box center [116, 133] width 59 height 11
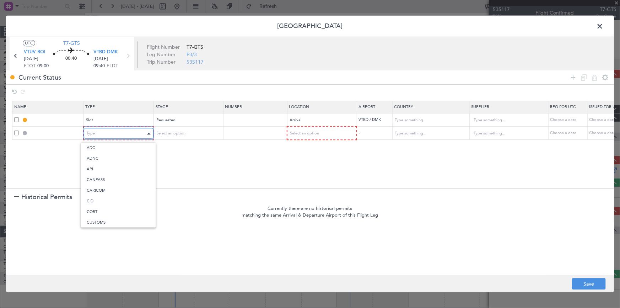
scroll to position [108, 0]
click at [96, 209] on span "Landing" at bounding box center [118, 210] width 63 height 11
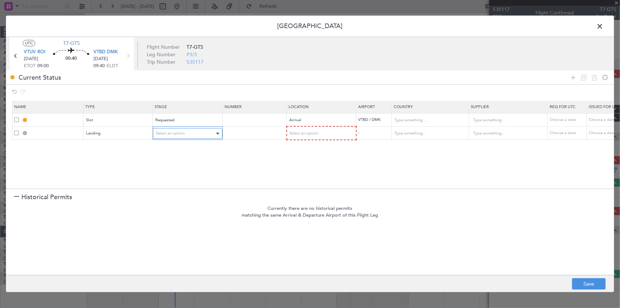
click at [175, 136] on div "Select an option" at bounding box center [185, 133] width 59 height 11
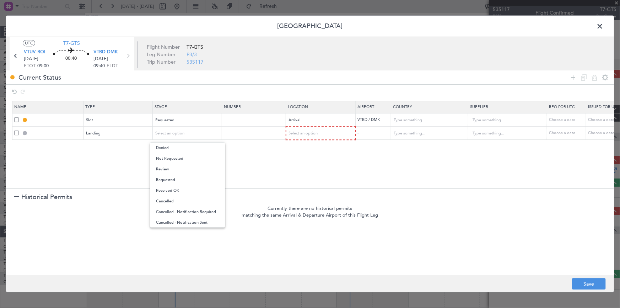
drag, startPoint x: 176, startPoint y: 180, endPoint x: 184, endPoint y: 179, distance: 8.6
click at [178, 179] on span "Requested" at bounding box center [187, 180] width 63 height 11
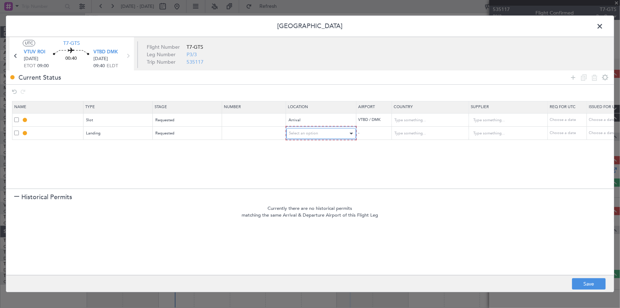
click at [302, 136] on div "Select an option" at bounding box center [318, 133] width 59 height 11
drag, startPoint x: 300, startPoint y: 168, endPoint x: 551, endPoint y: 224, distance: 256.7
click at [302, 170] on span "Arrival" at bounding box center [320, 169] width 63 height 11
click at [593, 280] on button "Save" at bounding box center [589, 283] width 34 height 11
type input "VTBD ARR SLOT"
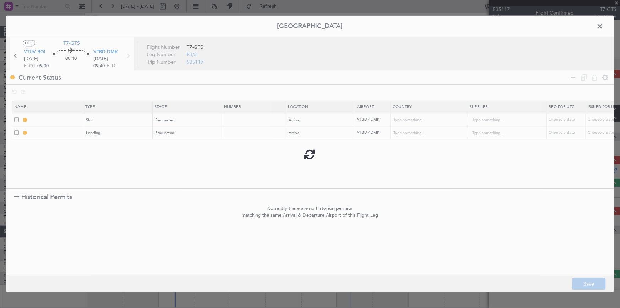
type input "Thailand"
type input "NNN"
type input "VTBD LDG"
type input "Thailand"
type input "NNN"
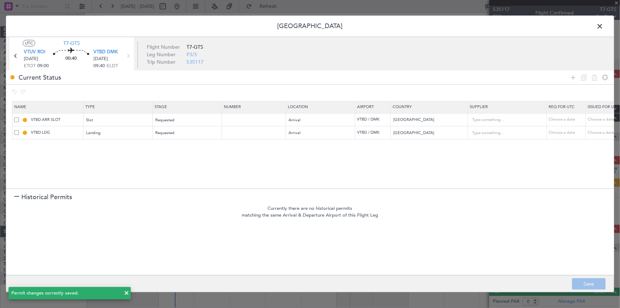
click at [604, 27] on span at bounding box center [604, 28] width 0 height 14
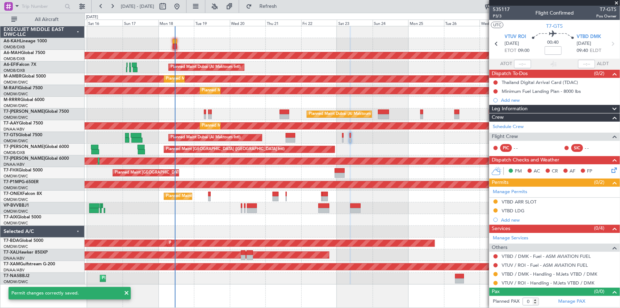
drag, startPoint x: 284, startPoint y: 5, endPoint x: 361, endPoint y: 39, distance: 83.7
click at [283, 7] on span "Refresh" at bounding box center [268, 6] width 30 height 5
click at [496, 42] on icon at bounding box center [496, 43] width 9 height 9
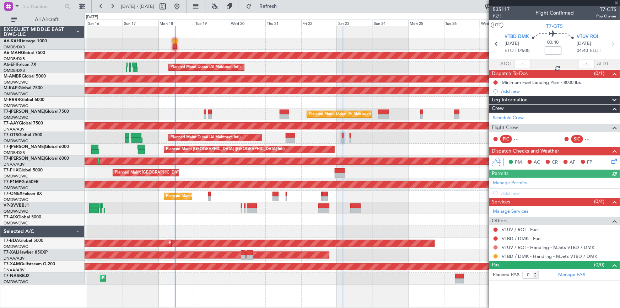
click at [496, 249] on mat-tooltip-component "Not Requested" at bounding box center [496, 258] width 40 height 19
click at [494, 245] on button at bounding box center [496, 247] width 4 height 4
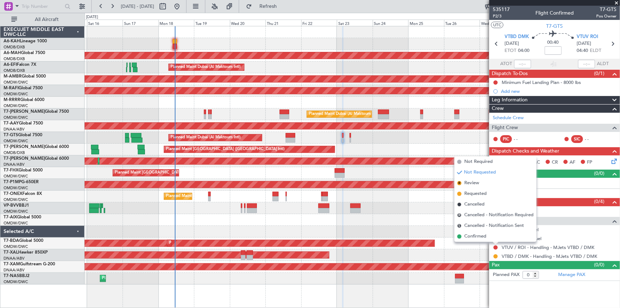
drag, startPoint x: 474, startPoint y: 194, endPoint x: 514, endPoint y: 199, distance: 40.5
click at [476, 194] on span "Requested" at bounding box center [476, 193] width 22 height 7
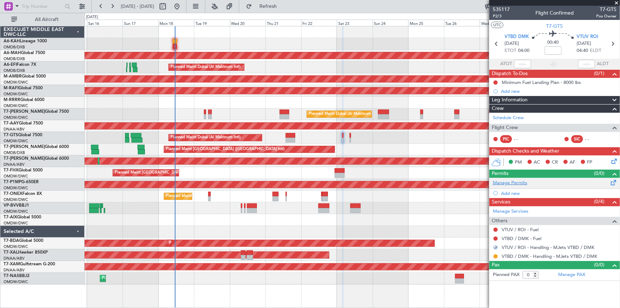
click at [512, 182] on link "Manage Permits" at bounding box center [510, 183] width 34 height 7
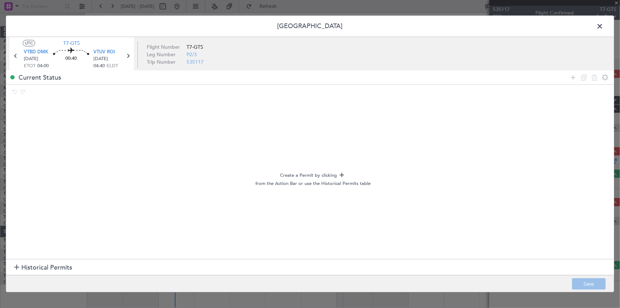
click at [36, 268] on span "Historical Permits" at bounding box center [46, 268] width 51 height 10
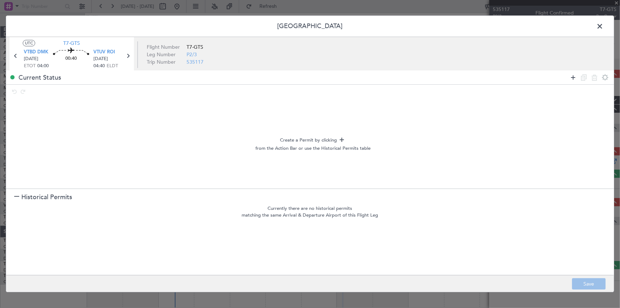
click at [572, 79] on icon at bounding box center [573, 77] width 9 height 9
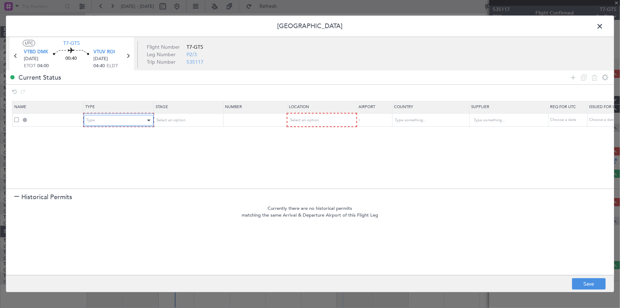
click at [130, 124] on div "Type" at bounding box center [116, 120] width 59 height 11
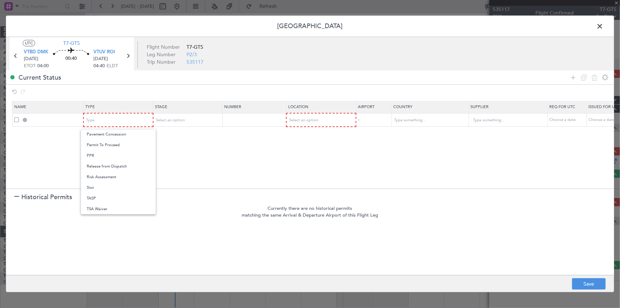
drag, startPoint x: 96, startPoint y: 187, endPoint x: 118, endPoint y: 179, distance: 23.6
click at [98, 187] on span "Slot" at bounding box center [118, 187] width 63 height 11
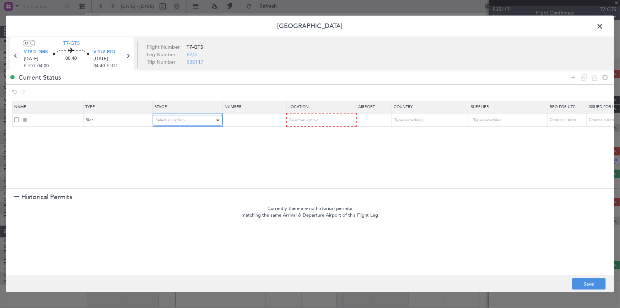
click at [195, 115] on div "Select an option" at bounding box center [185, 120] width 59 height 11
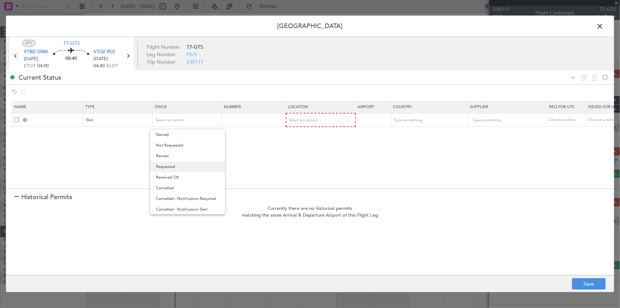
click at [173, 166] on span "Requested" at bounding box center [187, 166] width 63 height 11
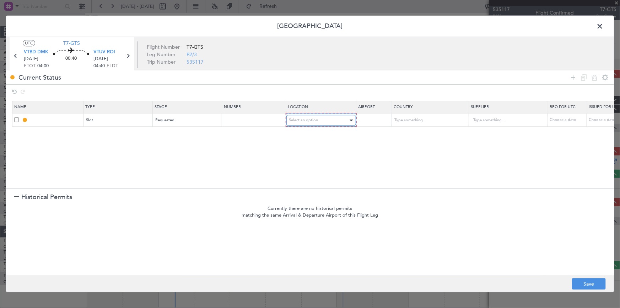
click at [296, 123] on div "Select an option" at bounding box center [318, 120] width 59 height 11
drag, startPoint x: 296, startPoint y: 136, endPoint x: 498, endPoint y: 96, distance: 205.9
click at [300, 137] on span "Departure" at bounding box center [320, 134] width 63 height 11
drag, startPoint x: 573, startPoint y: 78, endPoint x: 565, endPoint y: 81, distance: 8.0
click at [572, 78] on icon at bounding box center [573, 77] width 9 height 9
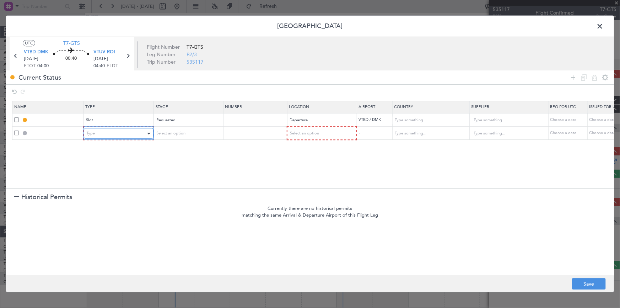
click at [108, 130] on div "Type" at bounding box center [116, 133] width 59 height 11
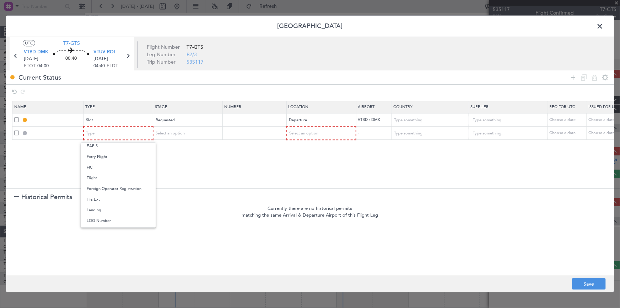
drag, startPoint x: 101, startPoint y: 208, endPoint x: 193, endPoint y: 154, distance: 106.9
click at [102, 208] on span "Landing" at bounding box center [118, 210] width 63 height 11
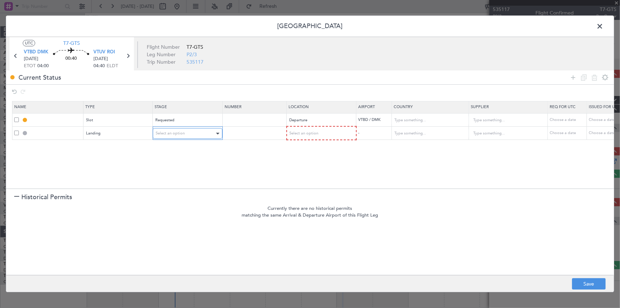
click at [184, 128] on div "Select an option" at bounding box center [185, 133] width 59 height 11
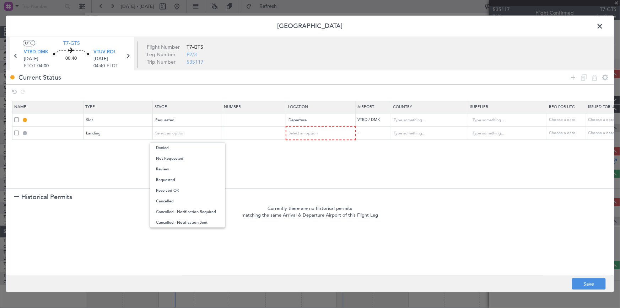
drag, startPoint x: 178, startPoint y: 181, endPoint x: 309, endPoint y: 150, distance: 134.4
click at [183, 182] on span "Requested" at bounding box center [187, 180] width 63 height 11
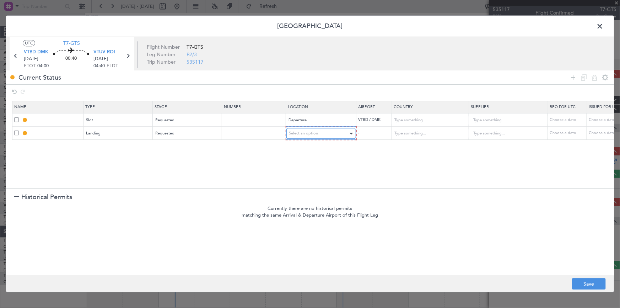
click at [309, 137] on div "Select an option" at bounding box center [318, 133] width 59 height 11
drag, startPoint x: 303, startPoint y: 167, endPoint x: 607, endPoint y: 248, distance: 314.5
click at [307, 170] on span "Arrival" at bounding box center [320, 169] width 63 height 11
click at [588, 286] on button "Save" at bounding box center [589, 283] width 34 height 11
type input "VTBD DEP SLOT"
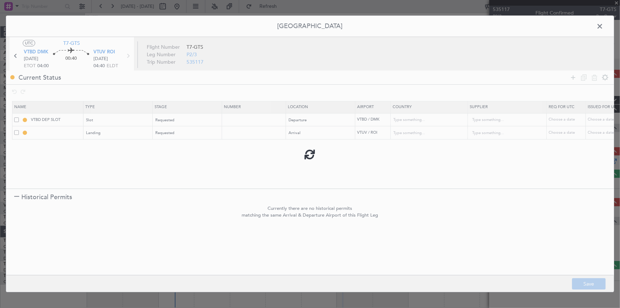
type input "Thailand"
type input "NNN"
type input "VTUV LDG"
type input "Thailand"
type input "NNN"
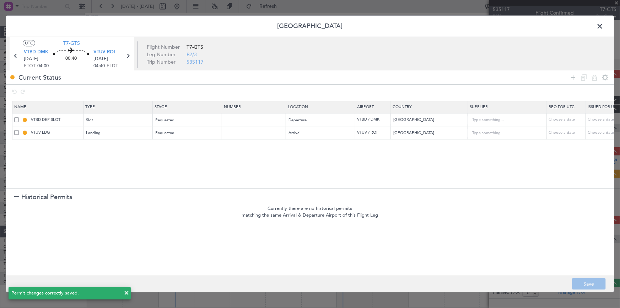
click at [604, 26] on span at bounding box center [604, 28] width 0 height 14
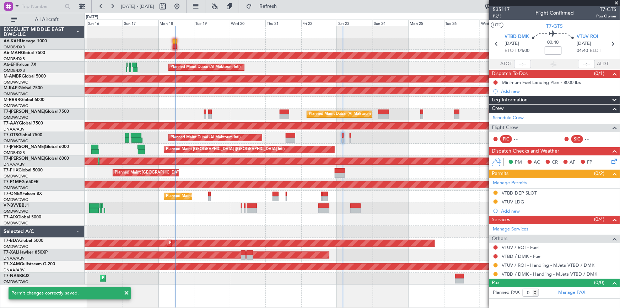
drag, startPoint x: 282, startPoint y: 4, endPoint x: 342, endPoint y: 92, distance: 107.3
click at [283, 4] on button "Refresh" at bounding box center [264, 6] width 43 height 11
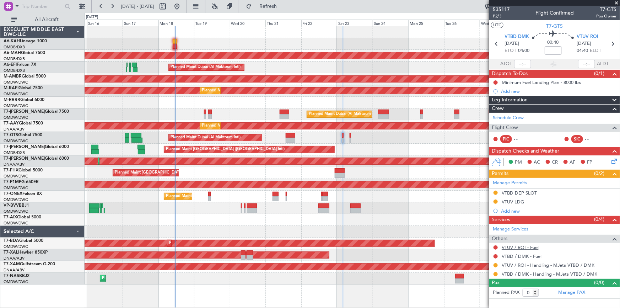
click at [521, 245] on link "VTUV / ROI - Fuel" at bounding box center [520, 247] width 37 height 6
drag, startPoint x: 290, startPoint y: 2, endPoint x: 313, endPoint y: 32, distance: 37.3
click at [305, 14] on fb-flight-board "15 Aug 2025 - 30 Aug 2025 Refresh Quick Links All Aircraft Unplanned Maint Buda…" at bounding box center [310, 156] width 620 height 302
drag, startPoint x: 293, startPoint y: 7, endPoint x: 445, endPoint y: 106, distance: 182.0
click at [298, 12] on fb-flight-board "15 Aug 2025 - 30 Aug 2025 Refresh Quick Links All Aircraft Unplanned Maint Buda…" at bounding box center [310, 156] width 620 height 302
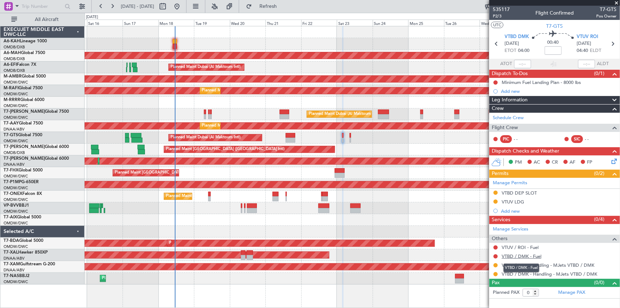
click at [519, 256] on link "VTBD / DMK - Fuel" at bounding box center [522, 256] width 40 height 6
click at [522, 246] on link "VTUV / ROI - Fuel" at bounding box center [520, 247] width 37 height 6
drag, startPoint x: 284, startPoint y: 9, endPoint x: 353, endPoint y: 43, distance: 76.6
click at [285, 10] on button "Refresh" at bounding box center [264, 6] width 43 height 11
click at [497, 42] on icon at bounding box center [496, 43] width 9 height 9
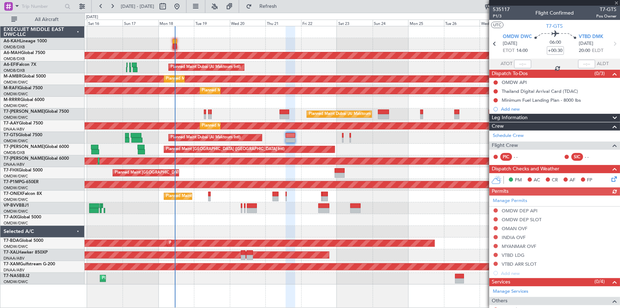
click at [494, 263] on div "Manage Permits OMDW DEP API OMDW DEP SLOT OMAN OVF INDIA OVF MYANMAR OVF VTBD L…" at bounding box center [554, 237] width 131 height 82
click at [495, 264] on div "Manage Permits OMDW DEP API OMDW DEP SLOT OMAN OVF INDIA OVF MYANMAR OVF VTBD L…" at bounding box center [554, 237] width 131 height 82
click at [496, 263] on button at bounding box center [496, 264] width 4 height 4
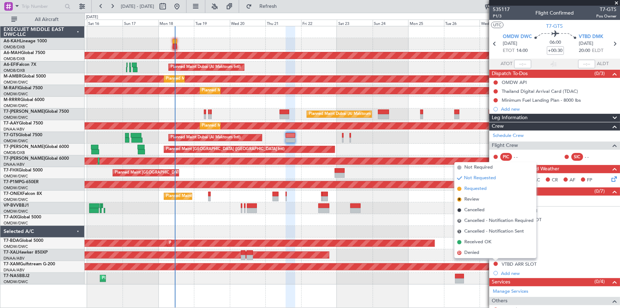
drag, startPoint x: 475, startPoint y: 189, endPoint x: 476, endPoint y: 192, distance: 3.8
click at [476, 190] on span "Requested" at bounding box center [476, 188] width 22 height 7
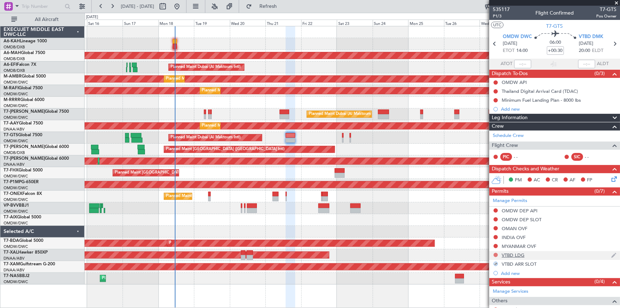
click at [494, 253] on button at bounding box center [496, 255] width 4 height 4
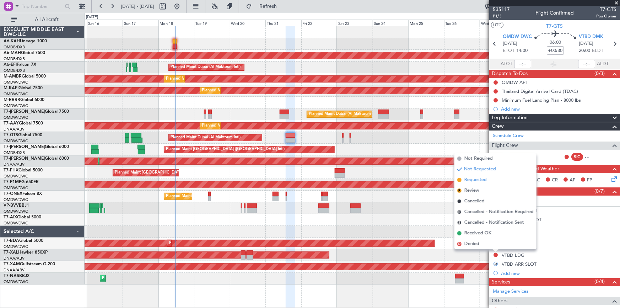
click at [475, 180] on span "Requested" at bounding box center [476, 179] width 22 height 7
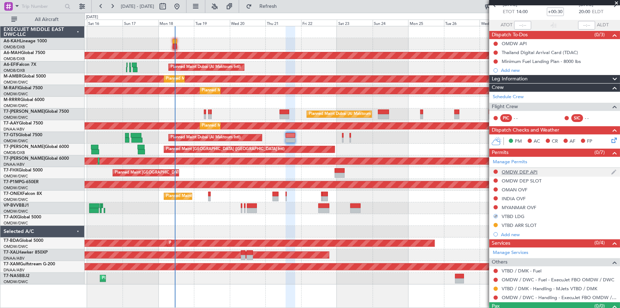
scroll to position [52, 0]
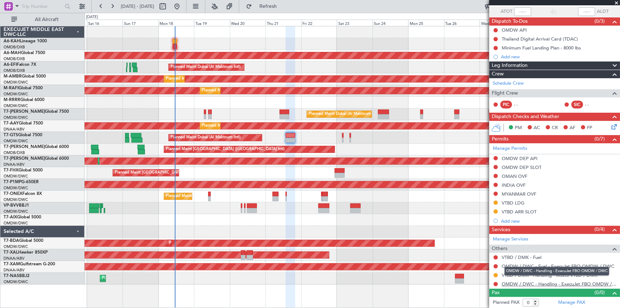
click at [530, 282] on link "OMDW / DWC - Handling - ExecuJet FBO OMDW / DWC" at bounding box center [559, 284] width 115 height 6
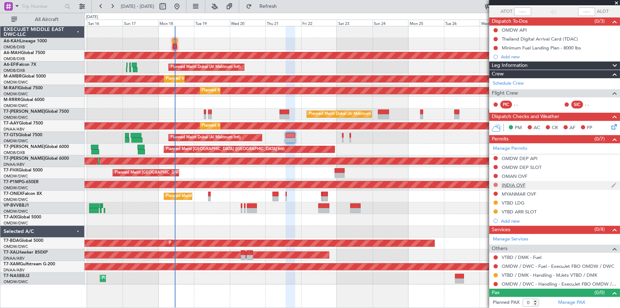
click at [495, 184] on button at bounding box center [496, 185] width 4 height 4
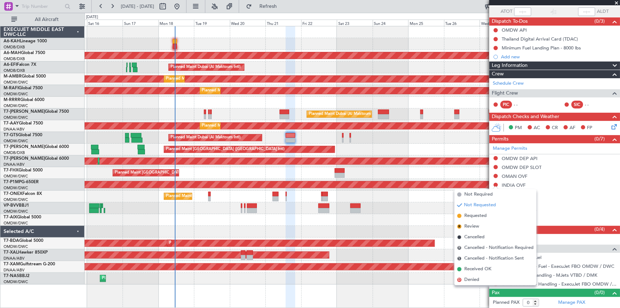
drag, startPoint x: 473, startPoint y: 217, endPoint x: 145, endPoint y: 142, distance: 337.2
click at [473, 216] on span "Requested" at bounding box center [476, 215] width 22 height 7
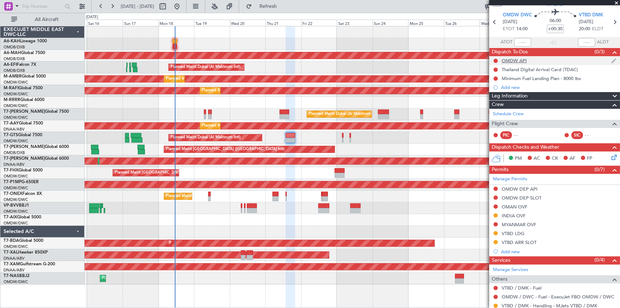
scroll to position [0, 0]
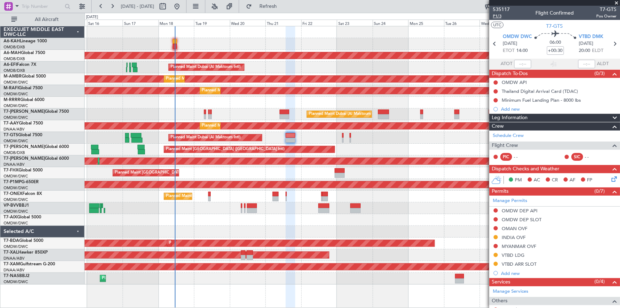
click at [498, 17] on span "P1/3" at bounding box center [501, 16] width 17 height 6
click at [495, 227] on button at bounding box center [496, 228] width 4 height 4
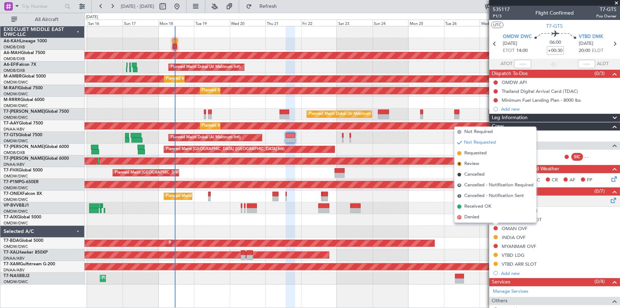
drag, startPoint x: 476, startPoint y: 154, endPoint x: 498, endPoint y: 201, distance: 52.2
click at [478, 156] on span "Requested" at bounding box center [476, 153] width 22 height 7
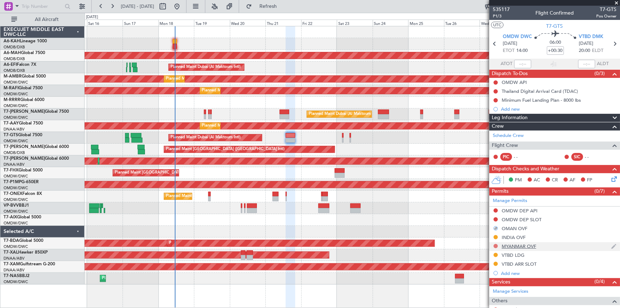
click at [495, 245] on button at bounding box center [496, 246] width 4 height 4
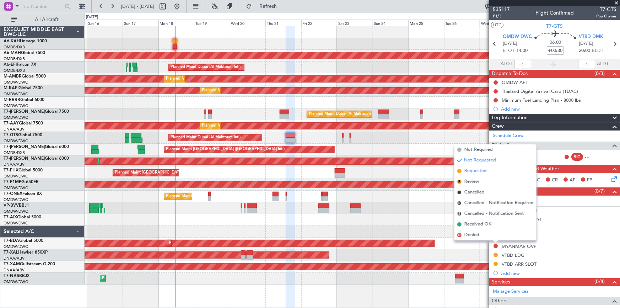
click at [478, 170] on span "Requested" at bounding box center [476, 170] width 22 height 7
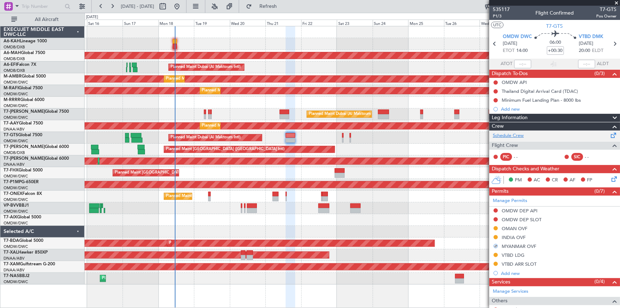
click at [514, 132] on link "Schedule Crew" at bounding box center [508, 135] width 31 height 7
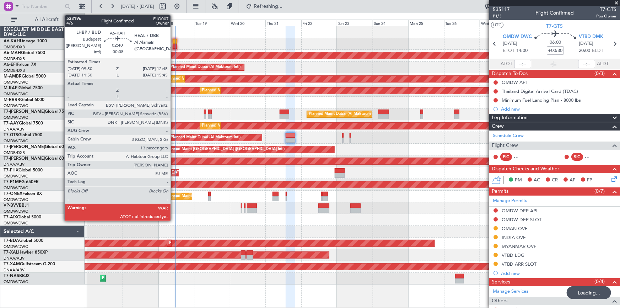
click at [174, 42] on div at bounding box center [175, 41] width 5 height 5
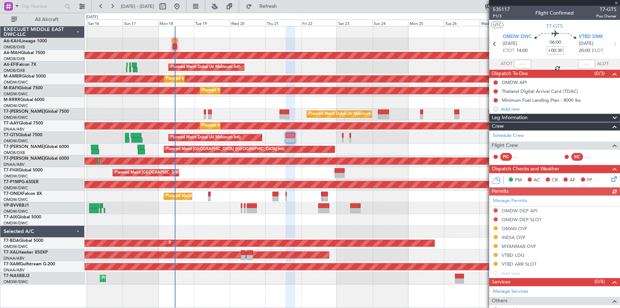
type input "-00:05"
type input "13"
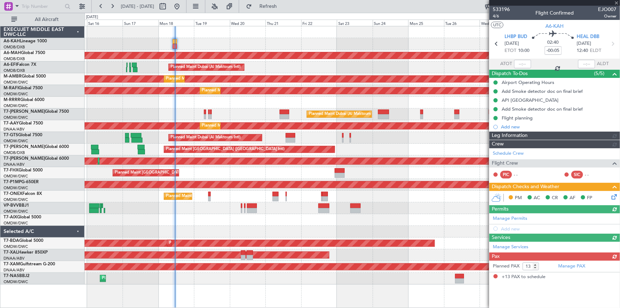
click at [519, 63] on div at bounding box center [522, 64] width 17 height 9
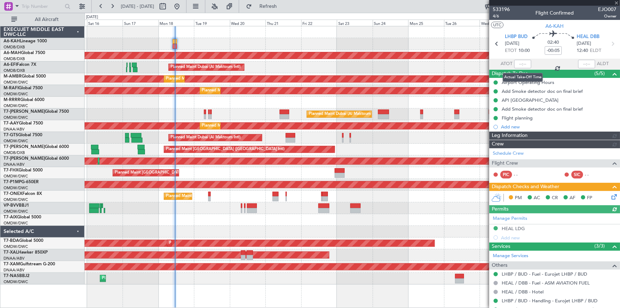
type input "Dherander Fithani (DHF)"
type input "7044"
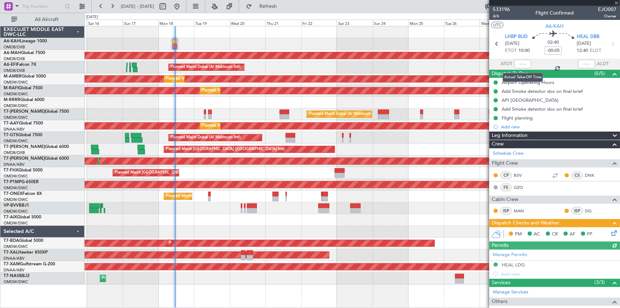
click at [519, 63] on div at bounding box center [522, 64] width 17 height 9
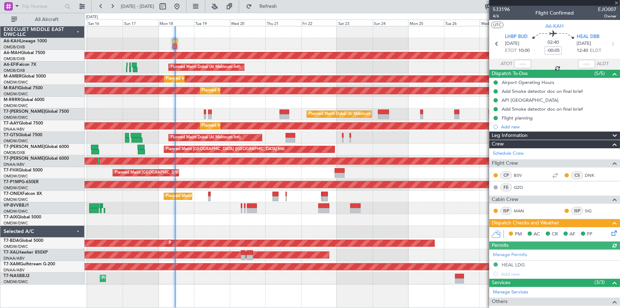
click at [519, 63] on div at bounding box center [522, 64] width 17 height 9
click at [519, 63] on input "text" at bounding box center [522, 64] width 17 height 9
click at [496, 55] on section "LHBP BUD 18/08/2025 ETOT 10:00 02:40 -00:05 HEAL DBB 18/08/2025 12:40 ELDT" at bounding box center [554, 45] width 131 height 28
type input "11:17"
drag, startPoint x: 282, startPoint y: 1, endPoint x: 389, endPoint y: 67, distance: 125.9
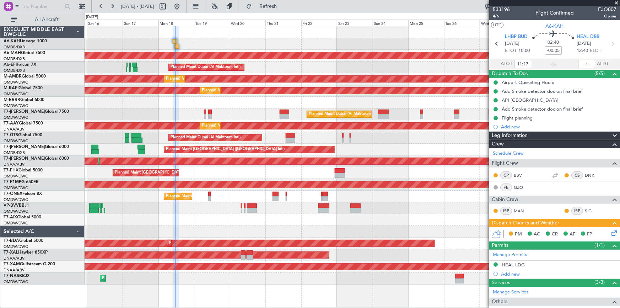
click at [285, 2] on button "Refresh" at bounding box center [264, 6] width 43 height 11
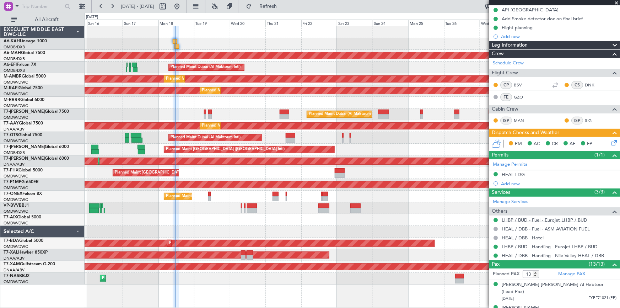
scroll to position [32, 0]
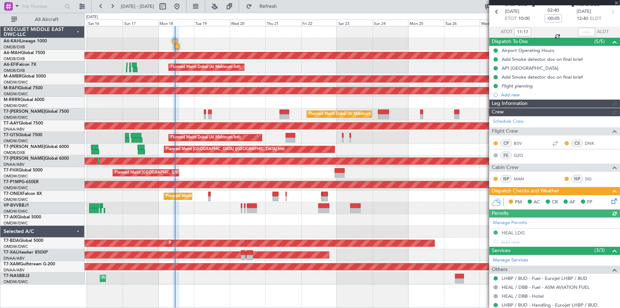
type input "Dherander Fithani (DHF)"
type input "7044"
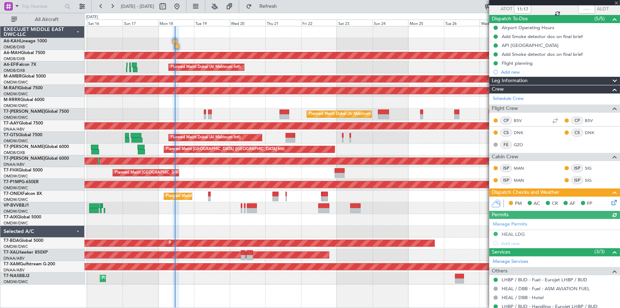
scroll to position [64, 0]
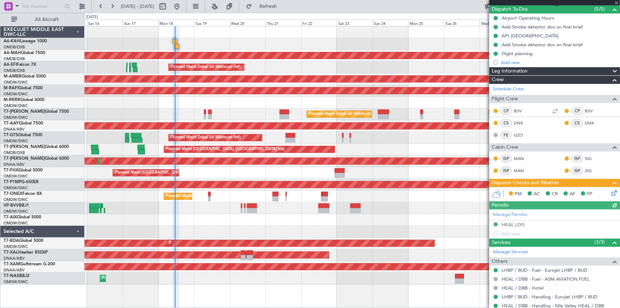
click at [610, 192] on icon at bounding box center [613, 192] width 6 height 6
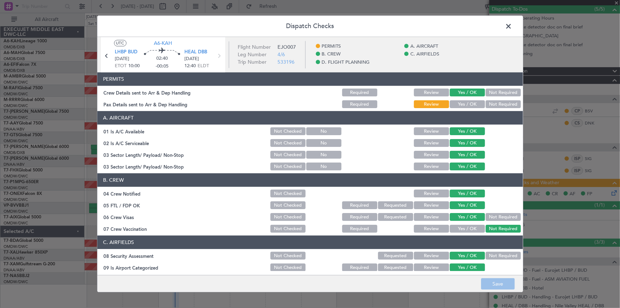
drag, startPoint x: 457, startPoint y: 100, endPoint x: 470, endPoint y: 108, distance: 14.9
click at [460, 102] on button "Yes / OK" at bounding box center [467, 105] width 35 height 8
click at [493, 278] on button "Save" at bounding box center [498, 283] width 34 height 11
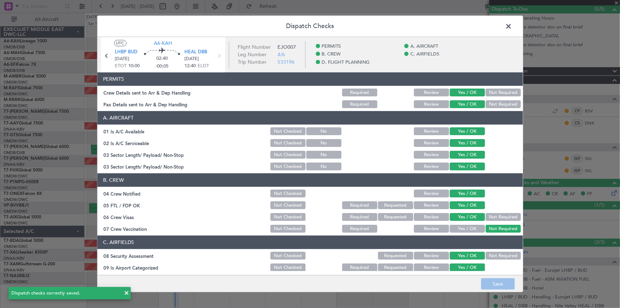
click at [513, 24] on span at bounding box center [513, 28] width 0 height 14
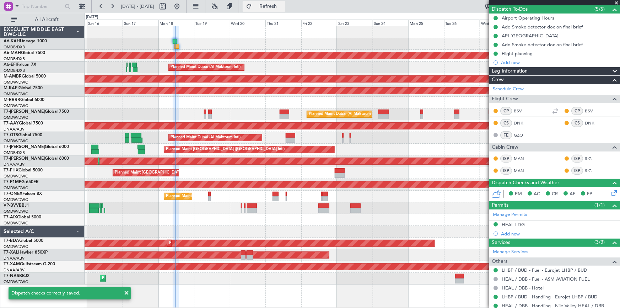
click at [283, 6] on span "Refresh" at bounding box center [268, 6] width 30 height 5
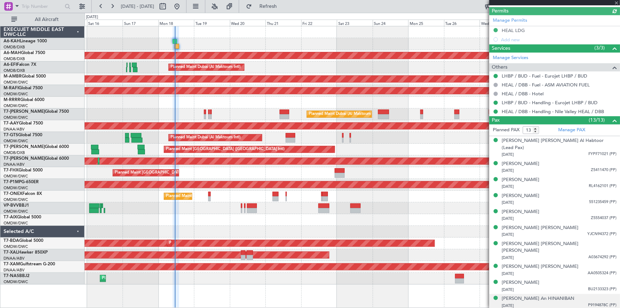
type input "Dherander Fithani (DHF)"
type input "7044"
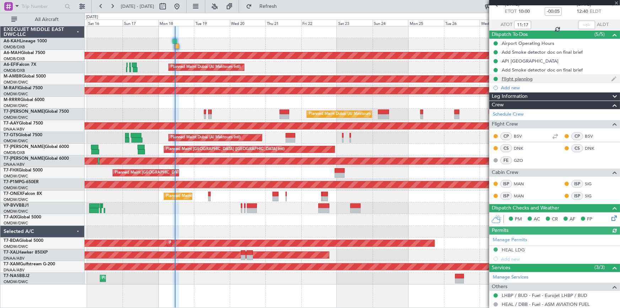
scroll to position [0, 0]
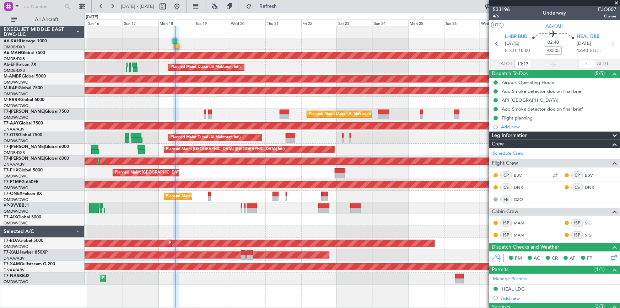
type input "11:17"
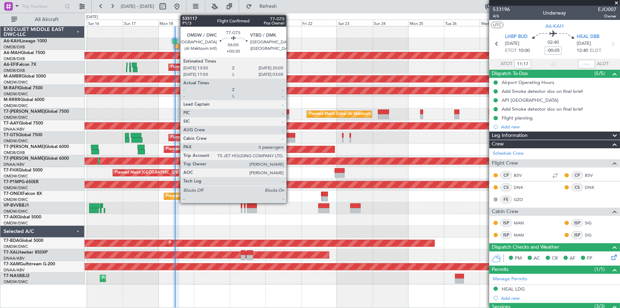
click at [290, 135] on div at bounding box center [291, 135] width 10 height 5
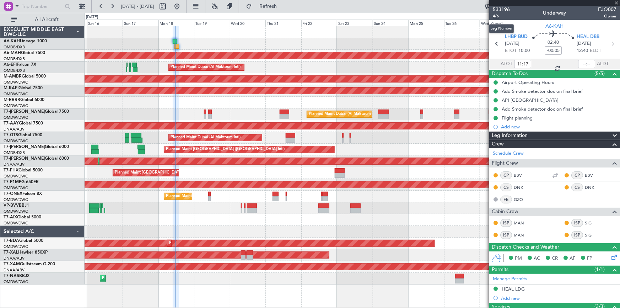
type input "+00:30"
type input "0"
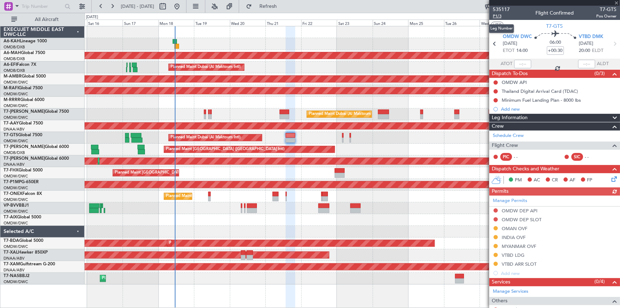
click at [500, 16] on span "P1/3" at bounding box center [501, 16] width 17 height 6
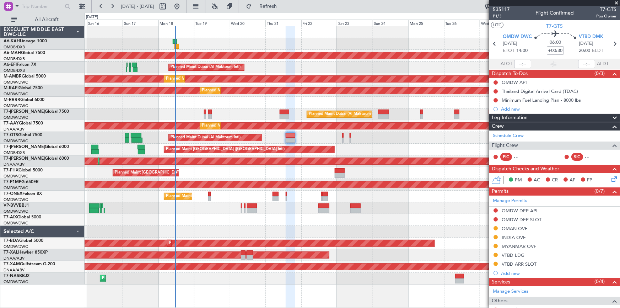
drag, startPoint x: 278, startPoint y: 8, endPoint x: 352, endPoint y: 44, distance: 81.7
click at [278, 8] on span "Refresh" at bounding box center [268, 6] width 30 height 5
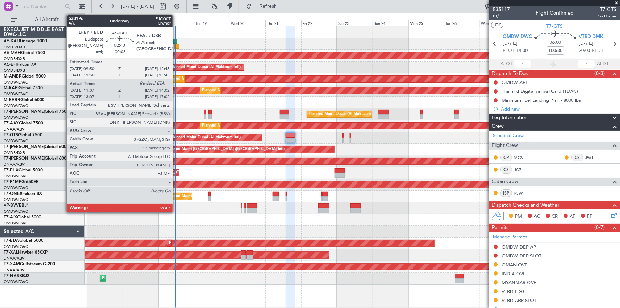
click at [176, 42] on div at bounding box center [175, 41] width 5 height 5
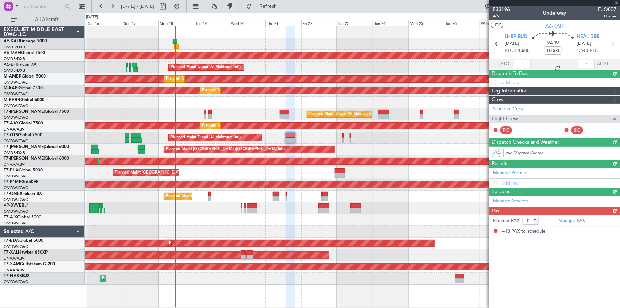
type input "-00:05"
type input "11:17"
type input "13"
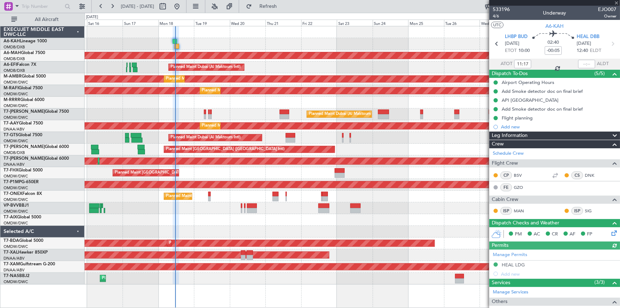
type input "Dherander Fithani (DHF)"
type input "7044"
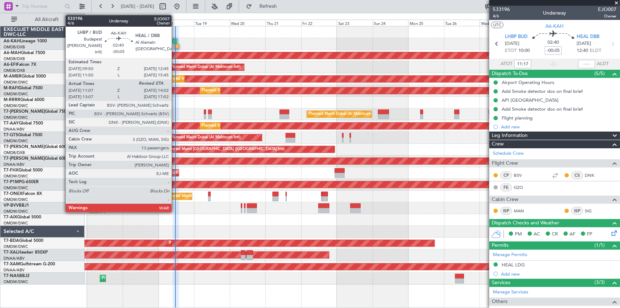
click at [175, 40] on div at bounding box center [175, 41] width 5 height 5
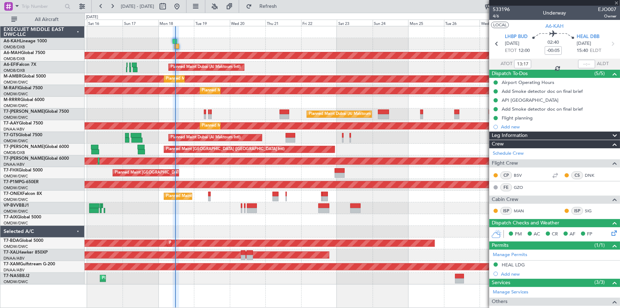
type input "11:17"
click at [498, 14] on span "4/6" at bounding box center [501, 16] width 17 height 6
type input "Dherander Fithani (DHF)"
type input "7044"
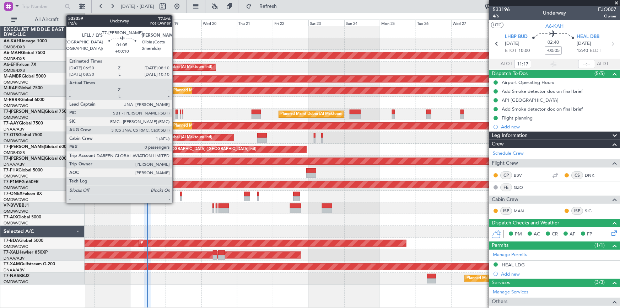
click at [176, 112] on div at bounding box center [177, 111] width 2 height 5
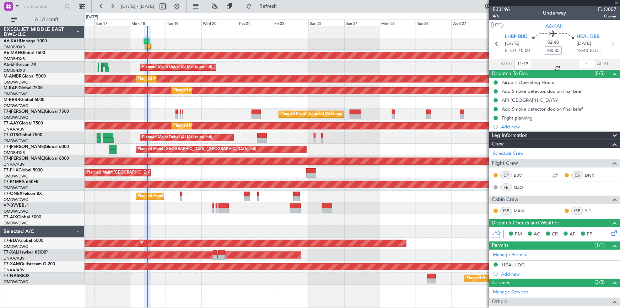
type input "+00:10"
type input "0"
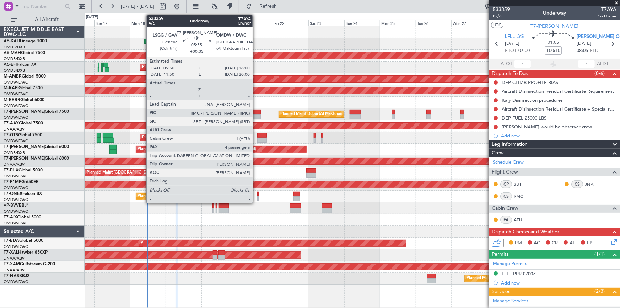
click at [256, 114] on div at bounding box center [256, 116] width 9 height 5
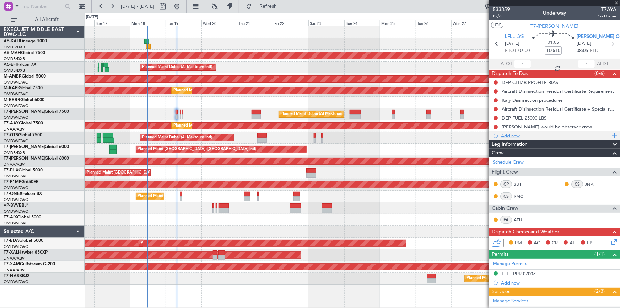
type input "+00:35"
type input "4"
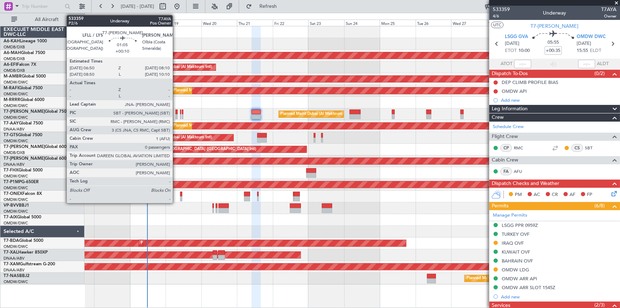
click at [176, 111] on div at bounding box center [177, 111] width 2 height 5
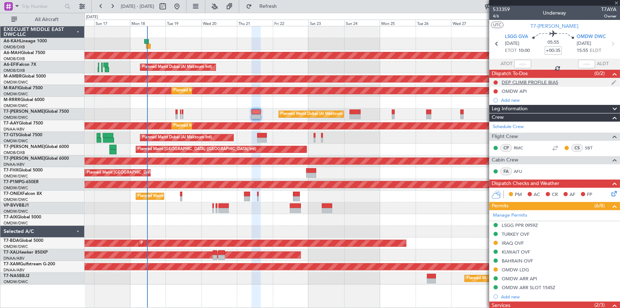
type input "+00:10"
type input "0"
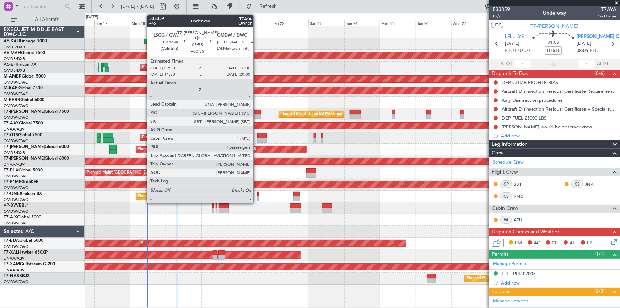
click at [257, 113] on div at bounding box center [256, 111] width 9 height 5
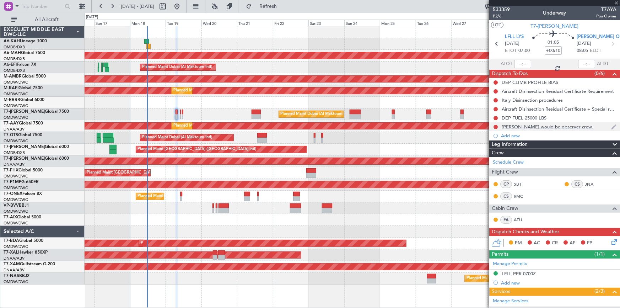
type input "+00:35"
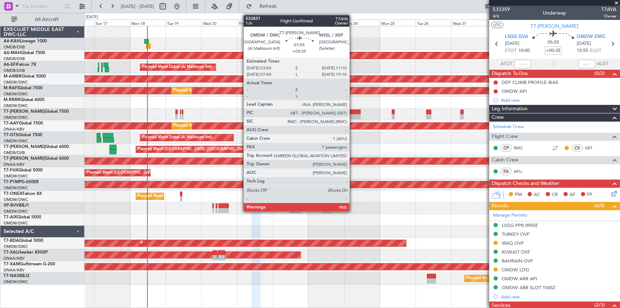
click at [353, 112] on div at bounding box center [355, 111] width 11 height 5
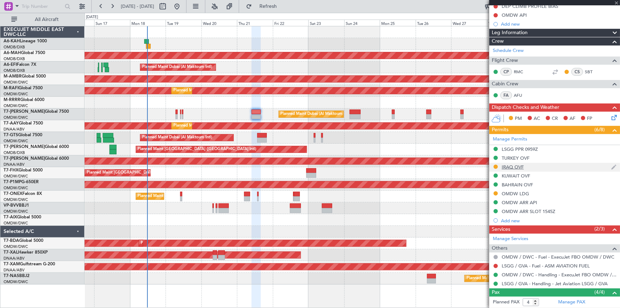
scroll to position [129, 0]
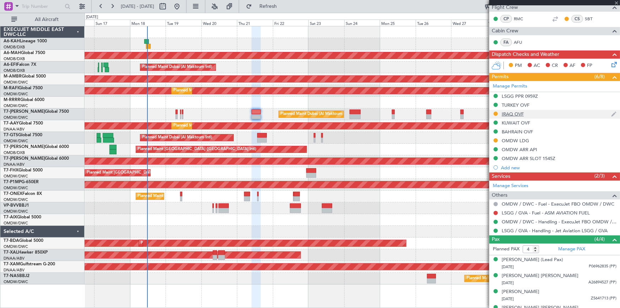
type input "7"
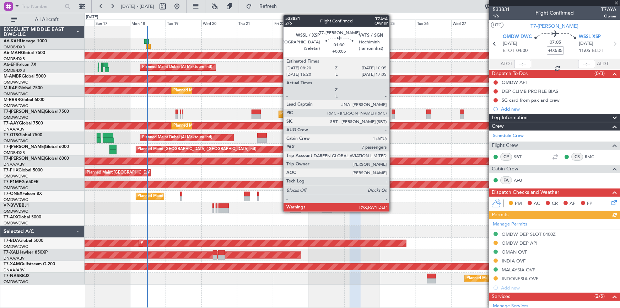
click at [393, 112] on div at bounding box center [393, 111] width 3 height 5
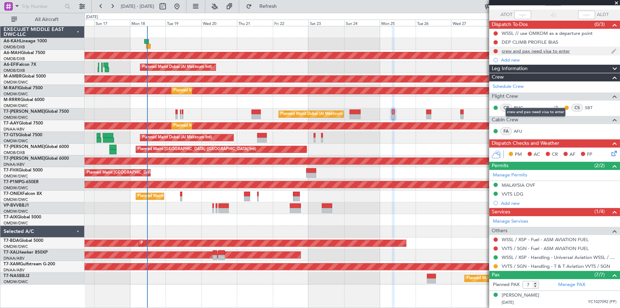
scroll to position [64, 0]
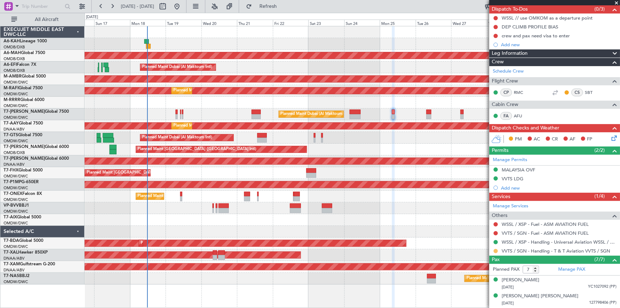
click at [494, 250] on button at bounding box center [496, 251] width 4 height 4
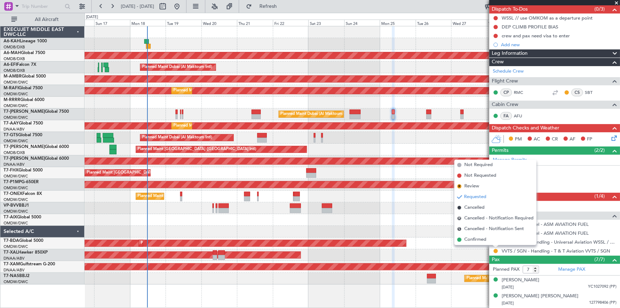
drag, startPoint x: 477, startPoint y: 241, endPoint x: 489, endPoint y: 224, distance: 20.2
click at [478, 241] on span "Confirmed" at bounding box center [476, 239] width 22 height 7
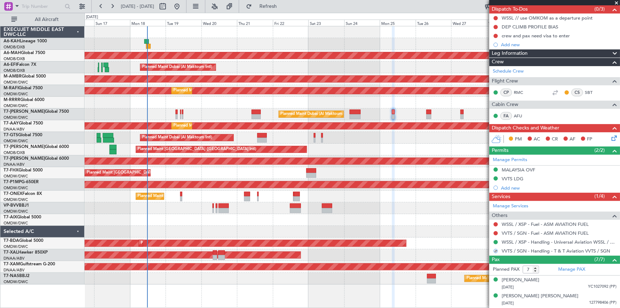
scroll to position [0, 0]
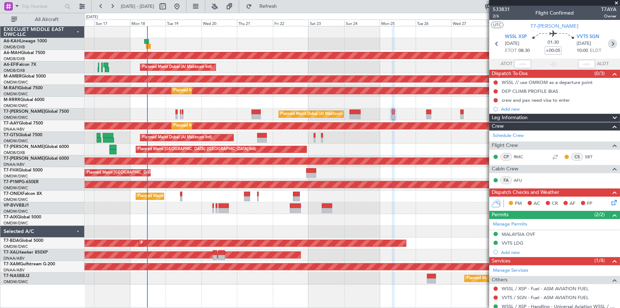
click at [610, 44] on icon at bounding box center [612, 43] width 9 height 9
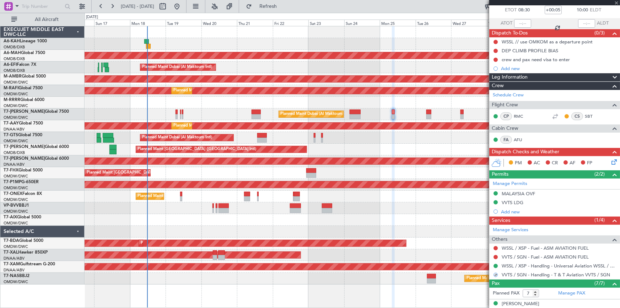
scroll to position [64, 0]
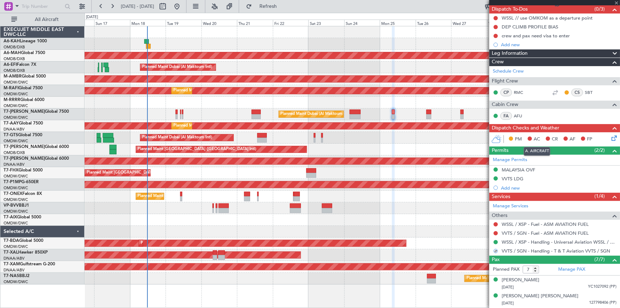
type input "+00:15"
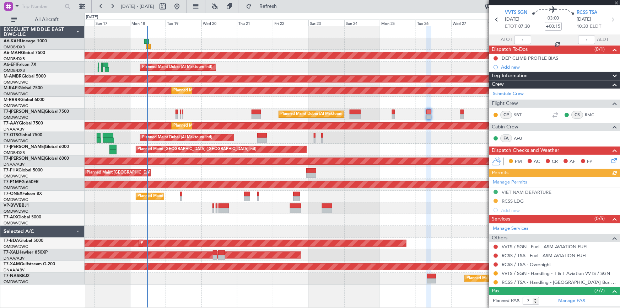
scroll to position [97, 0]
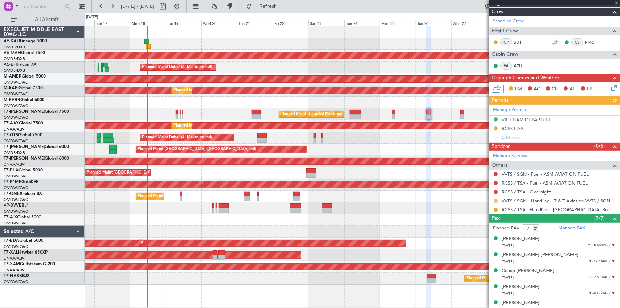
click at [497, 200] on button at bounding box center [496, 201] width 4 height 4
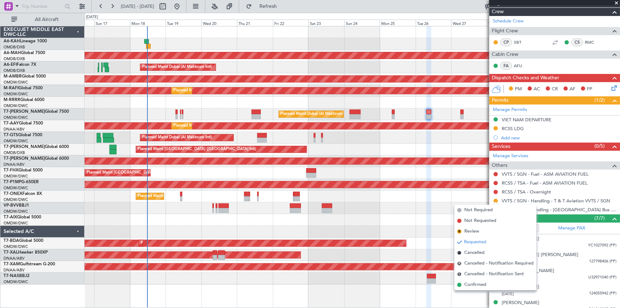
drag, startPoint x: 475, startPoint y: 284, endPoint x: 481, endPoint y: 265, distance: 20.0
click at [475, 283] on span "Confirmed" at bounding box center [476, 284] width 22 height 7
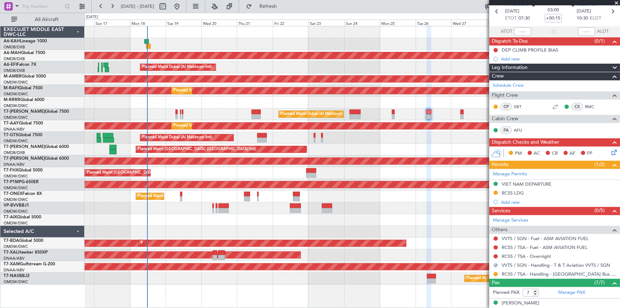
scroll to position [0, 0]
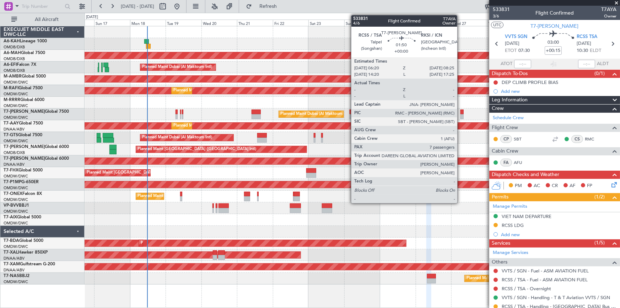
click at [461, 112] on div at bounding box center [462, 111] width 3 height 5
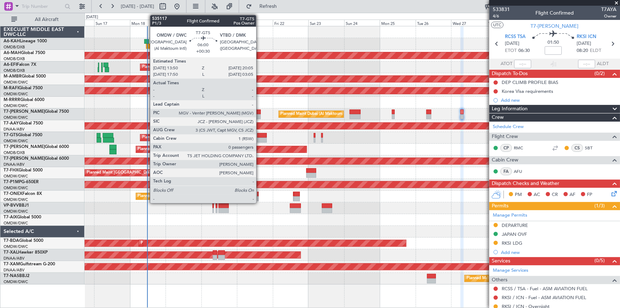
click at [259, 138] on div at bounding box center [262, 140] width 10 height 5
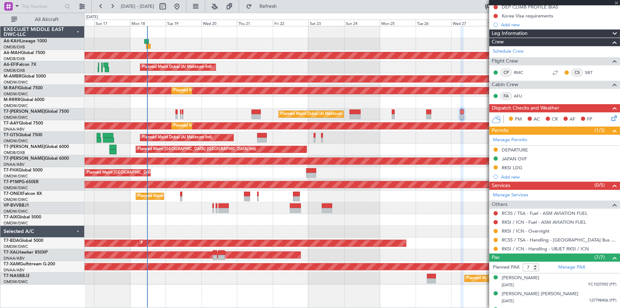
scroll to position [97, 0]
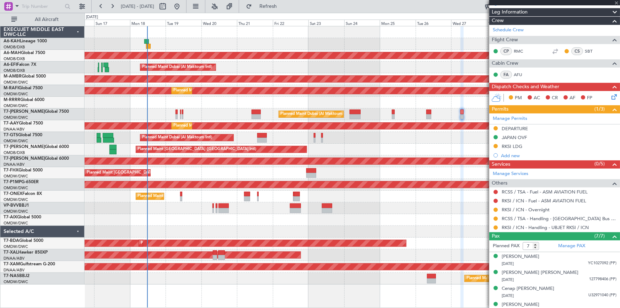
type input "+00:30"
type input "0"
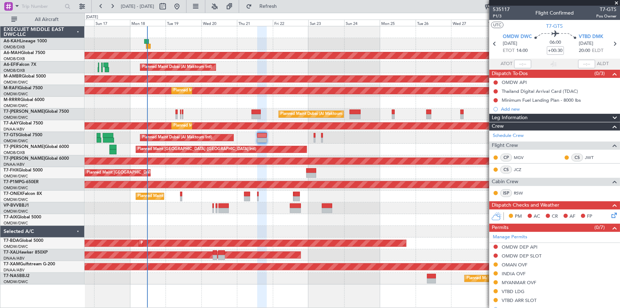
scroll to position [88, 0]
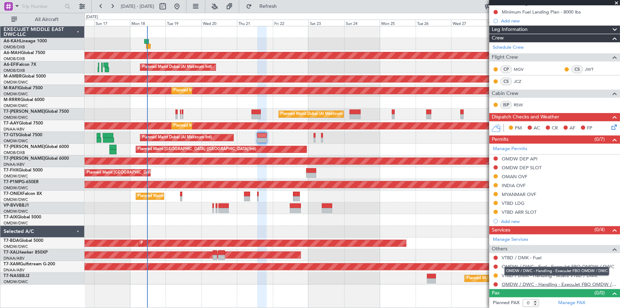
click at [532, 283] on link "OMDW / DWC - Handling - ExecuJet FBO OMDW / DWC" at bounding box center [559, 284] width 115 height 6
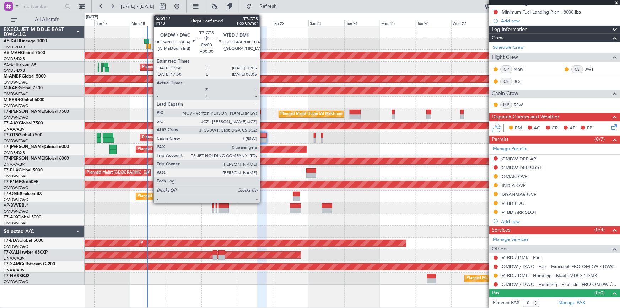
click at [263, 136] on div at bounding box center [262, 135] width 10 height 5
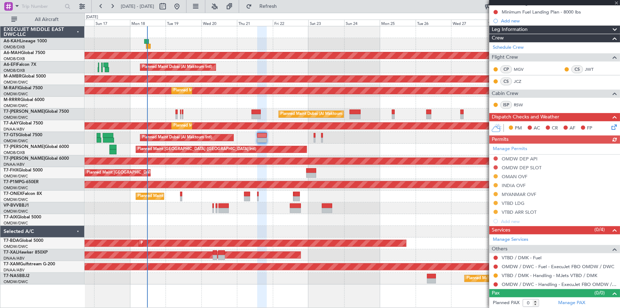
scroll to position [0, 0]
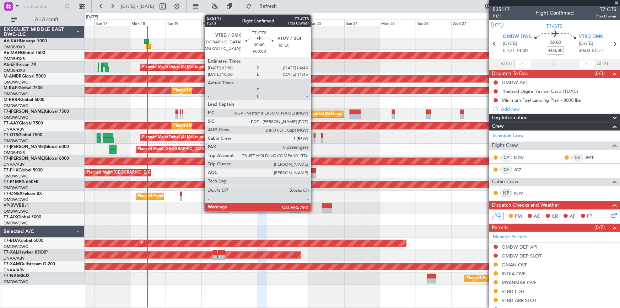
click at [314, 135] on div at bounding box center [314, 135] width 1 height 5
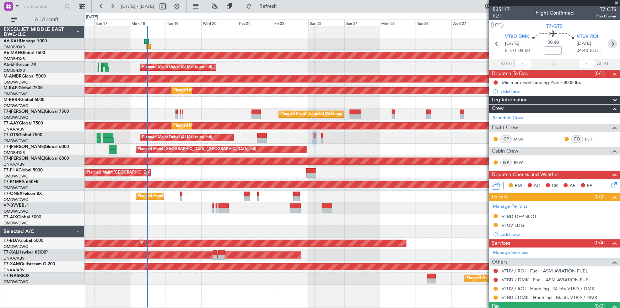
click at [608, 43] on icon at bounding box center [612, 43] width 9 height 9
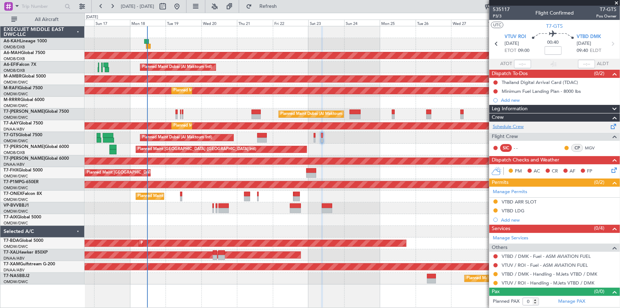
click at [512, 126] on link "Schedule Crew" at bounding box center [508, 126] width 31 height 7
click at [505, 128] on link "Schedule Crew" at bounding box center [508, 126] width 31 height 7
drag, startPoint x: 288, startPoint y: 2, endPoint x: 391, endPoint y: 80, distance: 128.7
click at [285, 3] on button "Refresh" at bounding box center [264, 6] width 43 height 11
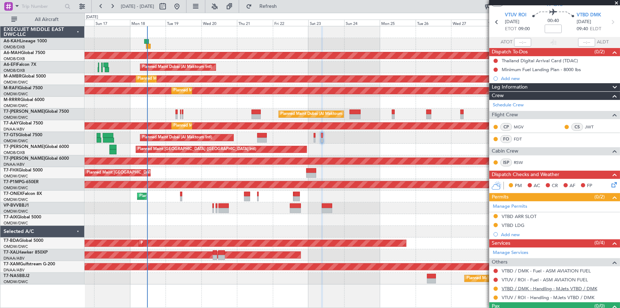
scroll to position [35, 0]
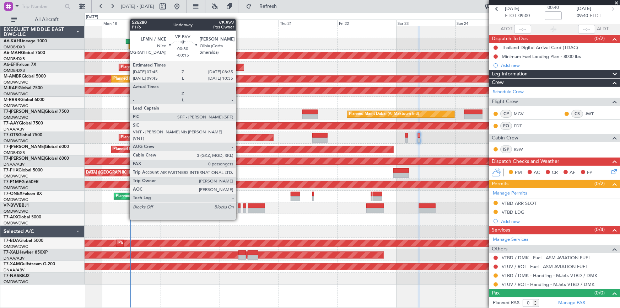
click at [239, 206] on div at bounding box center [240, 205] width 2 height 5
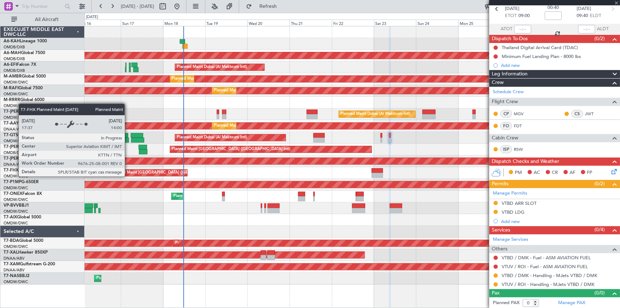
type input "-00:15"
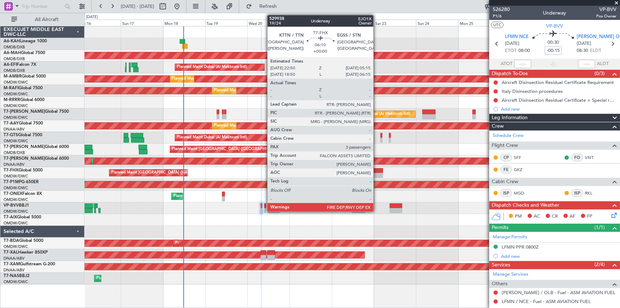
click at [377, 171] on div at bounding box center [377, 170] width 11 height 5
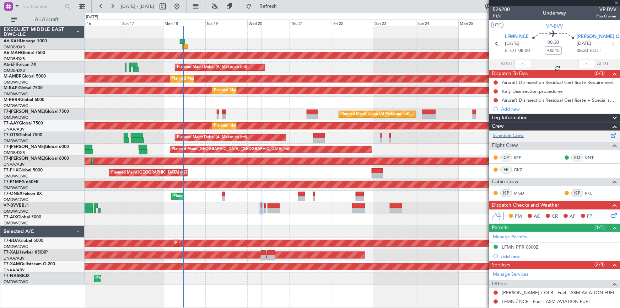
type input "3"
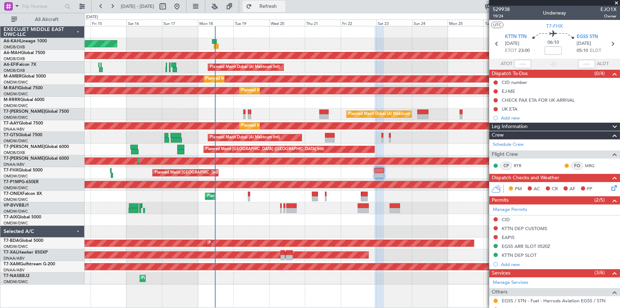
click at [285, 2] on button "Refresh" at bounding box center [264, 6] width 43 height 11
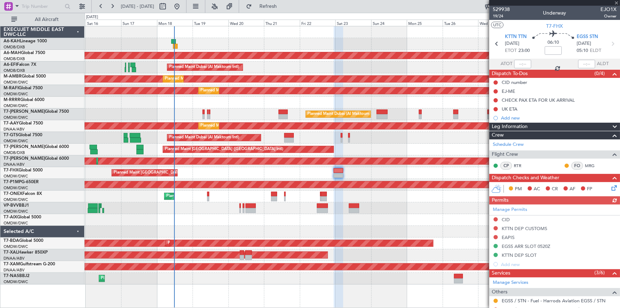
click at [312, 141] on div "Planned Maint Dubai (Al Maktoum Intl)" at bounding box center [353, 138] width 536 height 12
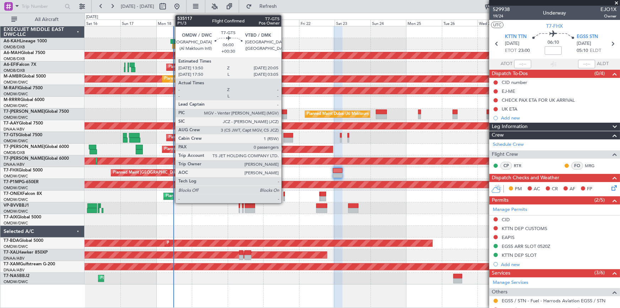
click at [287, 135] on div at bounding box center [289, 135] width 10 height 5
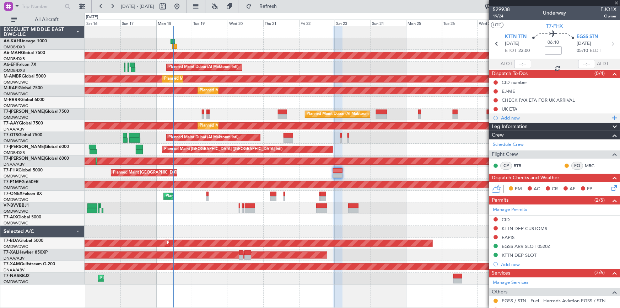
type input "+00:30"
type input "0"
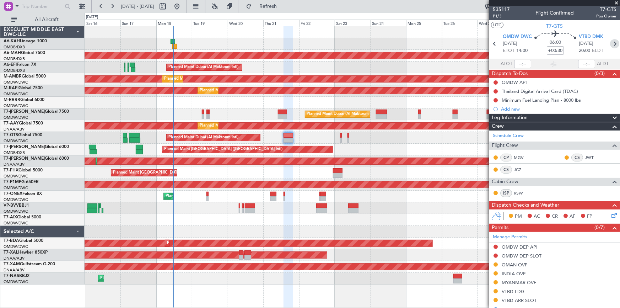
click at [610, 42] on icon at bounding box center [614, 43] width 9 height 9
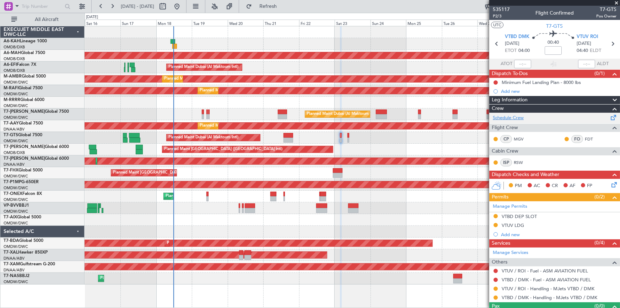
click at [515, 117] on link "Schedule Crew" at bounding box center [508, 117] width 31 height 7
click at [610, 43] on icon at bounding box center [612, 43] width 9 height 9
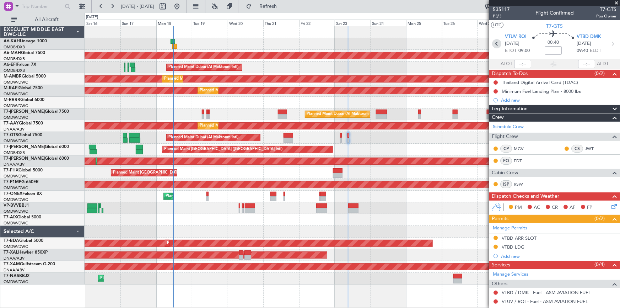
click at [495, 42] on icon at bounding box center [496, 43] width 9 height 9
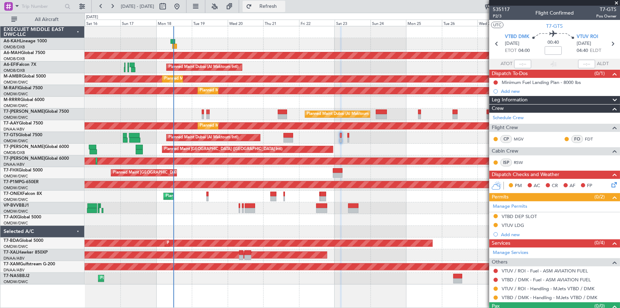
click at [283, 4] on span "Refresh" at bounding box center [268, 6] width 30 height 5
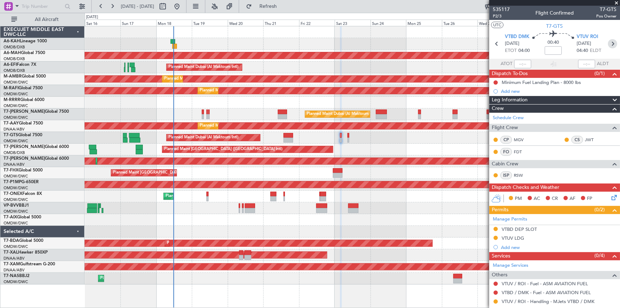
click at [610, 43] on icon at bounding box center [612, 43] width 9 height 9
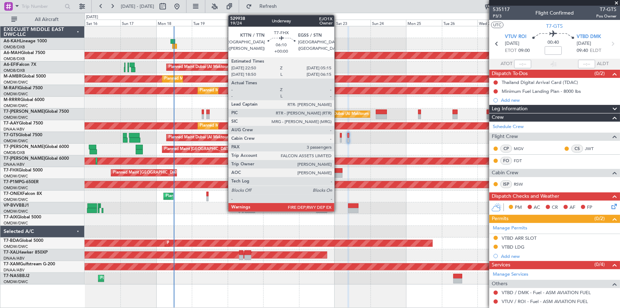
click at [338, 170] on div at bounding box center [338, 170] width 10 height 5
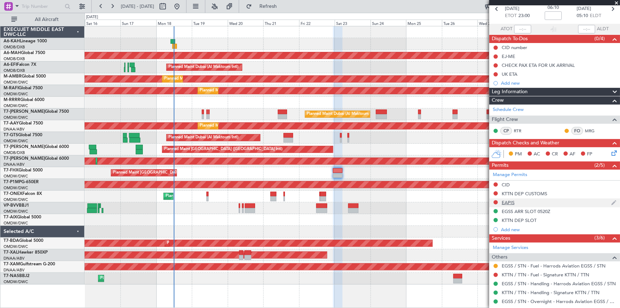
scroll to position [64, 0]
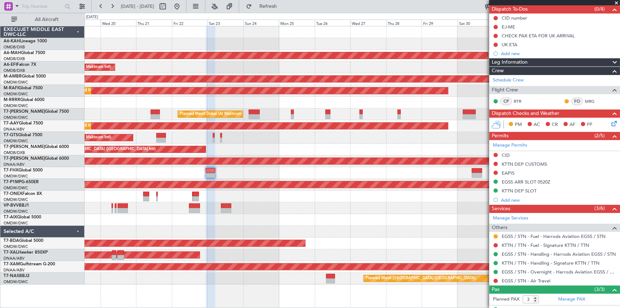
click at [278, 175] on div "Planned Maint Trenton (Trenton Mercer) Planned Maint Singapore (Changi)" at bounding box center [353, 173] width 536 height 12
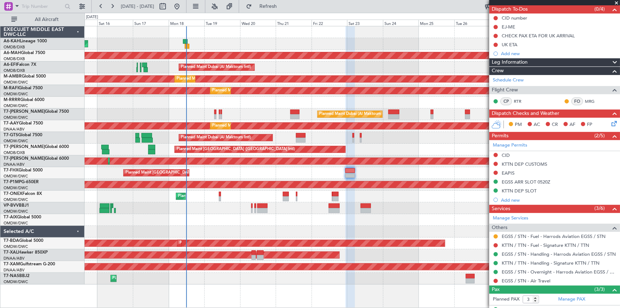
click at [465, 175] on div "Planned Maint [GEOGRAPHIC_DATA] ([GEOGRAPHIC_DATA][PERSON_NAME])" at bounding box center [353, 173] width 536 height 12
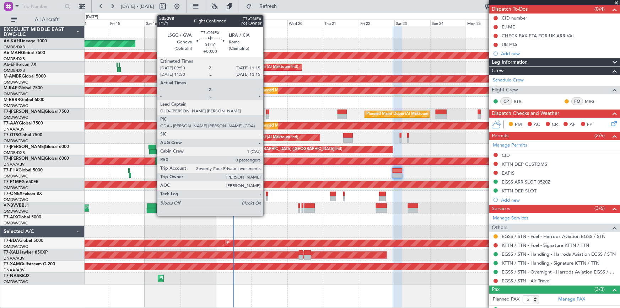
click at [267, 194] on div at bounding box center [267, 194] width 2 height 5
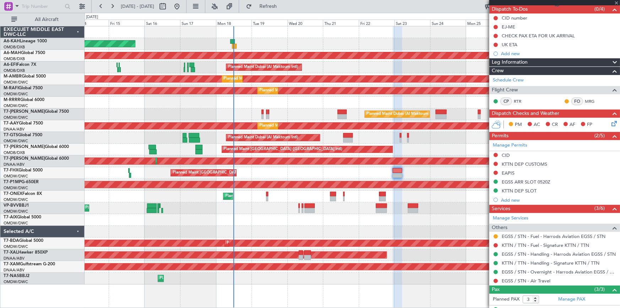
type input "0"
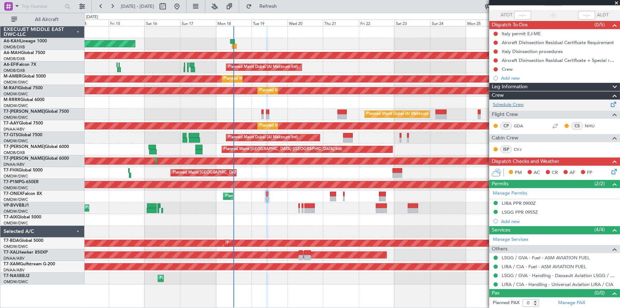
scroll to position [0, 0]
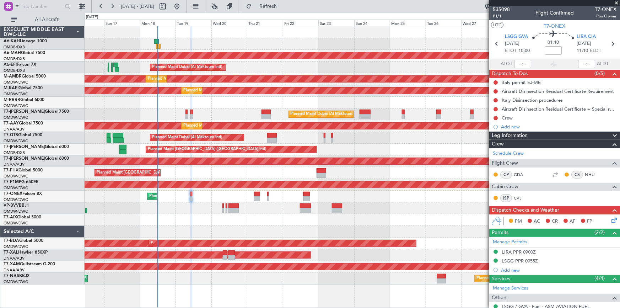
click at [330, 197] on div "Planned Maint Geneva (Cointrin)" at bounding box center [353, 197] width 536 height 12
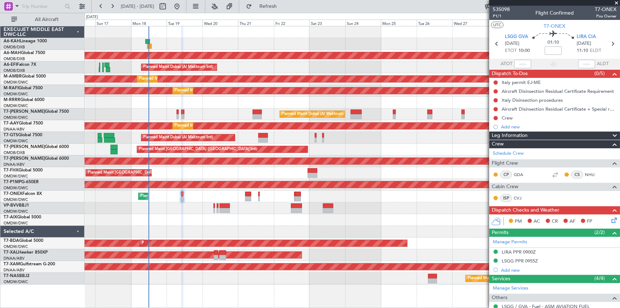
click at [401, 197] on div "Planned Maint Geneva (Cointrin)" at bounding box center [353, 197] width 536 height 12
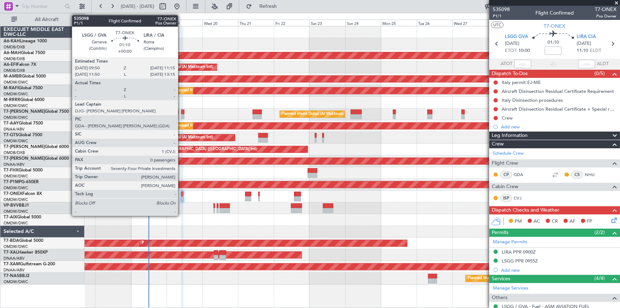
click at [181, 194] on div at bounding box center [182, 194] width 2 height 5
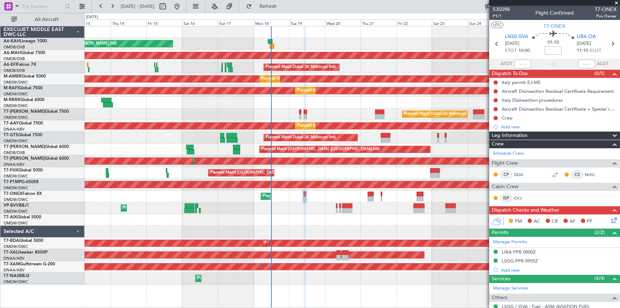
click at [293, 225] on div at bounding box center [353, 220] width 536 height 12
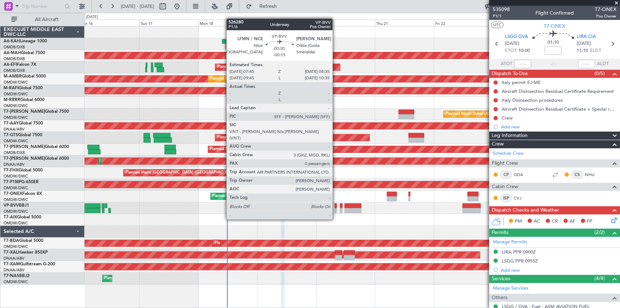
click at [336, 206] on div at bounding box center [336, 205] width 2 height 5
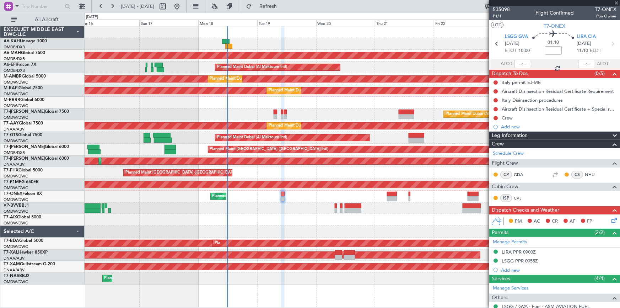
type input "-00:15"
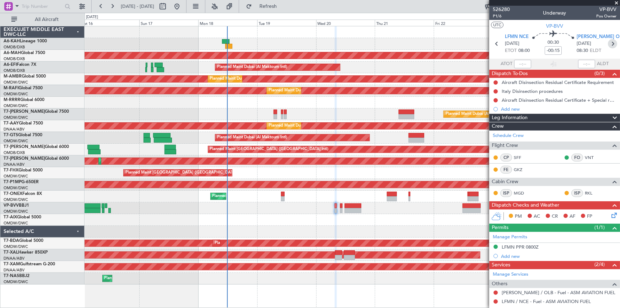
click at [611, 42] on icon at bounding box center [612, 43] width 9 height 9
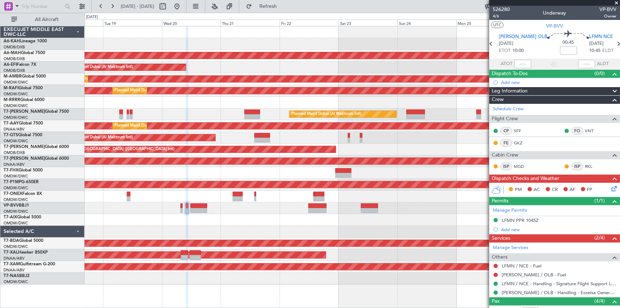
click at [254, 259] on div "Planned Maint [PERSON_NAME]" at bounding box center [353, 255] width 536 height 12
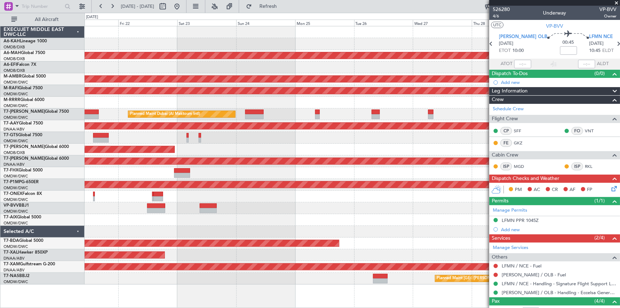
click at [190, 279] on div "Planned Maint Dubai (Dubai Intl) Planned Maint Dubai (Al Maktoum Intl) Planned …" at bounding box center [353, 167] width 536 height 282
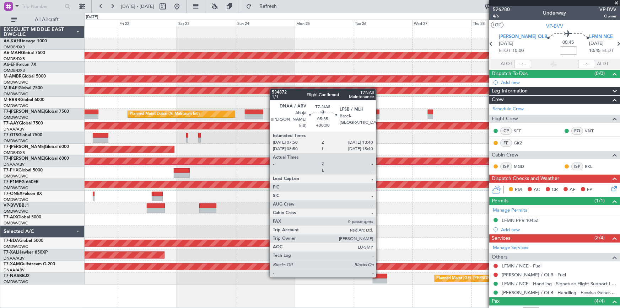
click at [379, 275] on div at bounding box center [380, 276] width 15 height 5
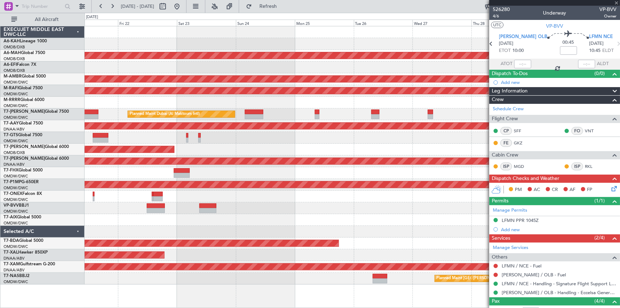
type input "0"
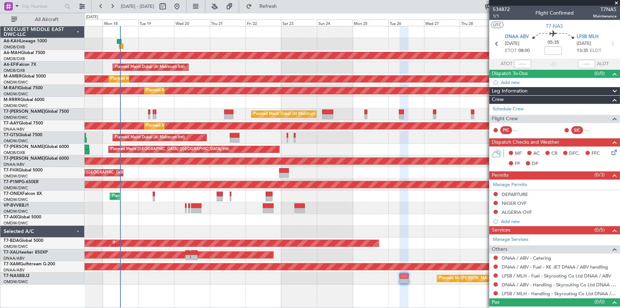
click at [200, 115] on div "Planned Maint Dubai (Al Maktoum Intl)" at bounding box center [353, 114] width 536 height 12
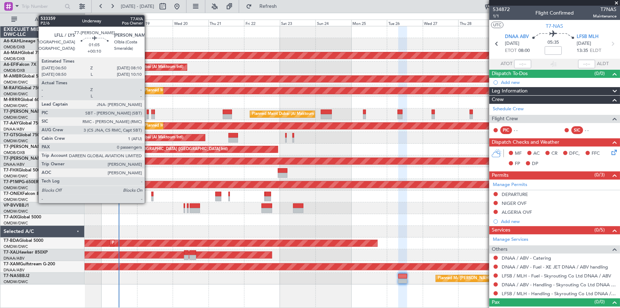
click at [148, 113] on div at bounding box center [148, 111] width 2 height 5
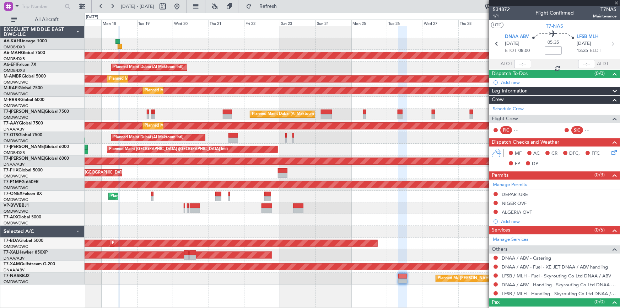
type input "+00:10"
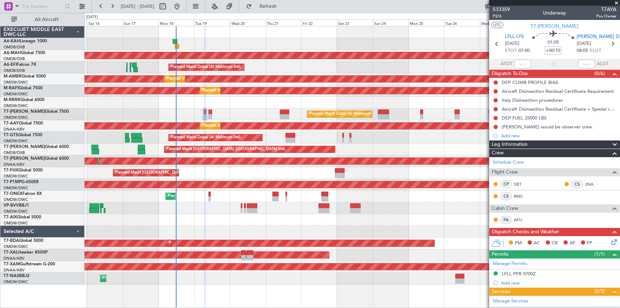
click at [232, 110] on div "Unplanned Maint Budapest (Ferenc Liszt Intl) Planned Maint Dubai (Dubai Intl) P…" at bounding box center [353, 155] width 536 height 258
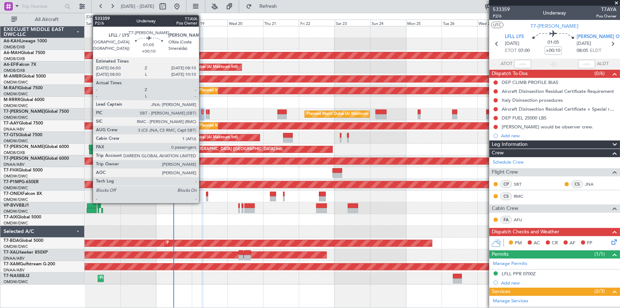
click at [202, 112] on div at bounding box center [203, 111] width 2 height 5
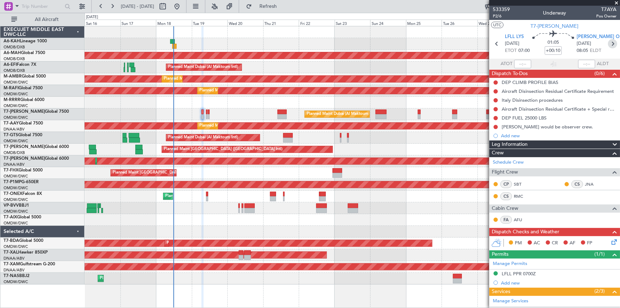
click at [611, 42] on icon at bounding box center [612, 43] width 9 height 9
type input "13"
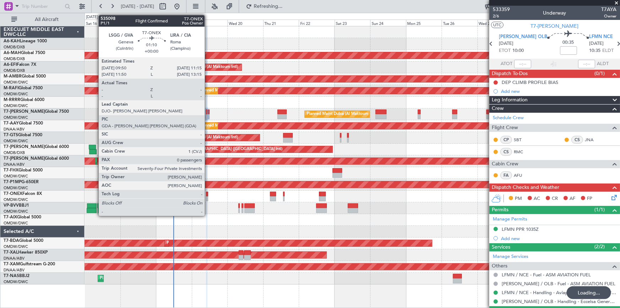
click at [208, 193] on div "Planned Maint Geneva (Cointrin)" at bounding box center [353, 197] width 536 height 12
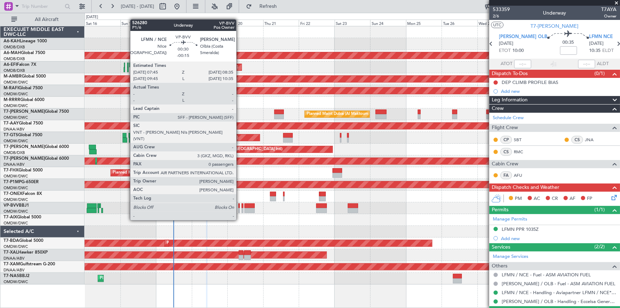
click at [240, 207] on div at bounding box center [239, 205] width 1 height 5
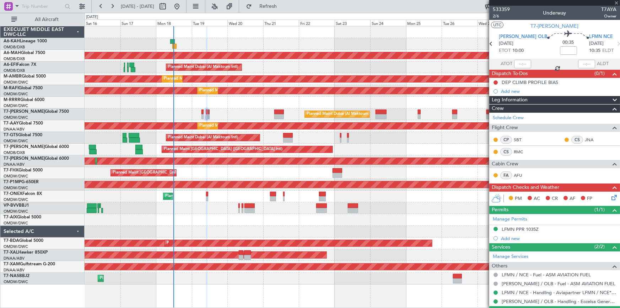
type input "-00:15"
type input "0"
